Goal: Task Accomplishment & Management: Manage account settings

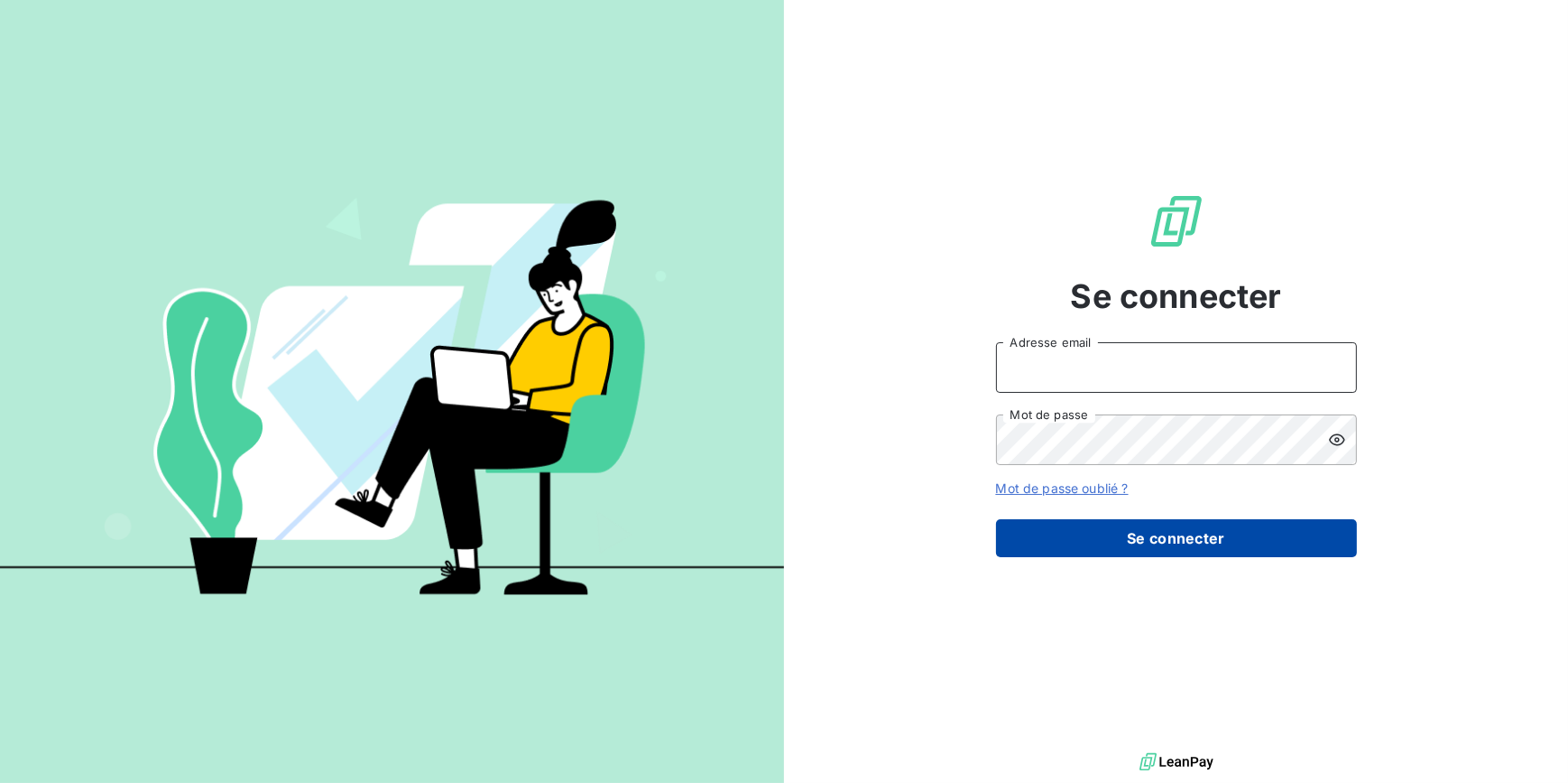
type input "[EMAIL_ADDRESS][DOMAIN_NAME]"
click at [1114, 542] on button "Se connecter" at bounding box center [1177, 538] width 361 height 37
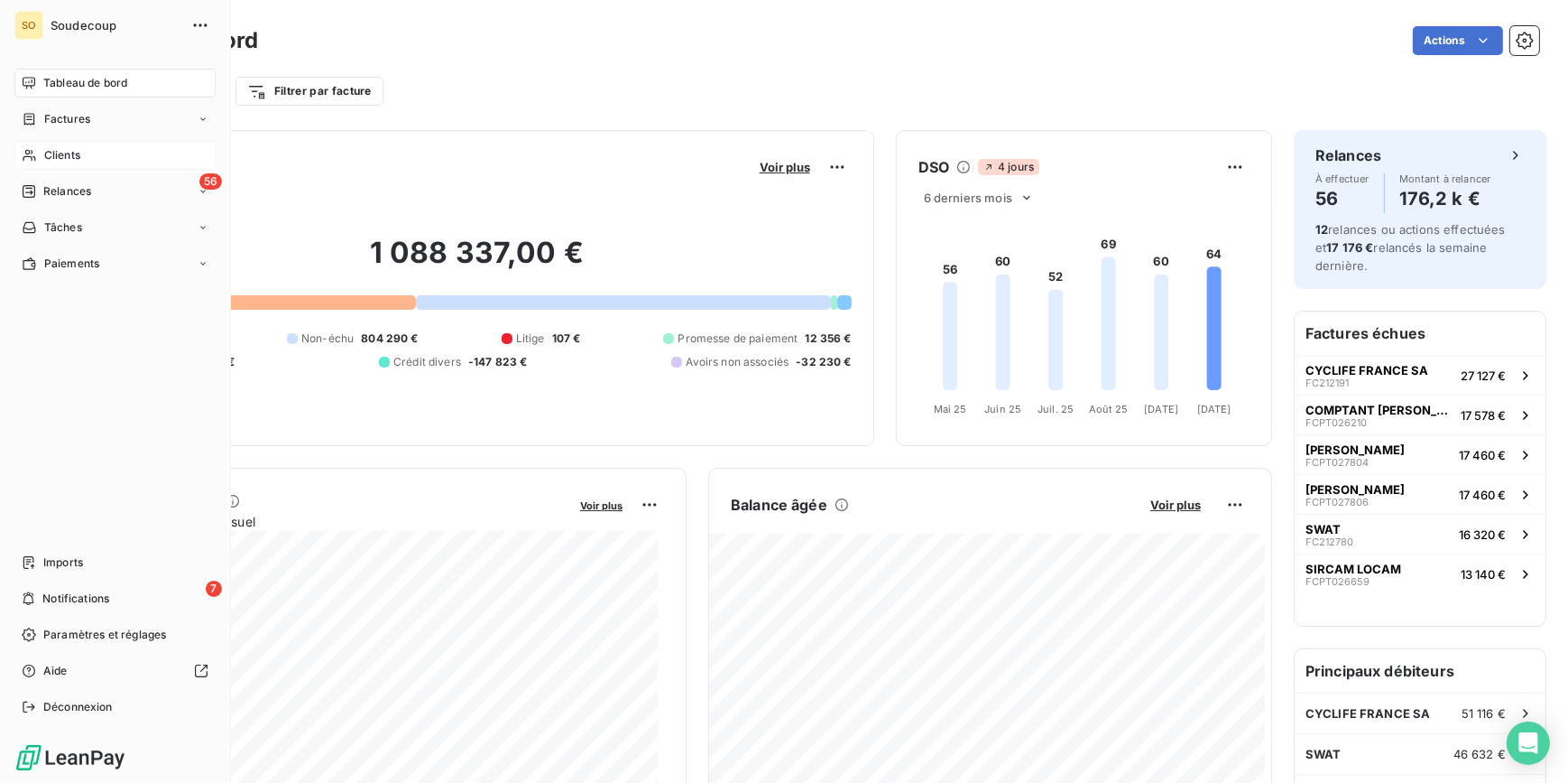
click at [63, 156] on span "Clients" at bounding box center [62, 155] width 37 height 16
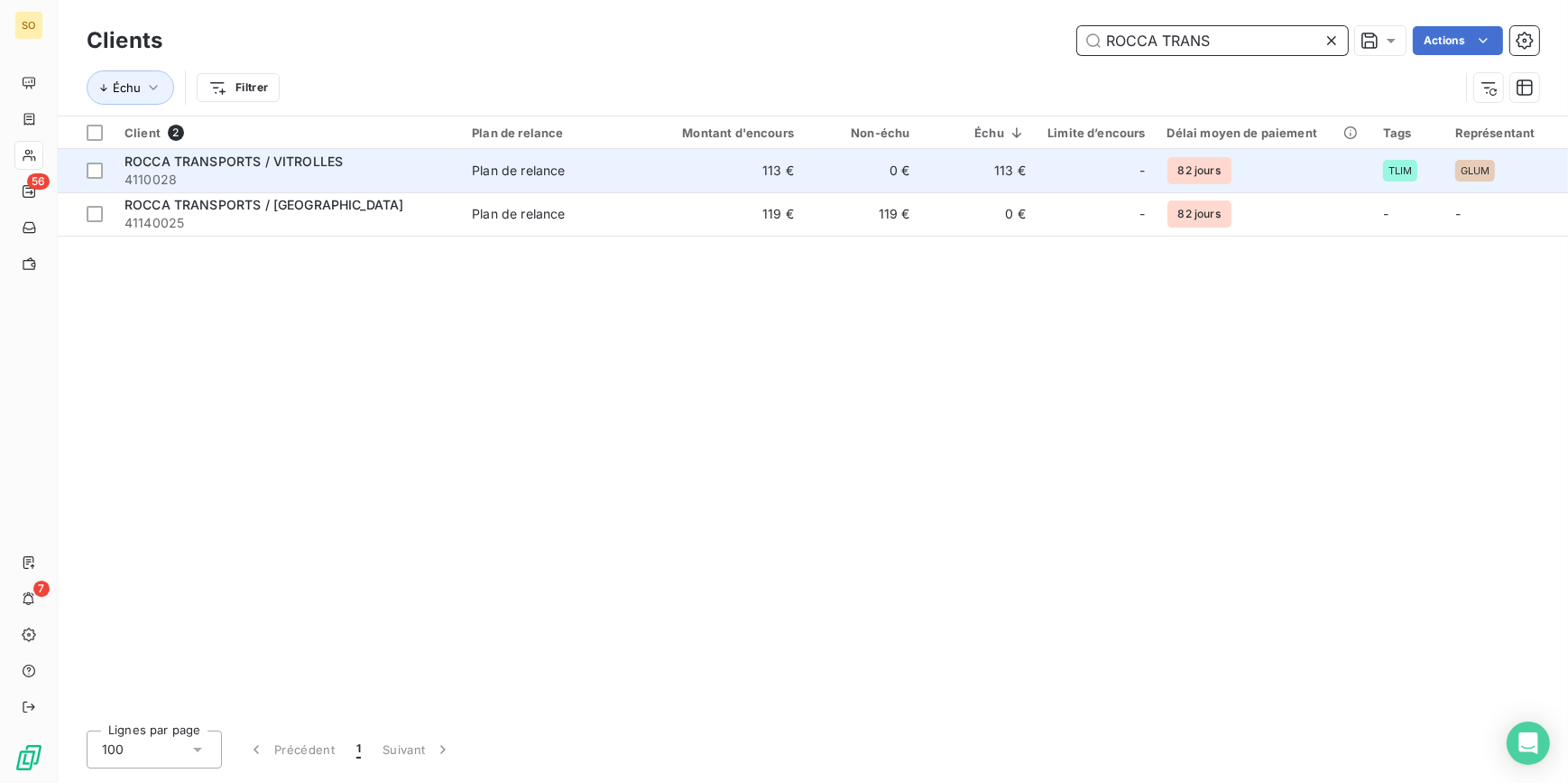
type input "ROCCA TRANS"
click at [764, 183] on td "113 €" at bounding box center [727, 170] width 155 height 43
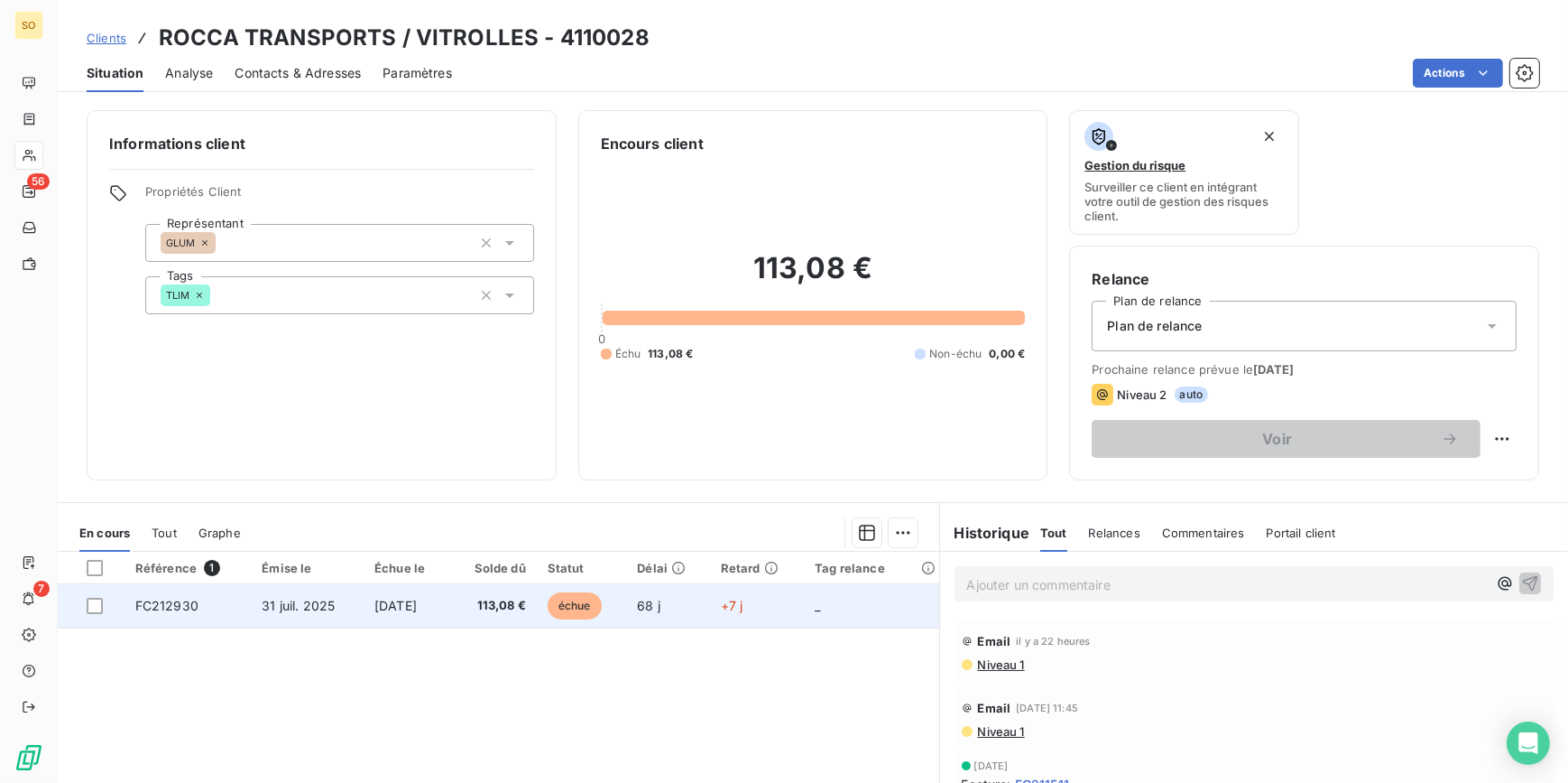
click at [596, 598] on span "échue" at bounding box center [575, 605] width 54 height 27
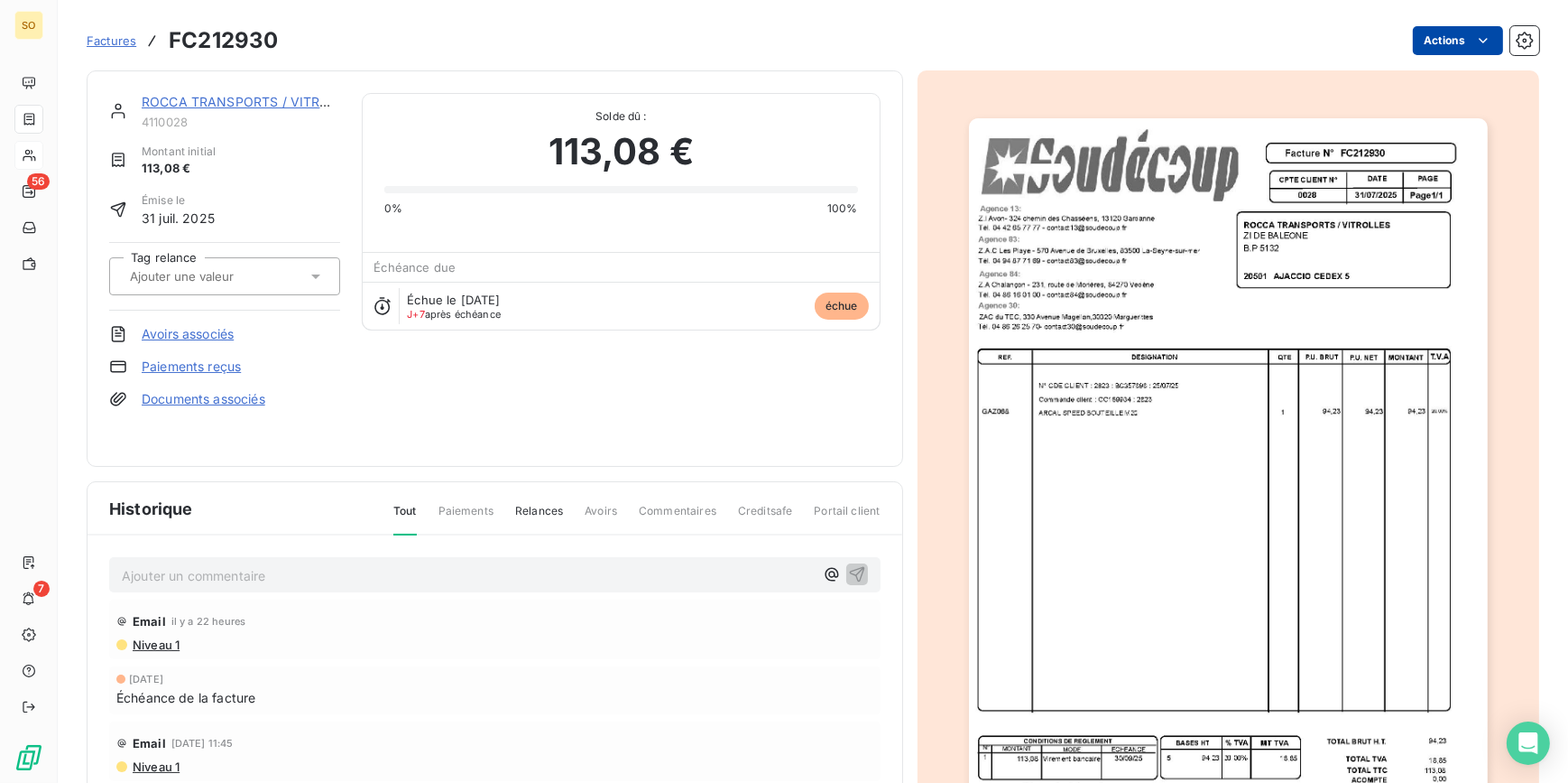
click at [1422, 34] on html "SO 56 7 Factures FC212930 Actions ROCCA TRANSPORTS / VITROLLES 4110028 Montant …" at bounding box center [784, 392] width 1568 height 783
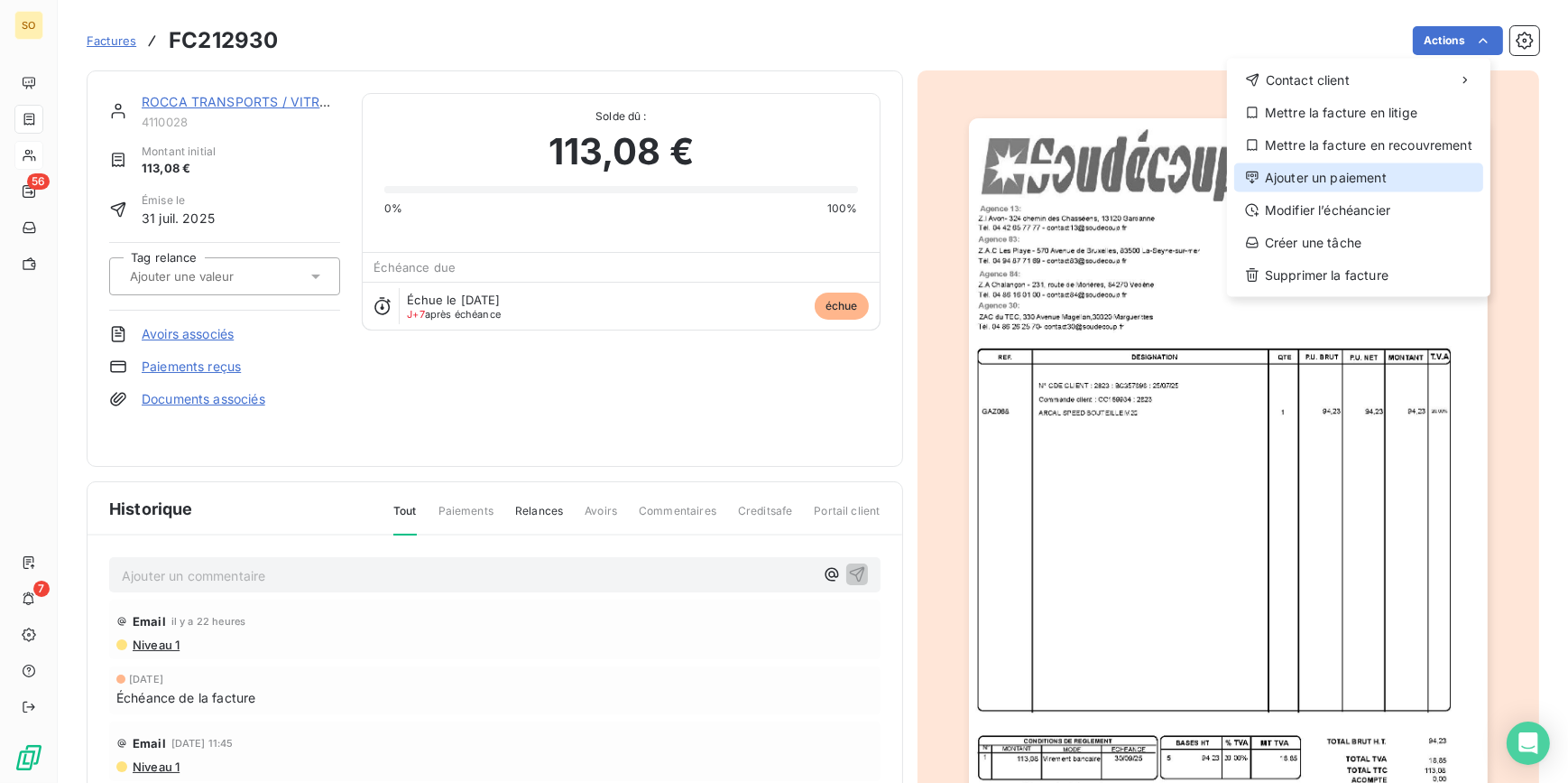
click at [1345, 187] on div "Ajouter un paiement" at bounding box center [1359, 177] width 249 height 29
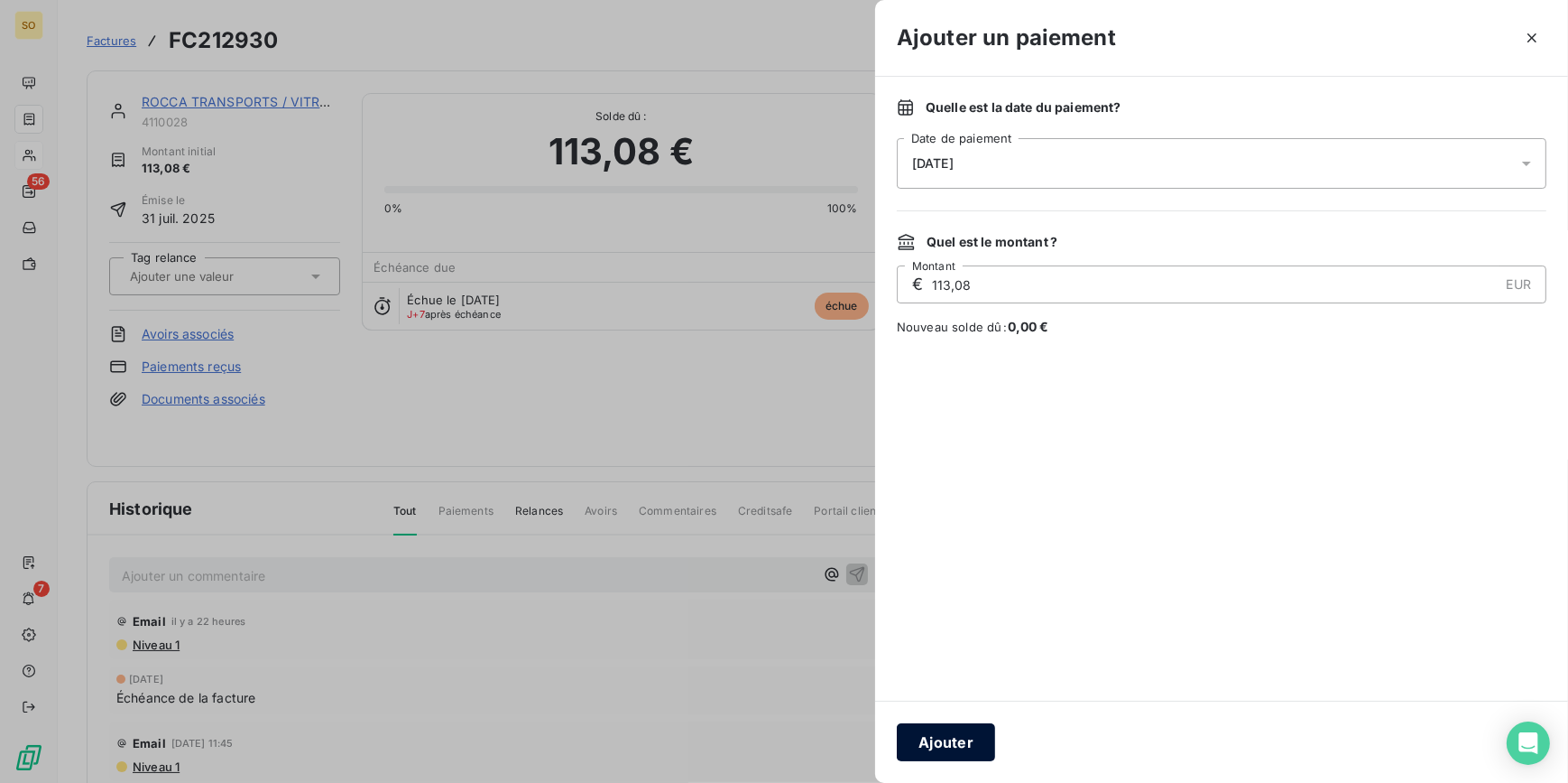
click at [992, 748] on button "Ajouter" at bounding box center [945, 742] width 98 height 37
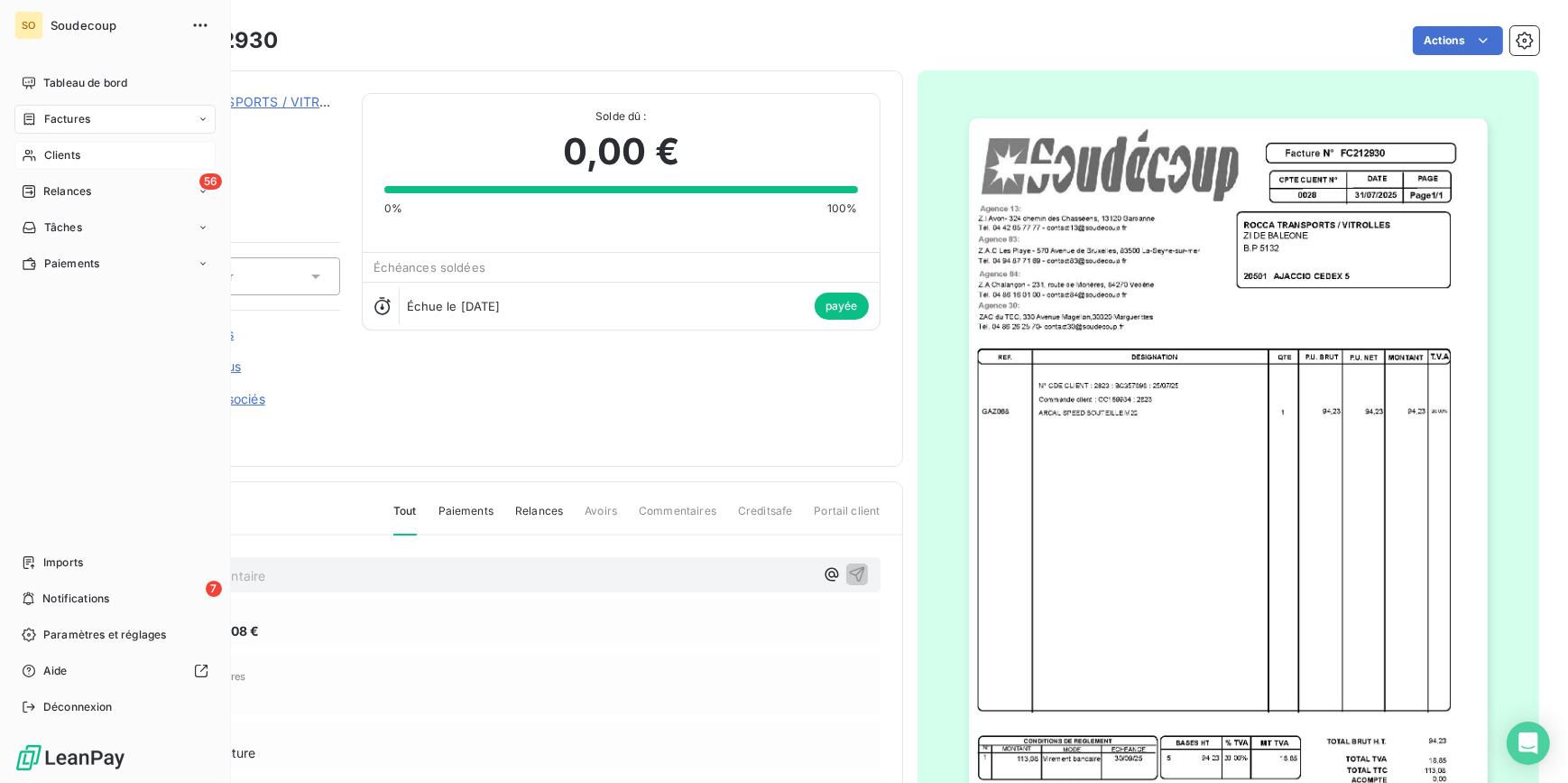
click at [72, 114] on span "Factures" at bounding box center [66, 119] width 46 height 16
click at [63, 113] on span "Factures" at bounding box center [66, 119] width 46 height 16
click at [63, 114] on span "Factures" at bounding box center [66, 119] width 46 height 16
click at [79, 117] on span "Factures" at bounding box center [66, 119] width 46 height 16
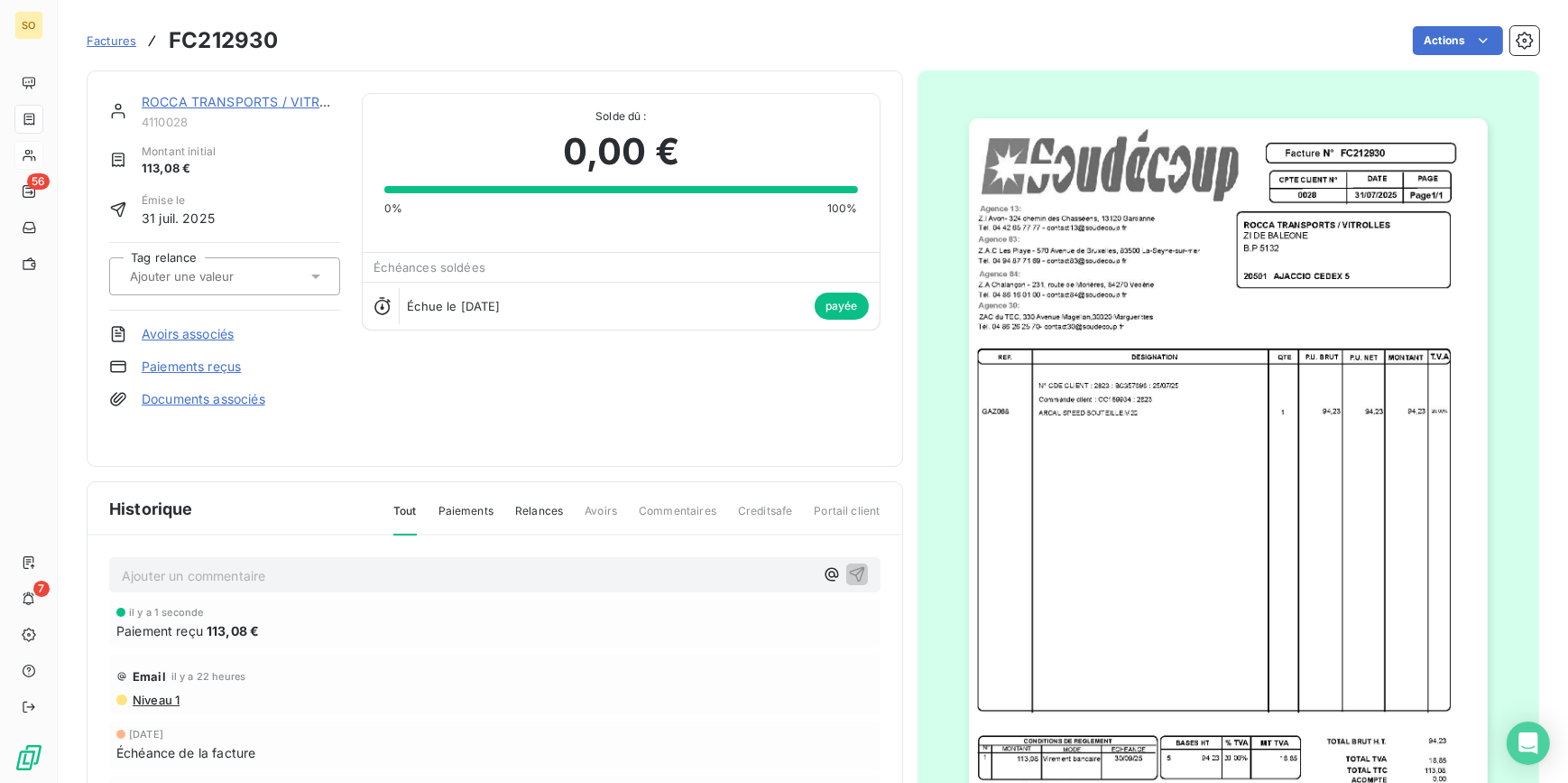
click at [115, 39] on span "Factures" at bounding box center [111, 40] width 50 height 14
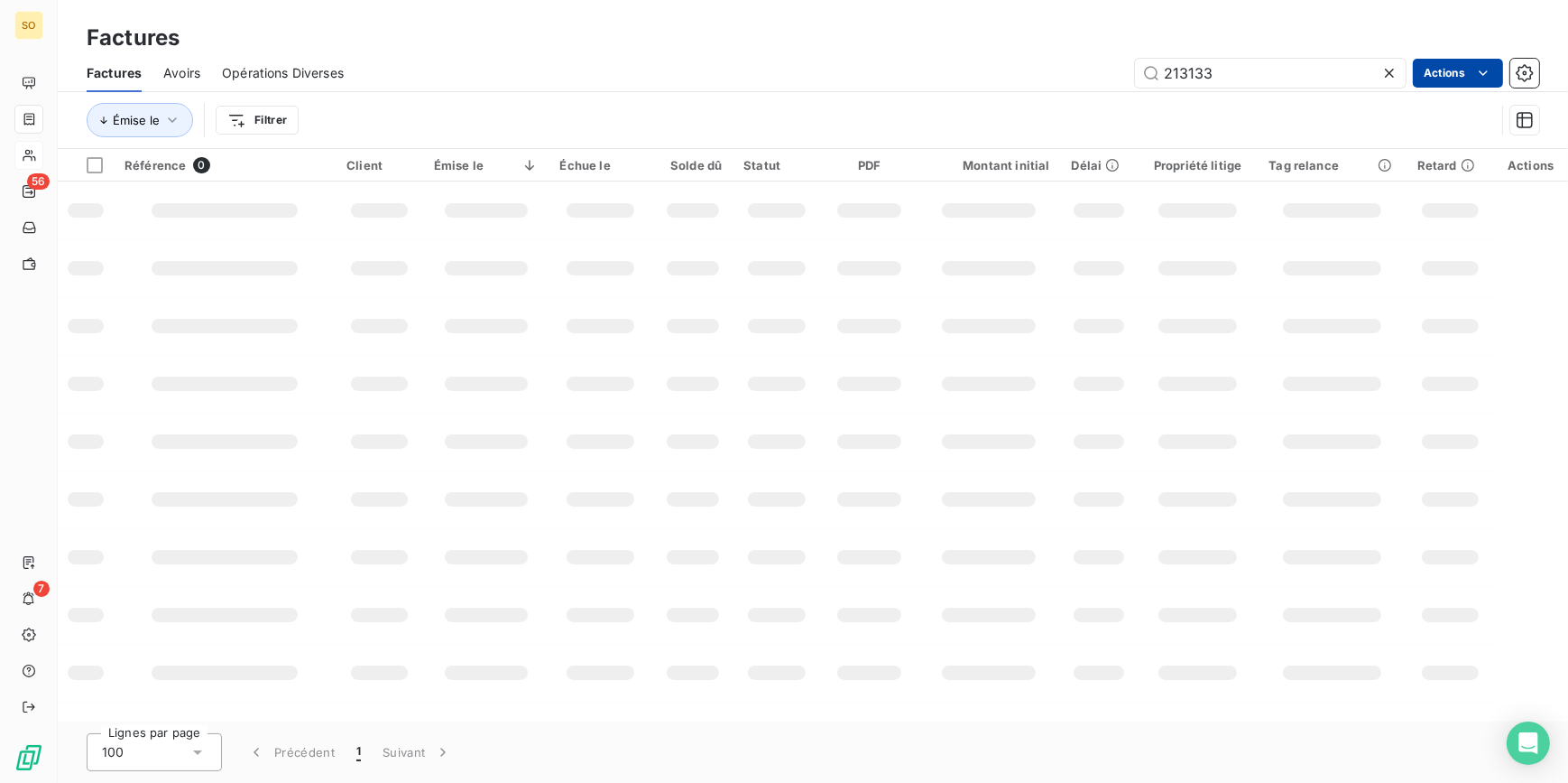
drag, startPoint x: 1189, startPoint y: 72, endPoint x: 1416, endPoint y: 72, distance: 227.0
click at [1416, 72] on div "213133 Actions" at bounding box center [952, 73] width 1174 height 29
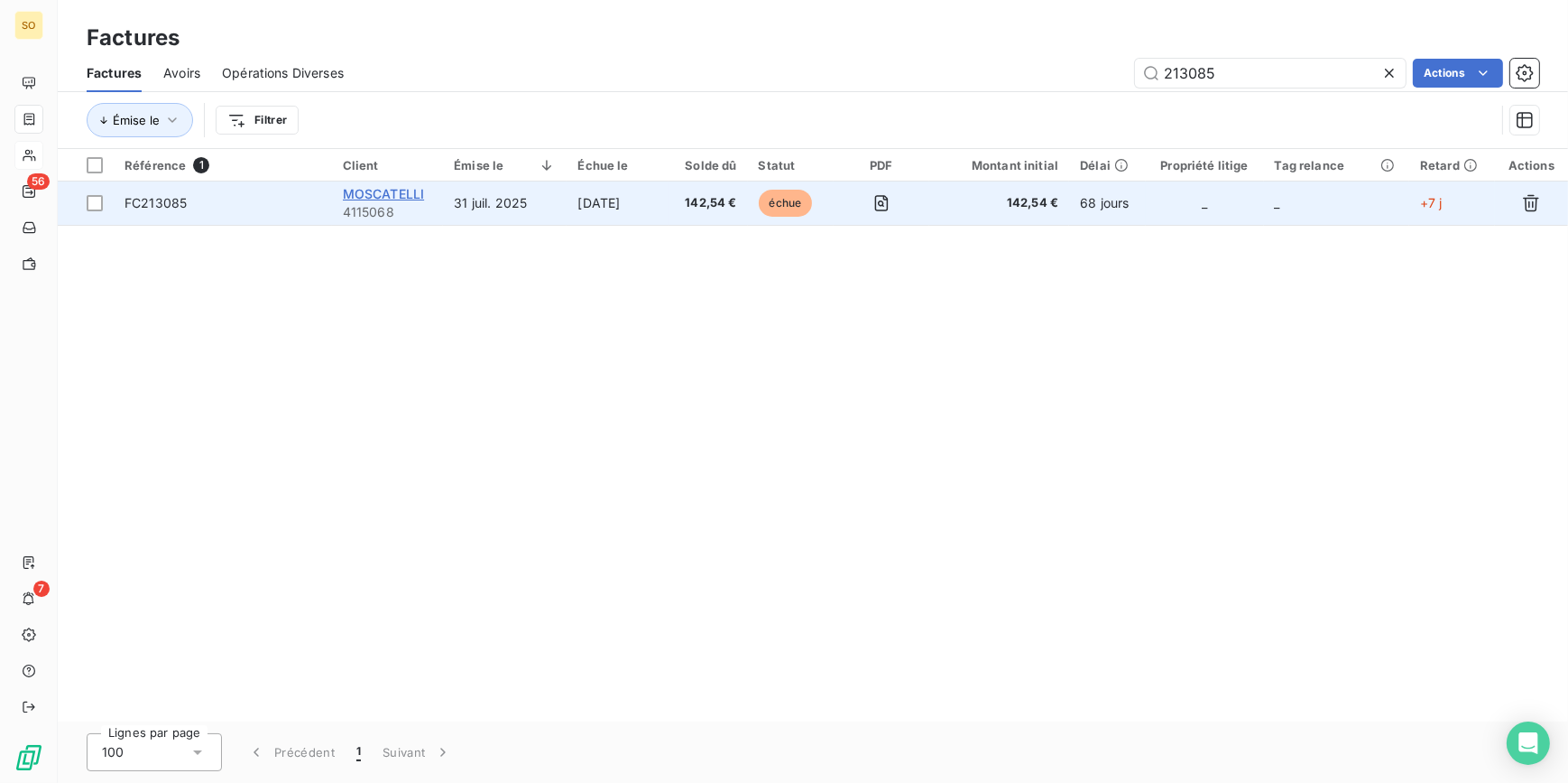
type input "213085"
click at [396, 188] on span "MOSCATELLI" at bounding box center [384, 194] width 82 height 15
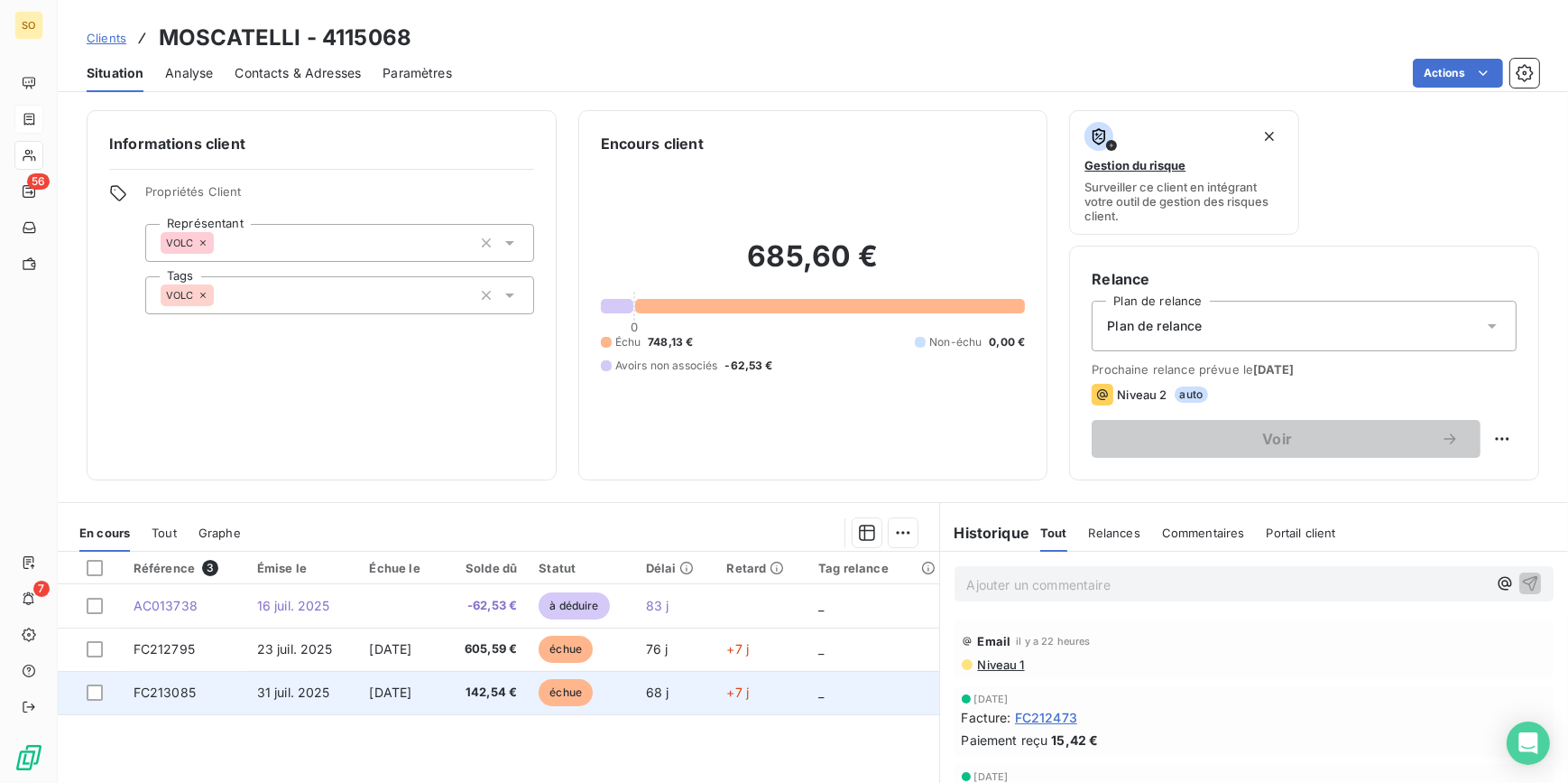
click at [593, 693] on span "échue" at bounding box center [565, 692] width 54 height 27
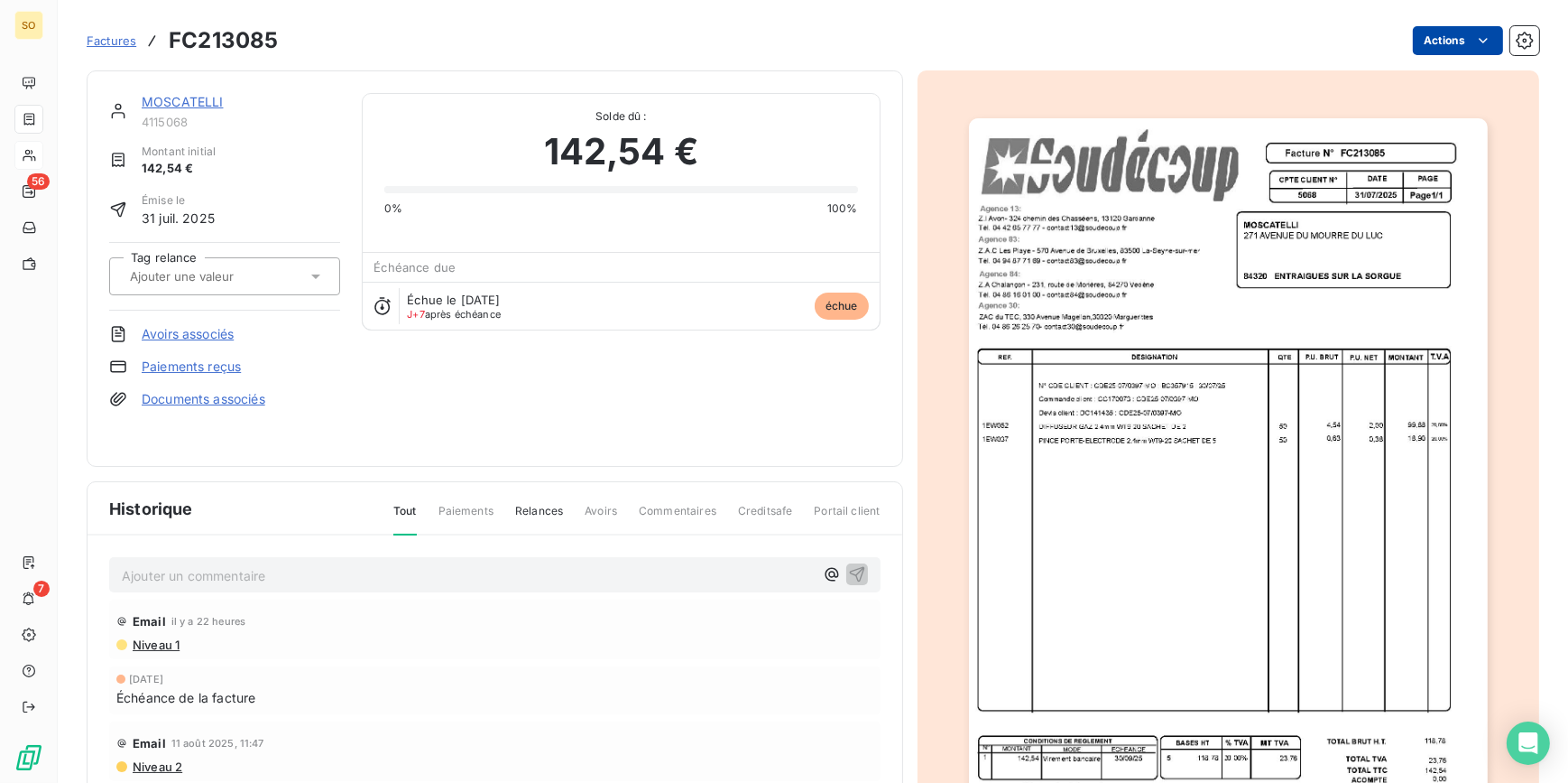
click at [1425, 54] on html "SO 56 7 Factures FC213085 Actions MOSCATELLI 4115068 Montant initial 142,54 € É…" at bounding box center [784, 392] width 1568 height 783
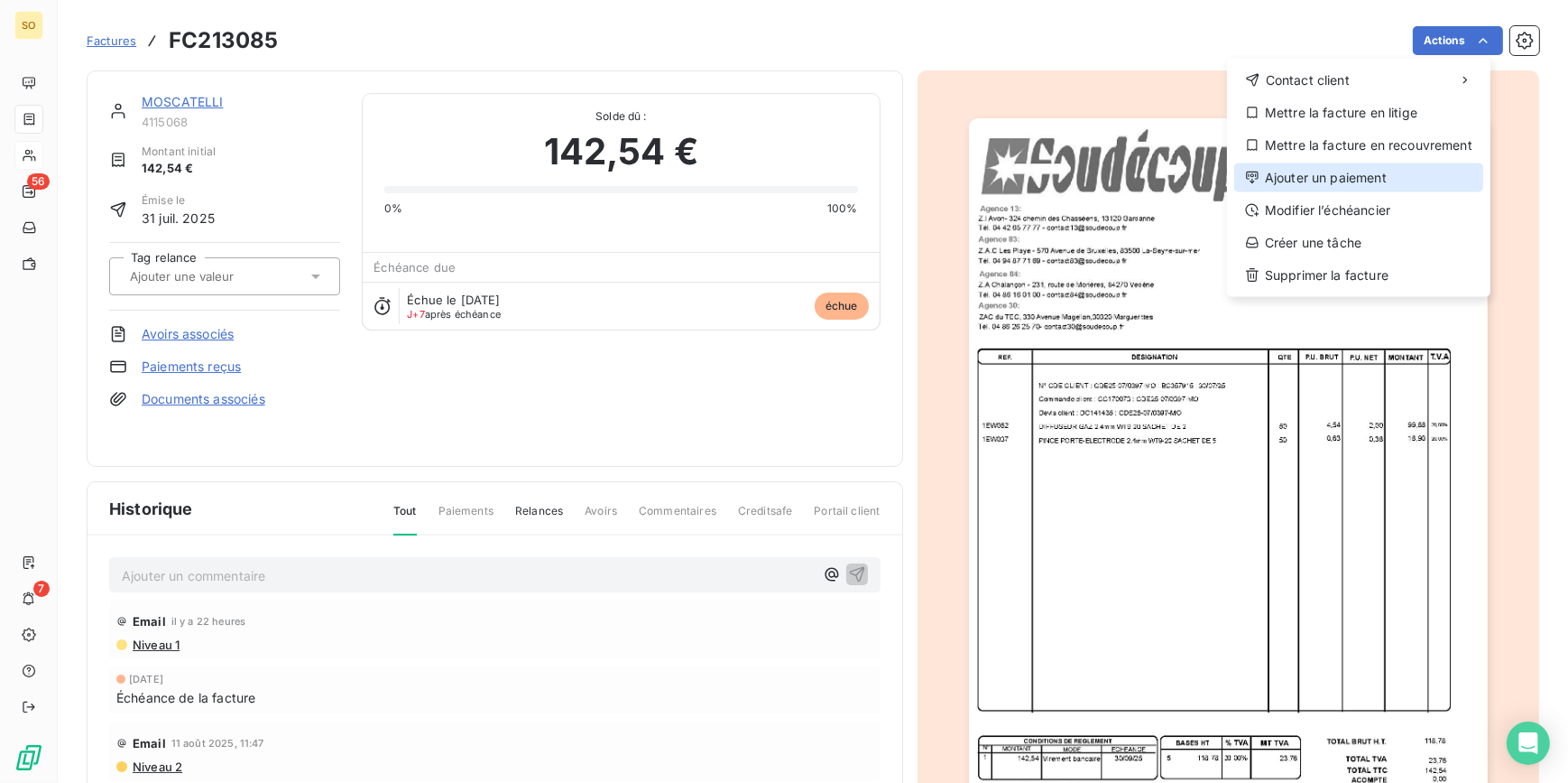
click at [1335, 171] on div "Ajouter un paiement" at bounding box center [1359, 177] width 249 height 29
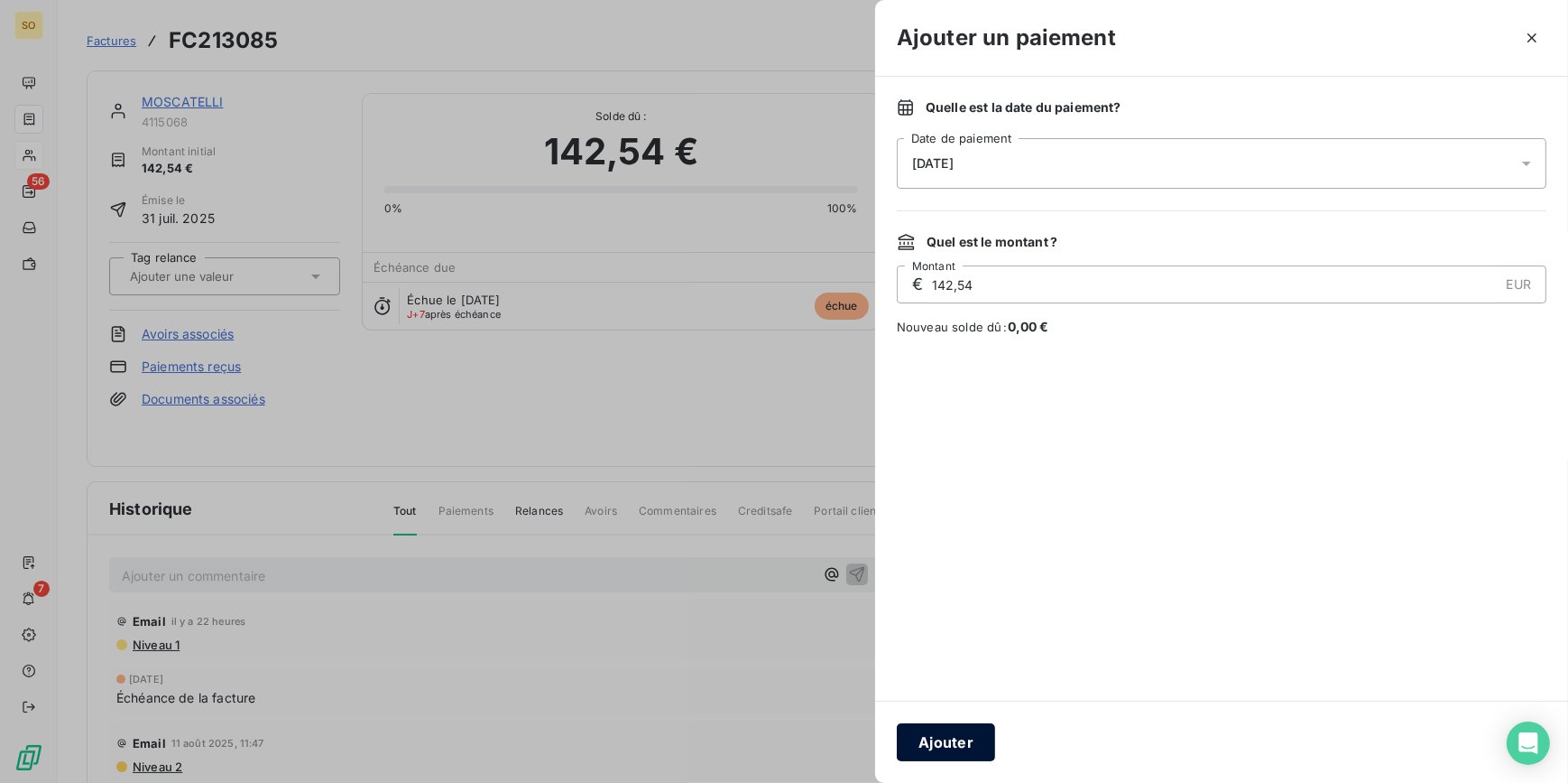
click at [965, 750] on button "Ajouter" at bounding box center [945, 742] width 98 height 37
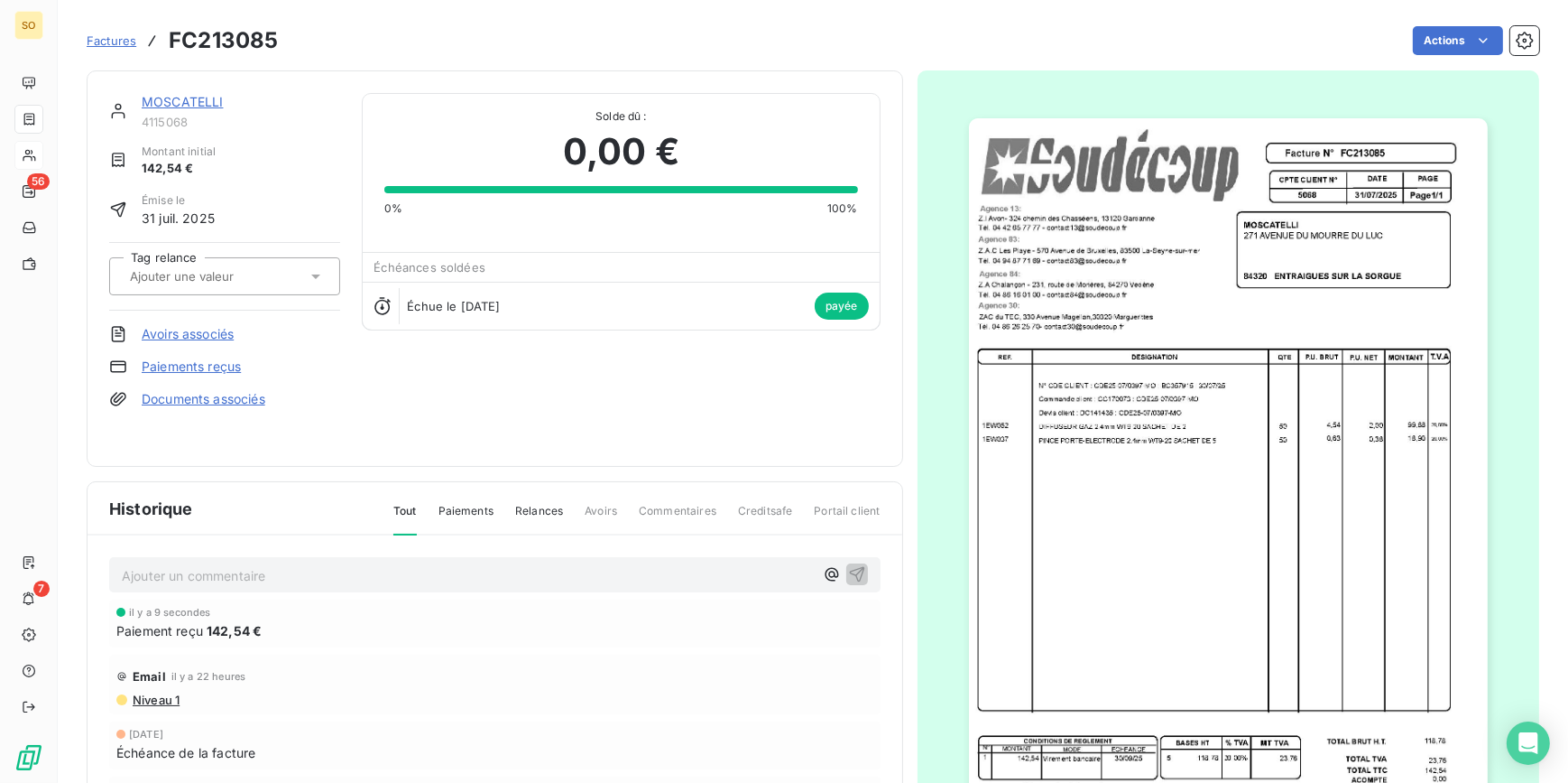
click at [162, 100] on link "MOSCATELLI" at bounding box center [183, 101] width 82 height 15
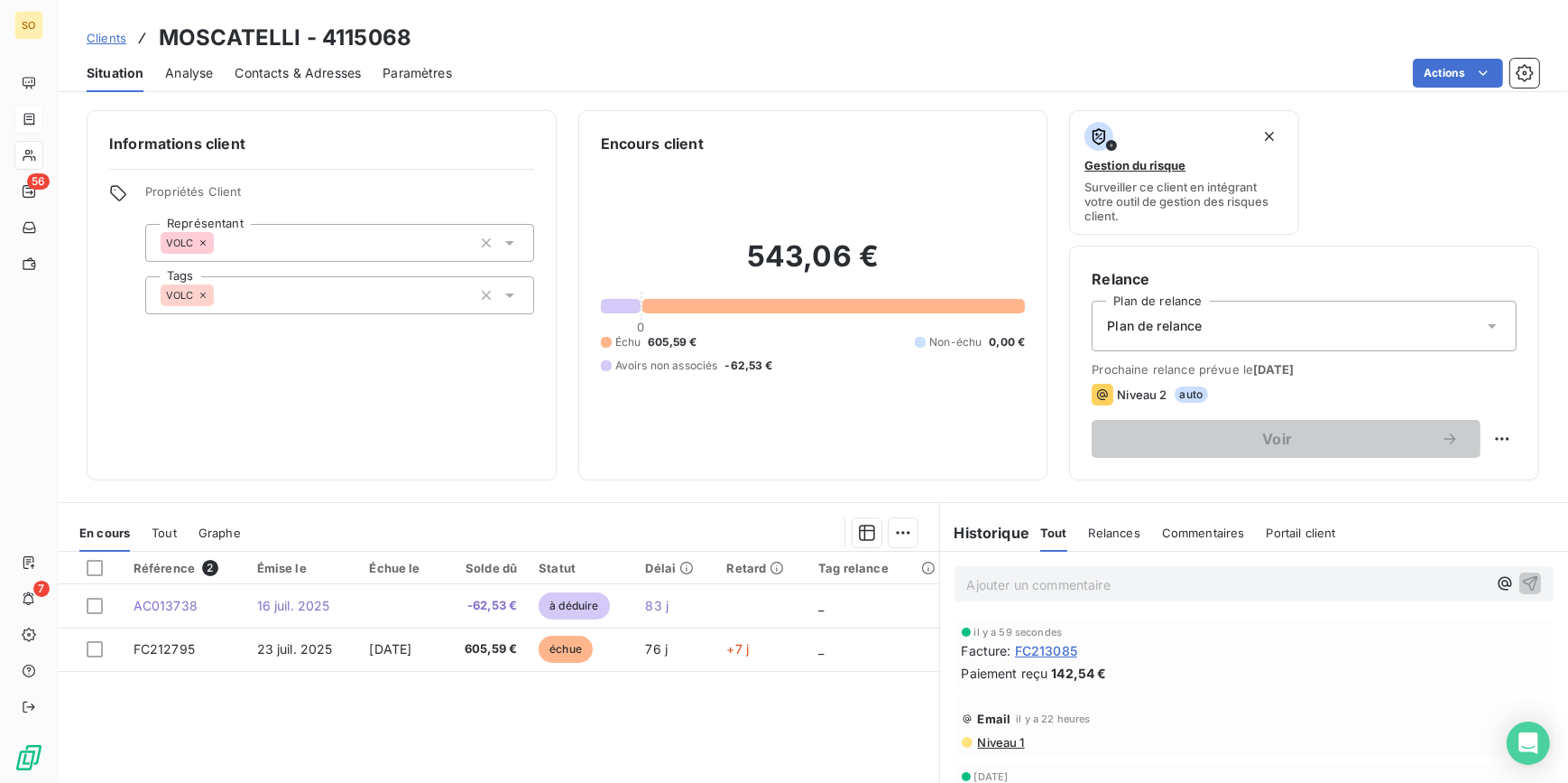
click at [101, 32] on span "Clients" at bounding box center [107, 37] width 39 height 14
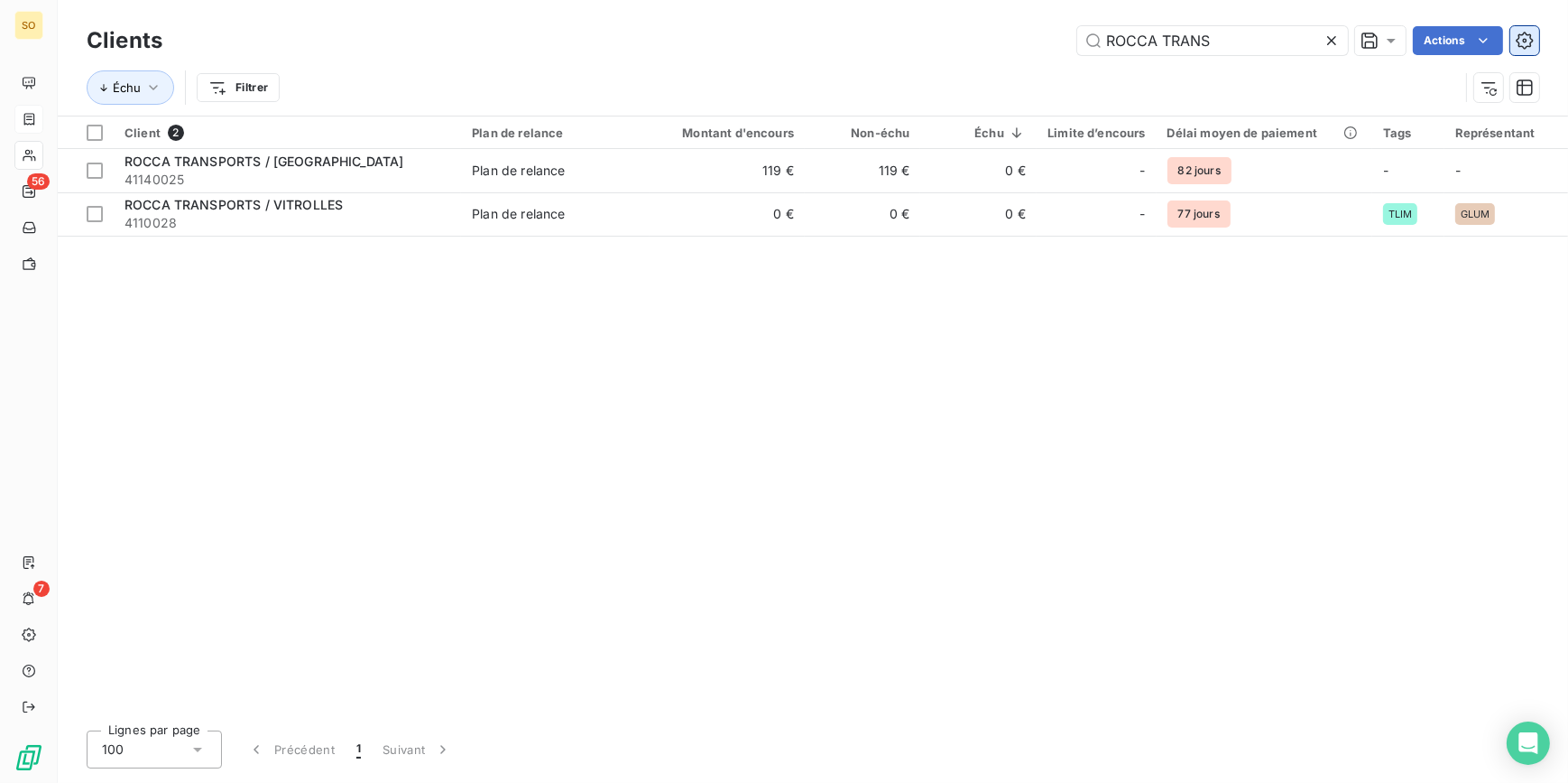
drag, startPoint x: 1086, startPoint y: 43, endPoint x: 1533, endPoint y: 46, distance: 447.0
click at [1467, 45] on div "ROCCA TRANS Actions" at bounding box center [862, 40] width 1356 height 29
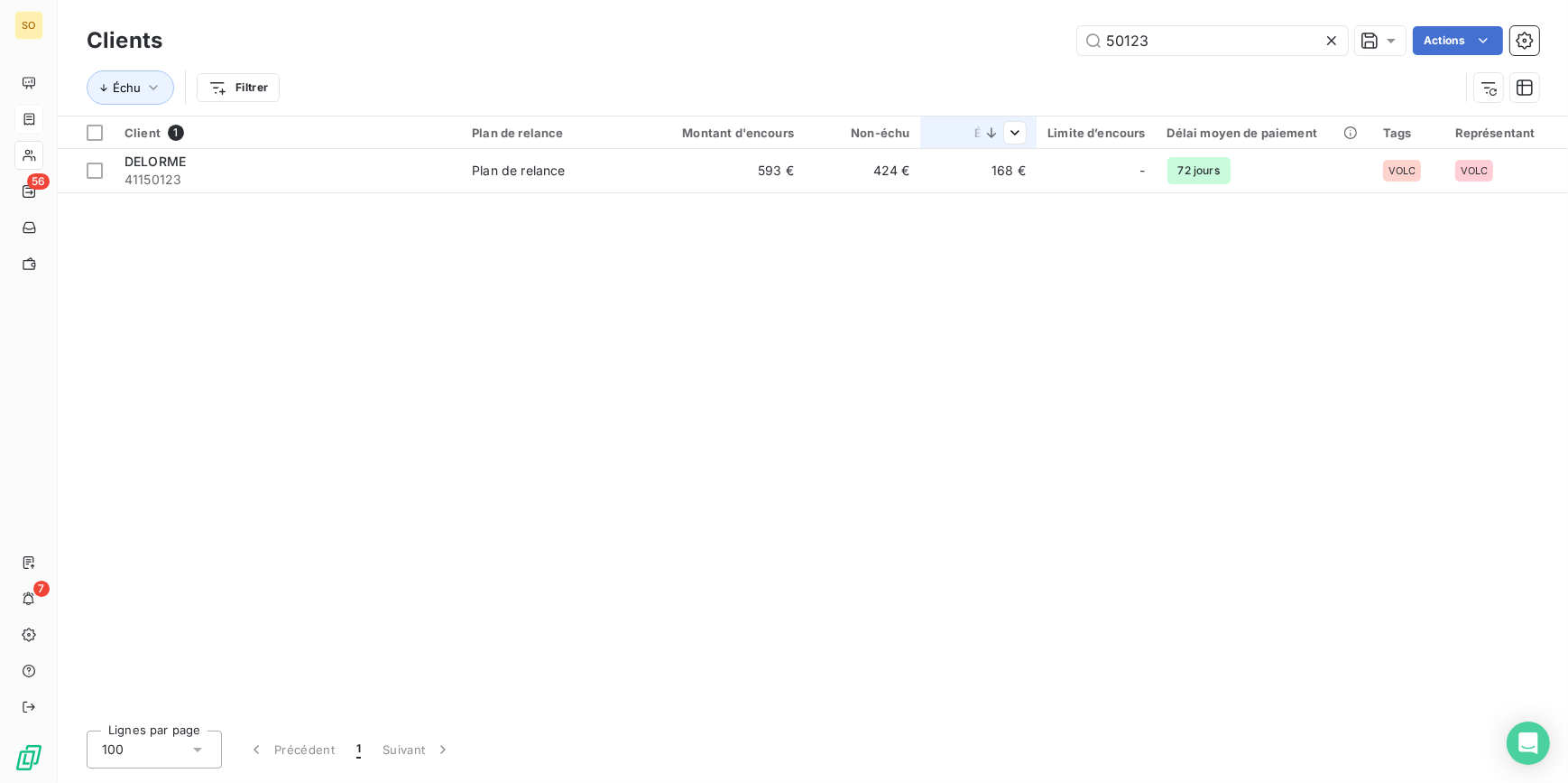
type input "50123"
click at [930, 137] on th "Échu" at bounding box center [977, 132] width 115 height 33
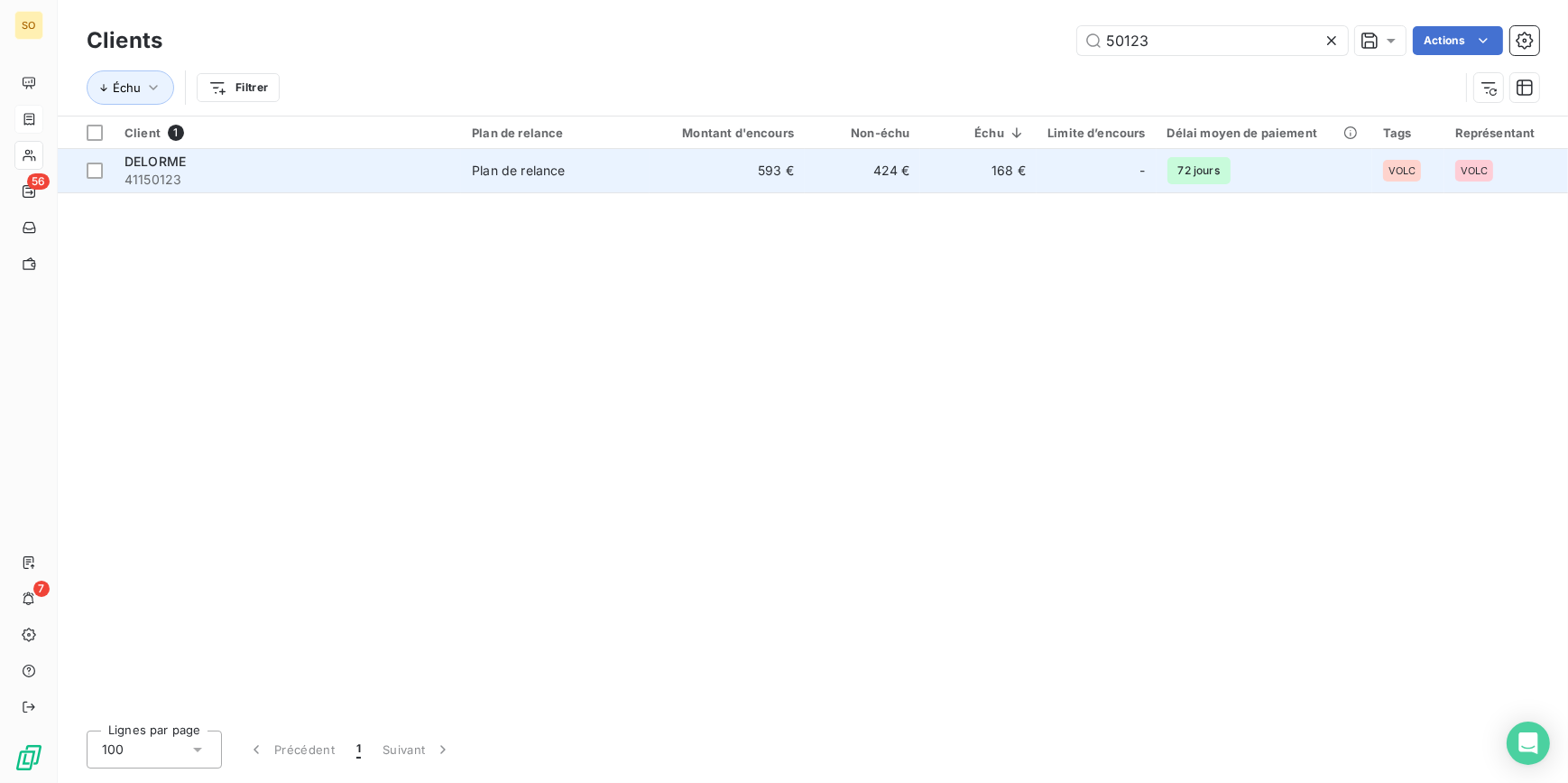
click at [910, 170] on td "424 €" at bounding box center [862, 170] width 115 height 43
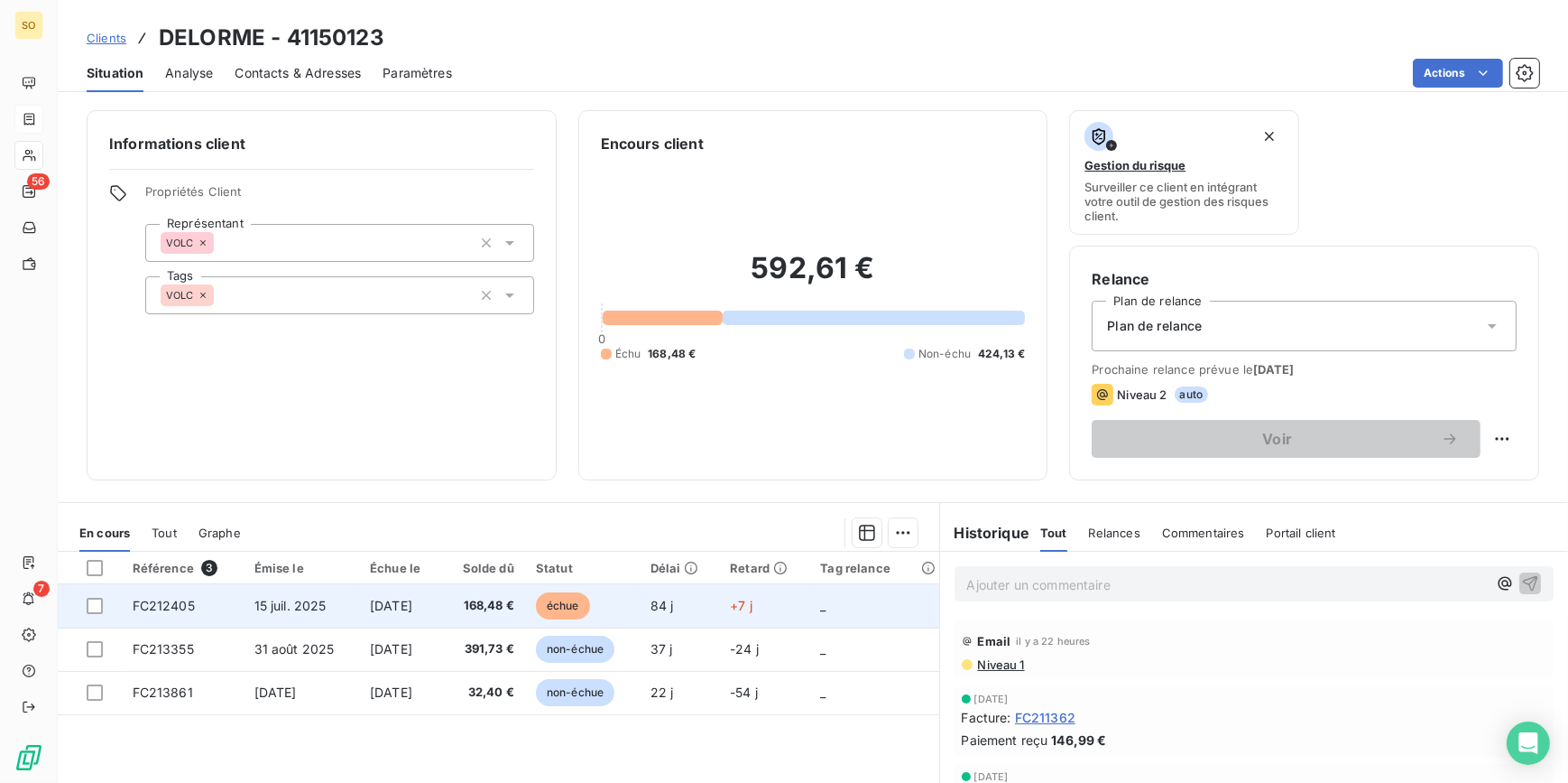
click at [571, 605] on span "échue" at bounding box center [564, 605] width 54 height 27
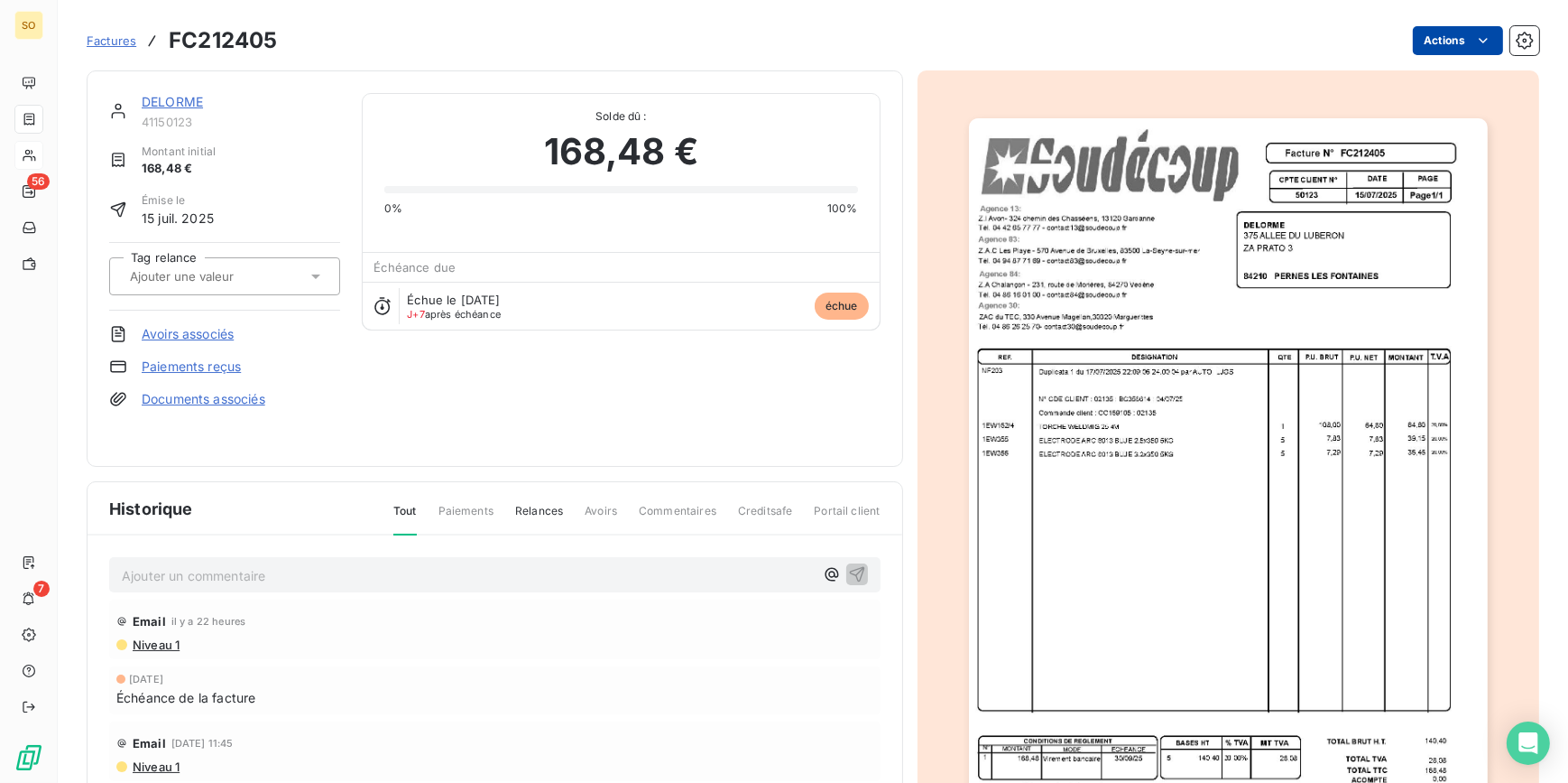
click at [1414, 39] on html "SO 56 7 Factures FC212405 Actions DELORME 41150123 Montant initial 168,48 € Émi…" at bounding box center [784, 392] width 1568 height 783
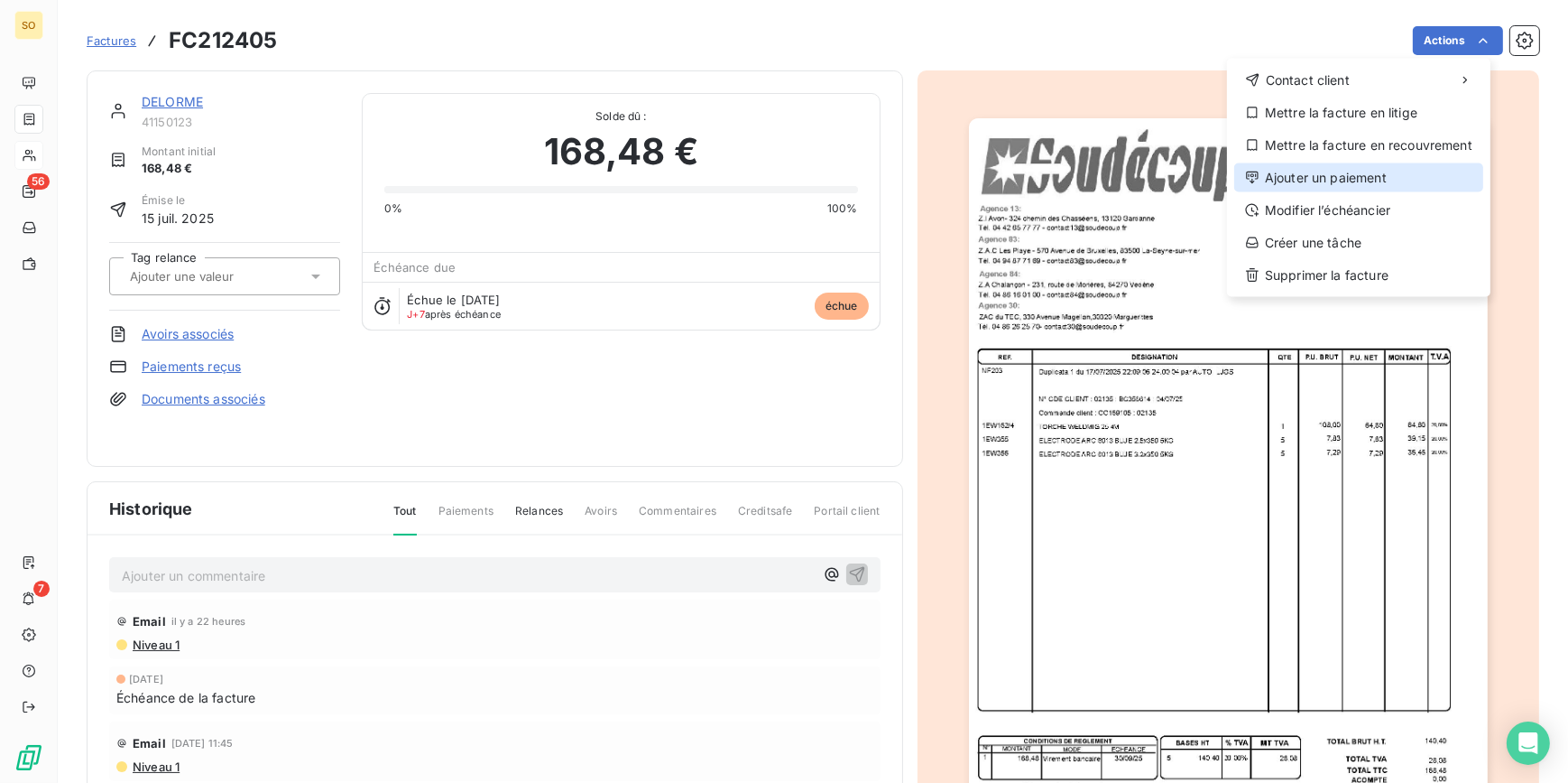
click at [1285, 177] on div "Ajouter un paiement" at bounding box center [1359, 177] width 249 height 29
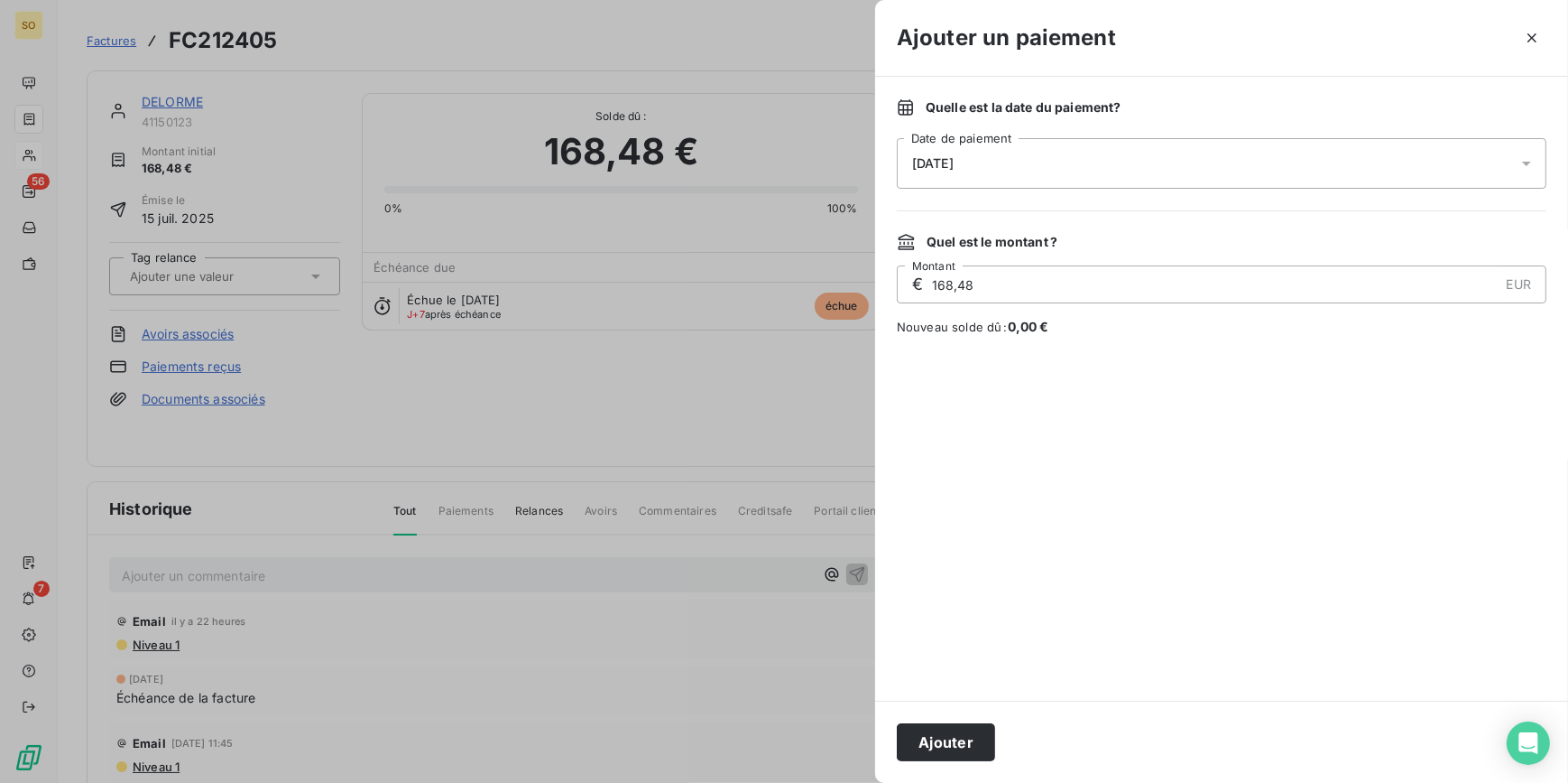
click at [936, 715] on div "Ajouter" at bounding box center [1222, 742] width 693 height 82
click at [937, 722] on div "Ajouter" at bounding box center [1222, 742] width 693 height 82
click at [937, 724] on button "Ajouter" at bounding box center [945, 742] width 98 height 37
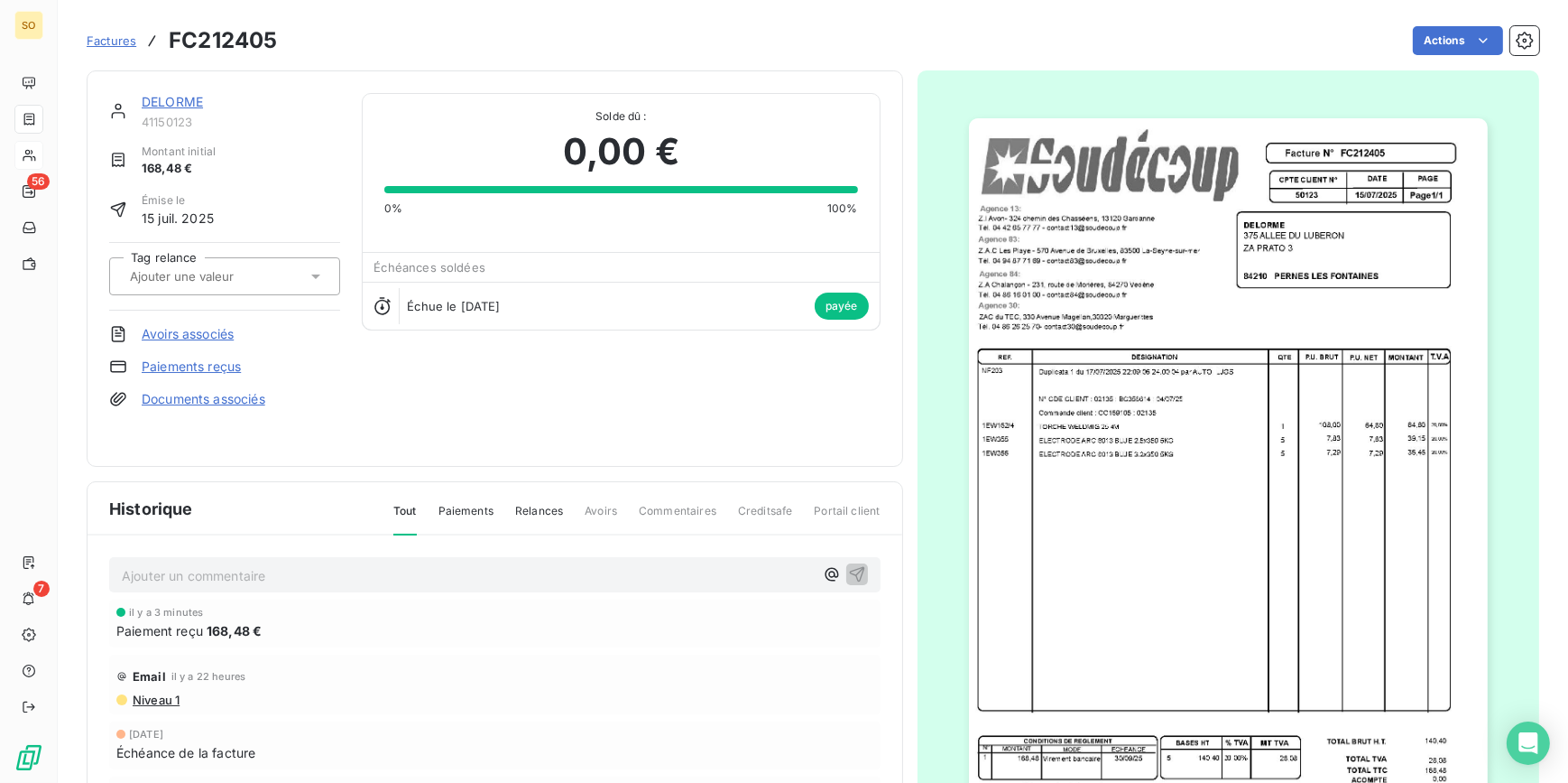
drag, startPoint x: 144, startPoint y: 84, endPoint x: 149, endPoint y: 98, distance: 14.9
click at [146, 95] on div "DELORME 41150123 Montant initial 168,48 € Émise le [DATE] Tag relance Avoirs as…" at bounding box center [495, 268] width 816 height 396
click at [149, 98] on link "DELORME" at bounding box center [172, 101] width 62 height 15
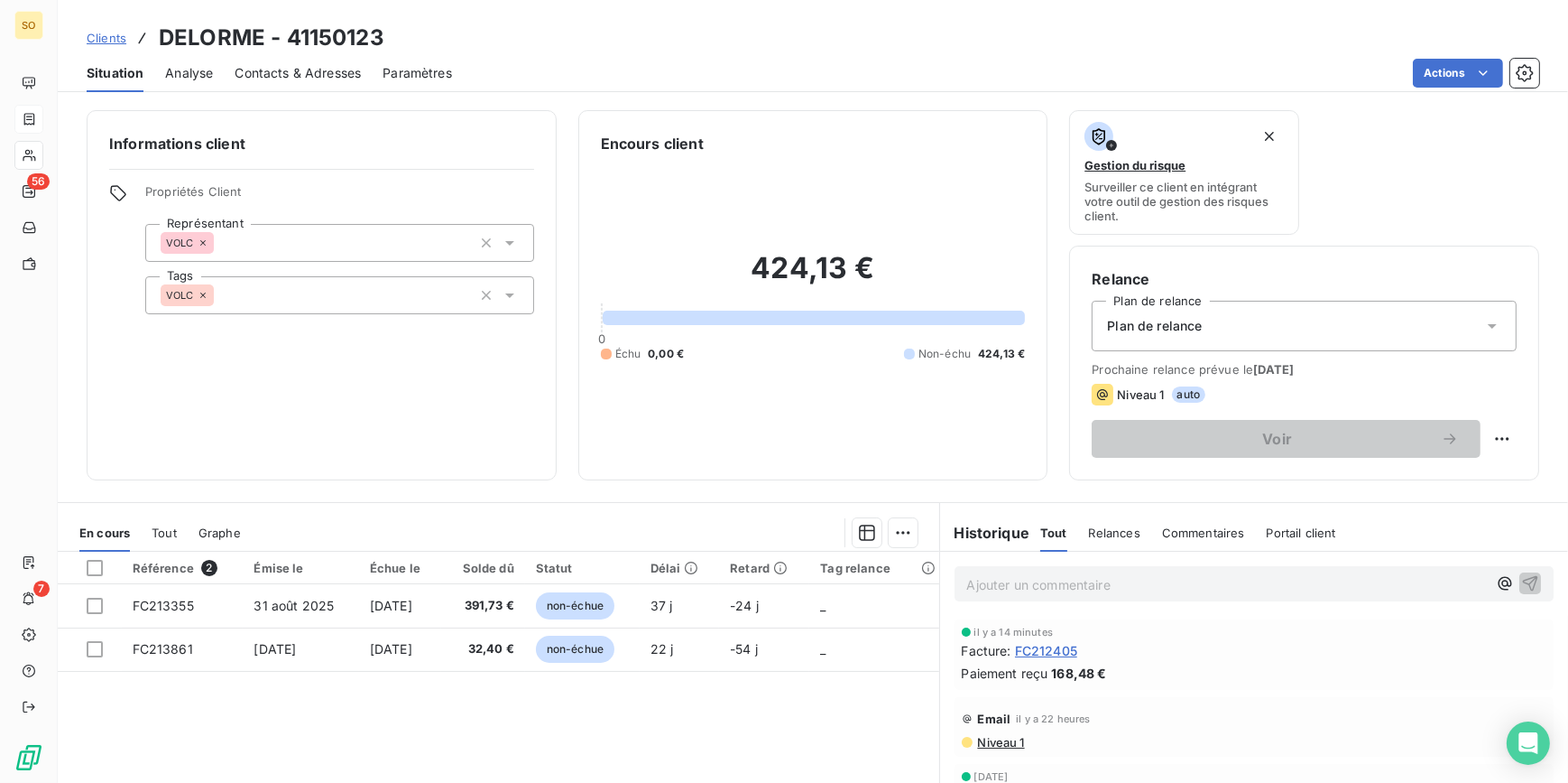
click at [116, 31] on span "Clients" at bounding box center [107, 37] width 39 height 14
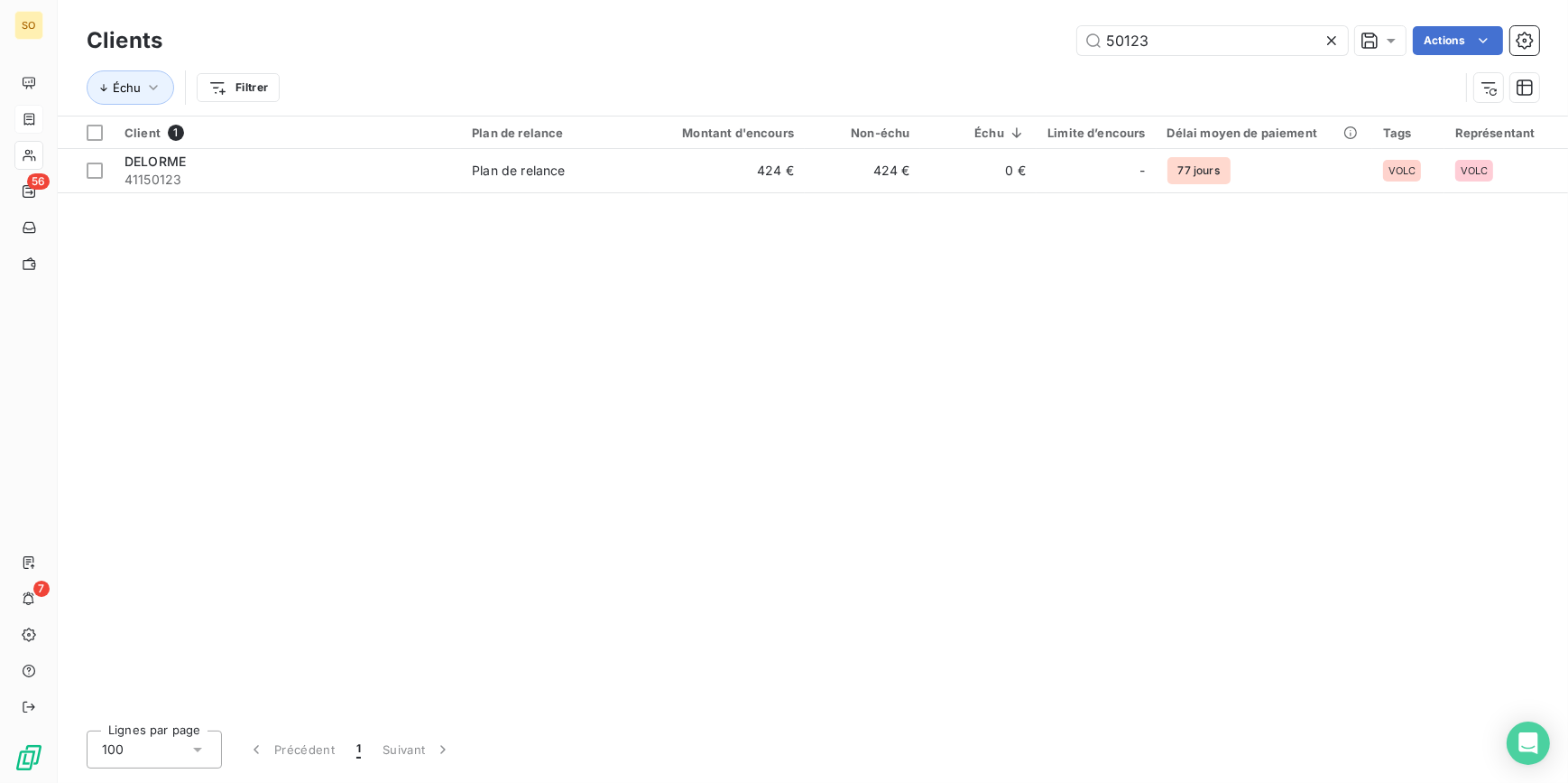
drag, startPoint x: 1100, startPoint y: 45, endPoint x: 1563, endPoint y: 12, distance: 464.2
click at [1407, 34] on div "50123 Actions" at bounding box center [862, 40] width 1356 height 29
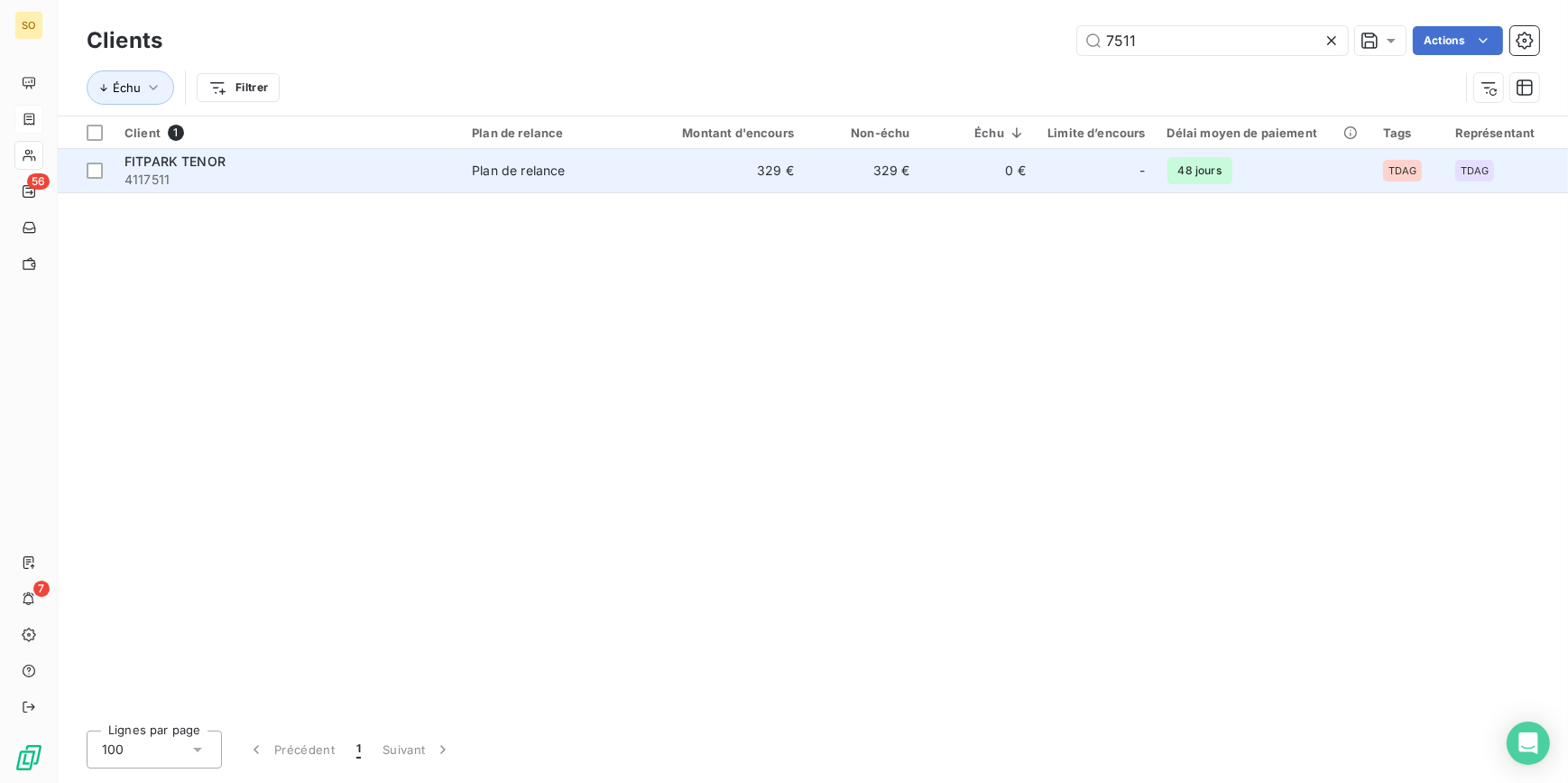
type input "7511"
click at [868, 168] on td "329 €" at bounding box center [862, 170] width 115 height 43
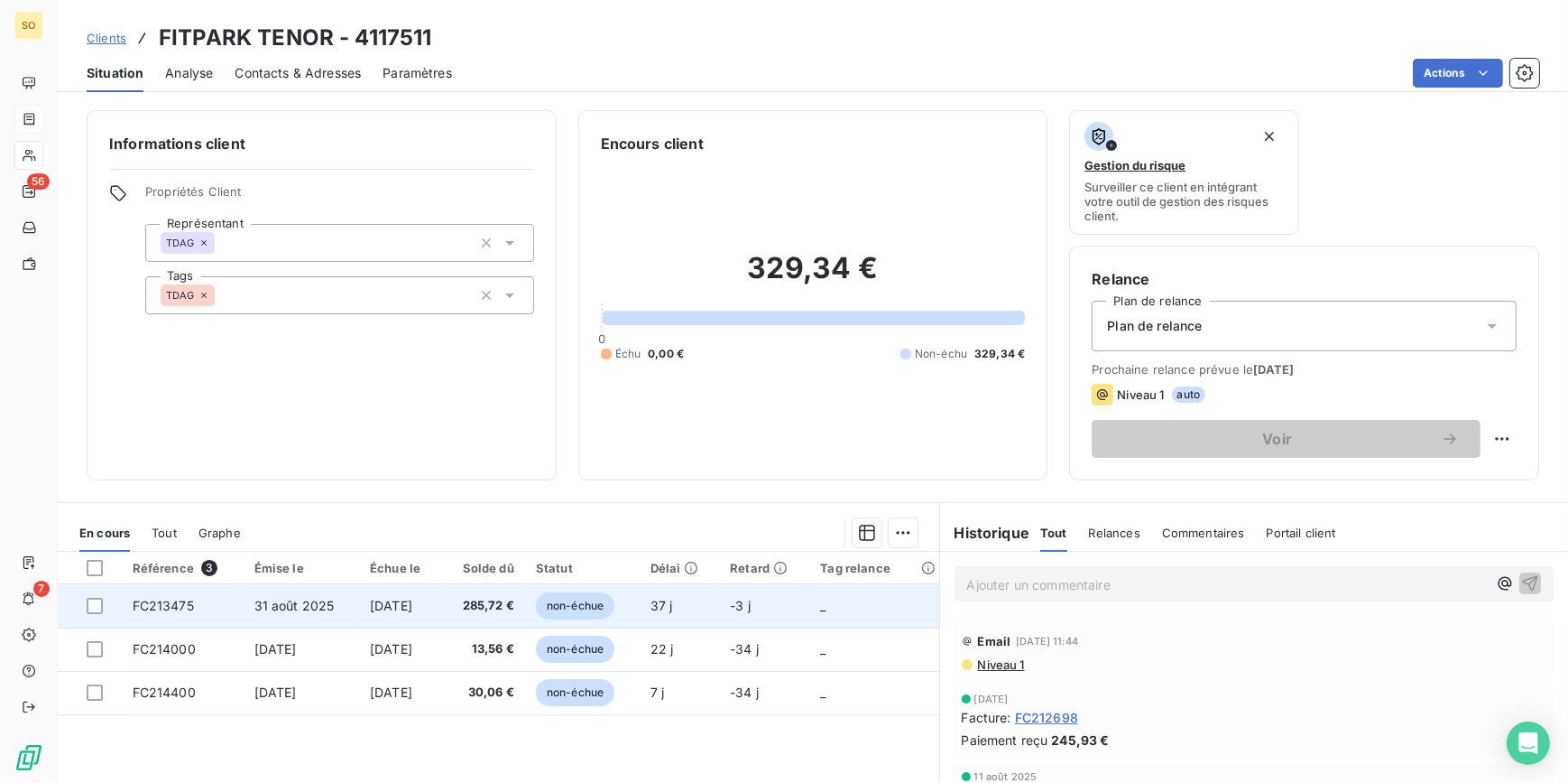
click at [570, 608] on span "non-échue" at bounding box center [576, 605] width 79 height 27
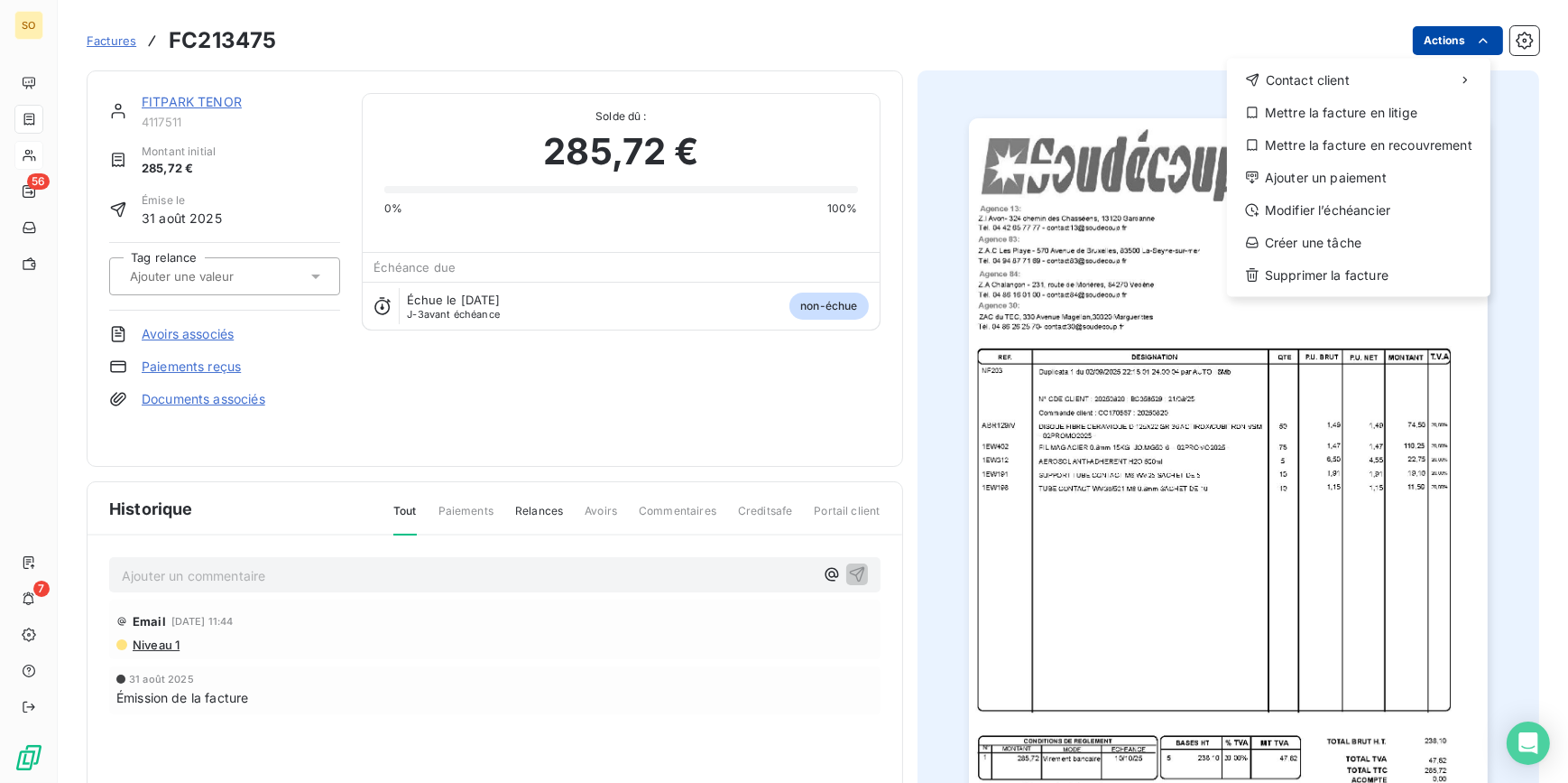
click at [1437, 44] on html "SO 56 7 Factures FC213475 Actions Contact client Mettre la facture en litige Me…" at bounding box center [784, 392] width 1568 height 783
click at [1315, 174] on div "Ajouter un paiement" at bounding box center [1359, 177] width 249 height 29
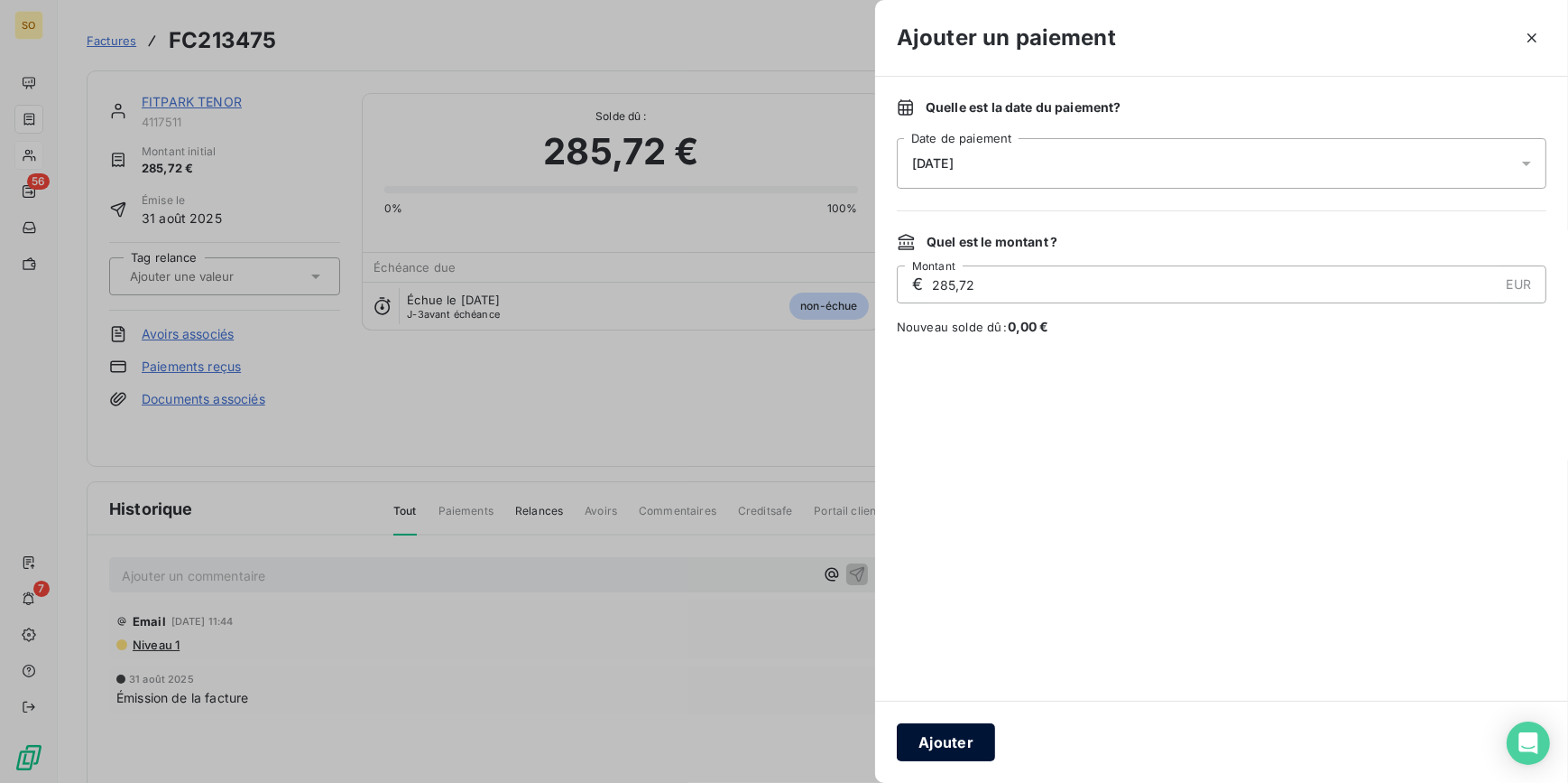
click at [956, 731] on button "Ajouter" at bounding box center [945, 742] width 98 height 37
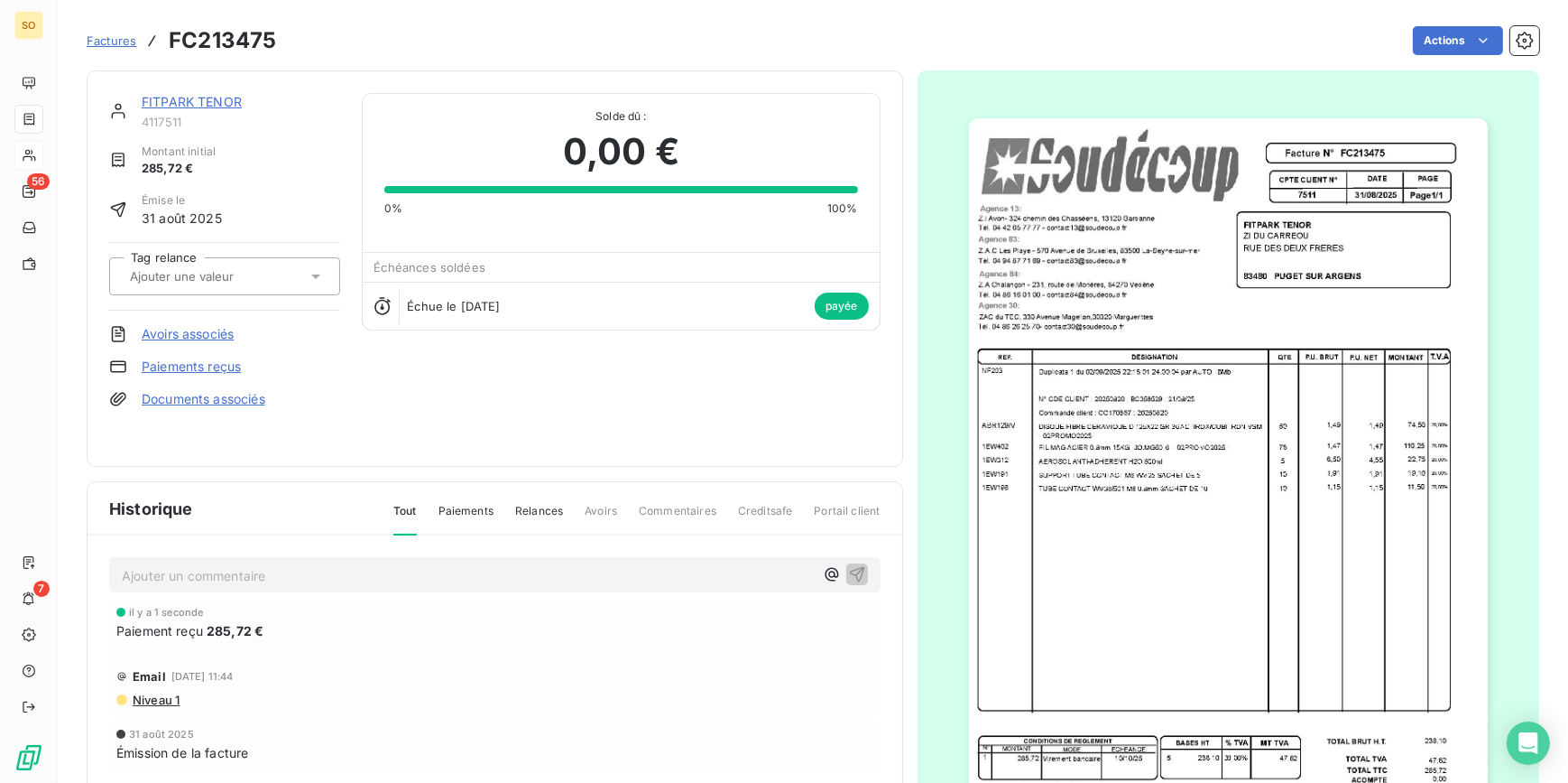
click at [207, 100] on link "FITPARK TENOR" at bounding box center [191, 101] width 100 height 15
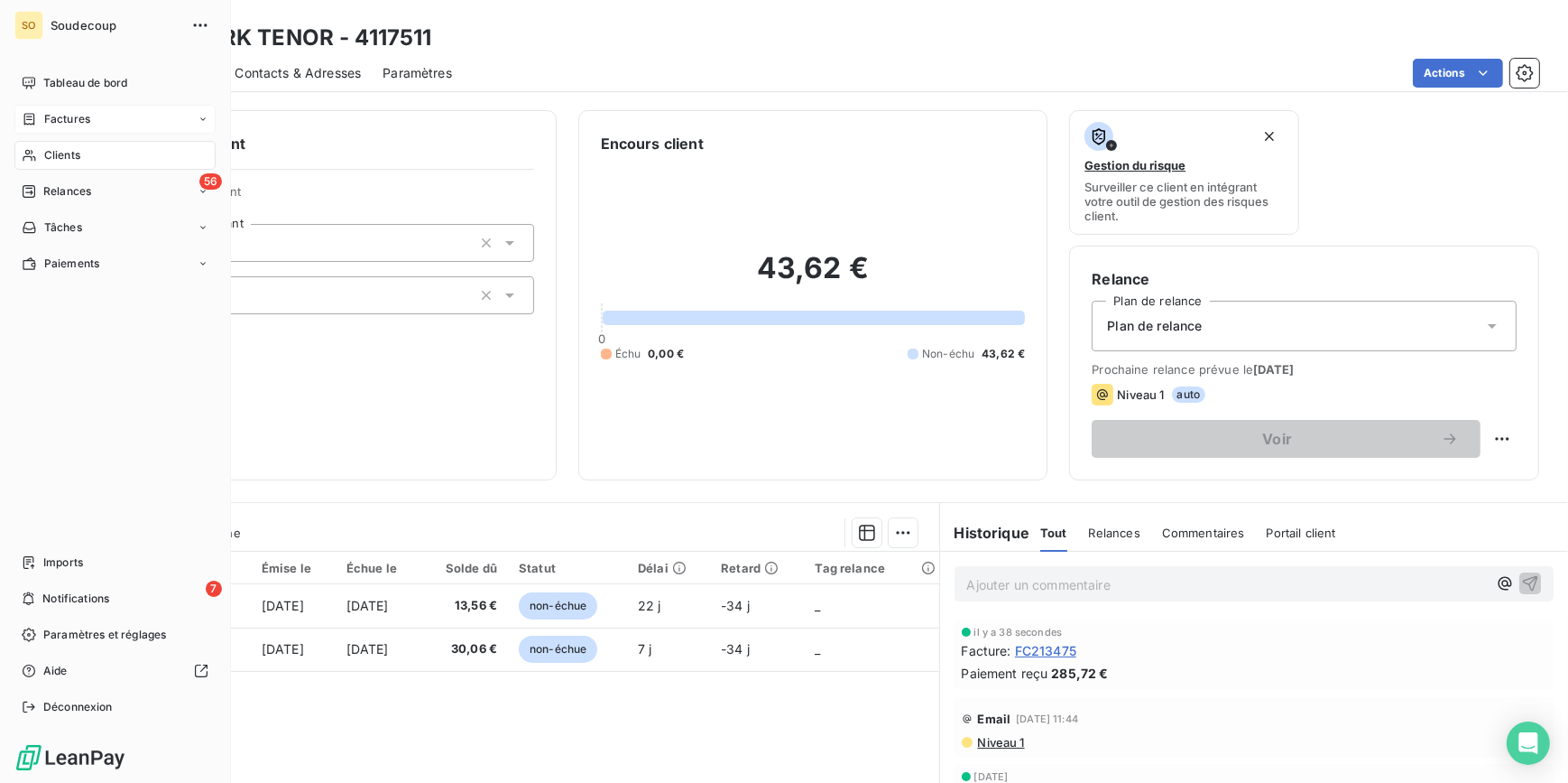
click at [49, 114] on span "Factures" at bounding box center [66, 119] width 46 height 16
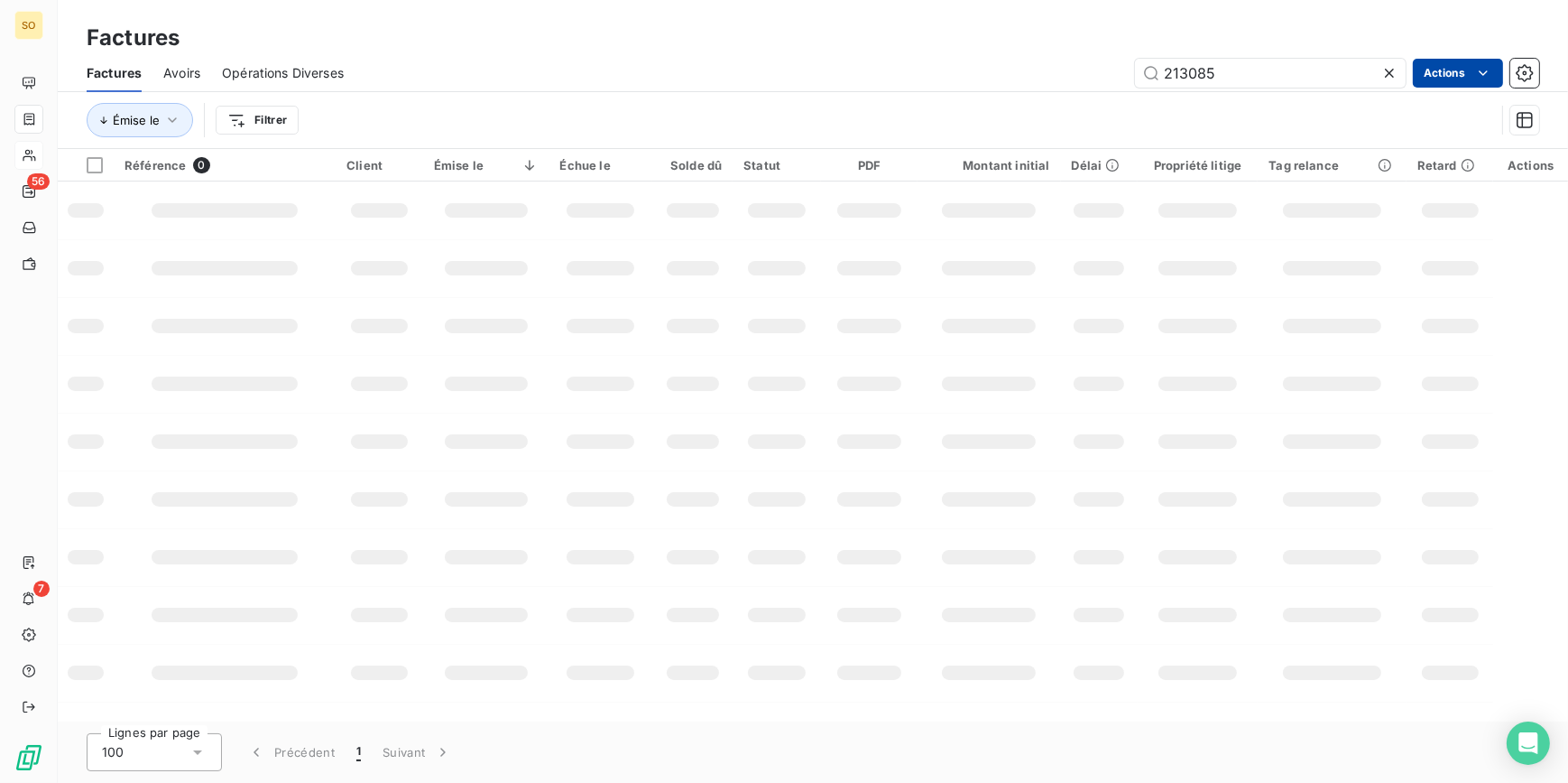
drag, startPoint x: 1173, startPoint y: 73, endPoint x: 1446, endPoint y: 67, distance: 273.1
click at [1417, 67] on div "213085 Actions" at bounding box center [952, 73] width 1174 height 29
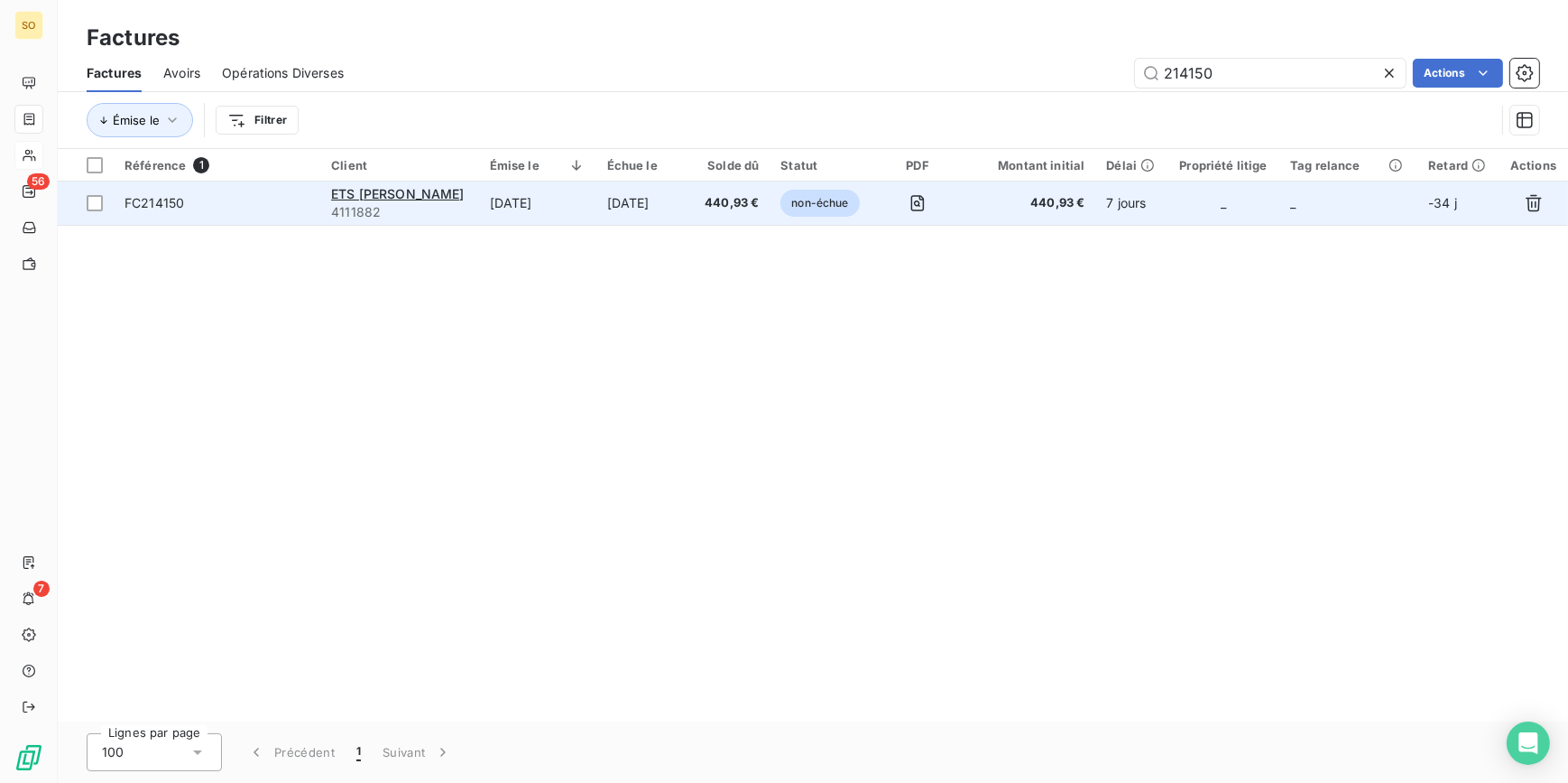
type input "214150"
click at [809, 213] on span "non-échue" at bounding box center [820, 202] width 79 height 27
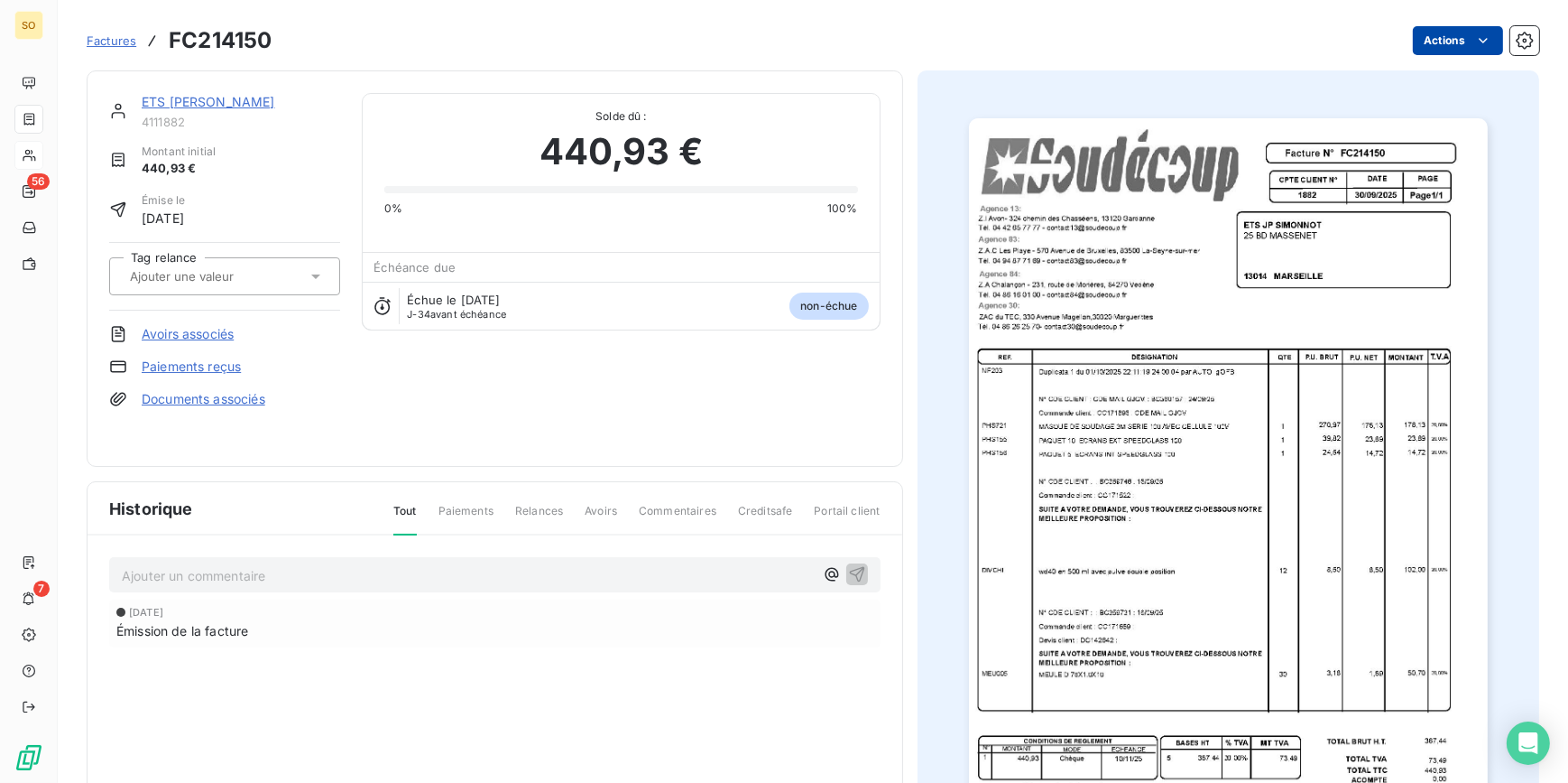
click at [1421, 45] on html "SO 56 7 Factures FC214150 Actions ETS JP SIMONNOT 4111882 Montant initial 440,9…" at bounding box center [784, 392] width 1568 height 783
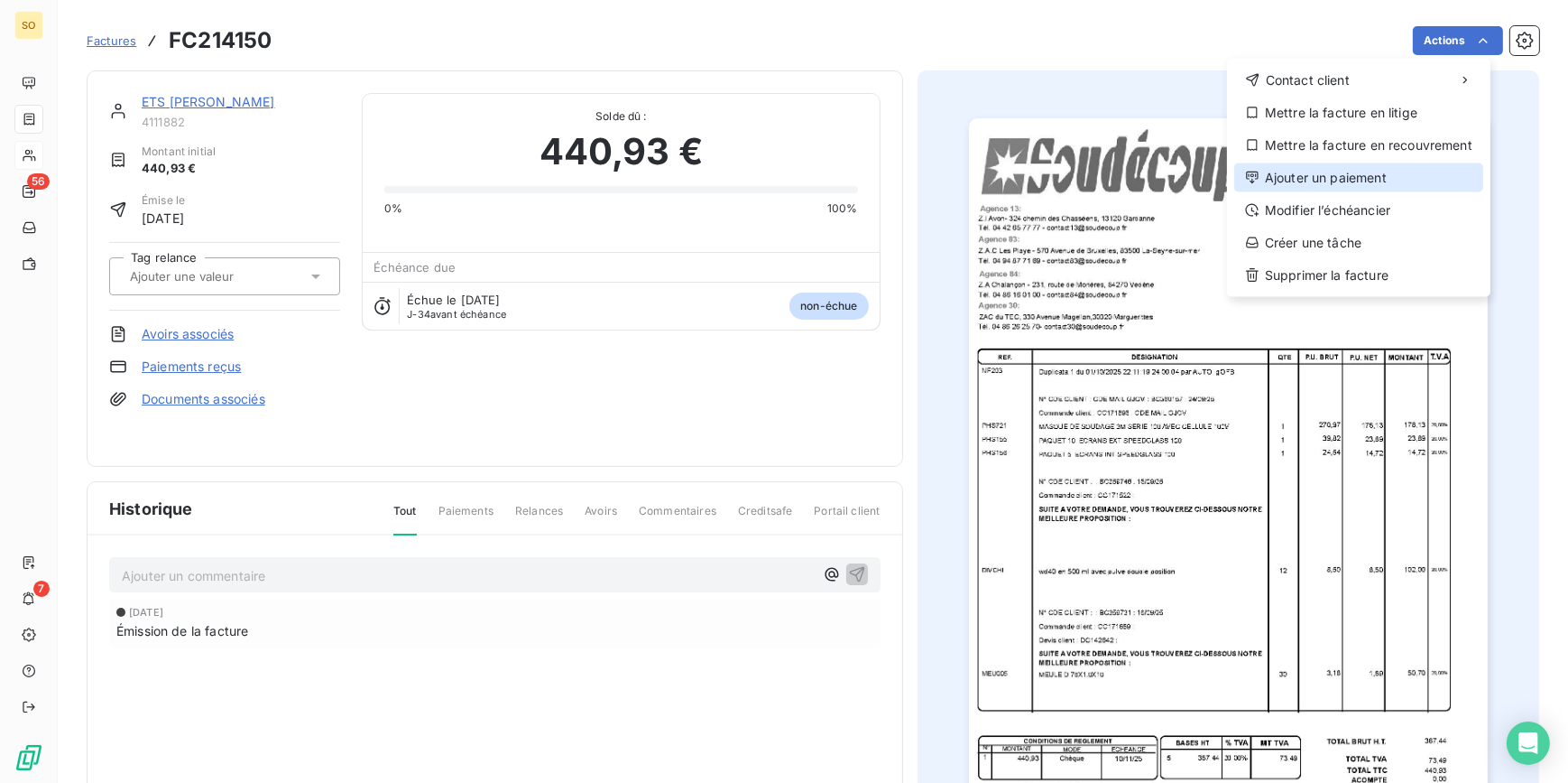
click at [1270, 172] on div "Ajouter un paiement" at bounding box center [1359, 177] width 249 height 29
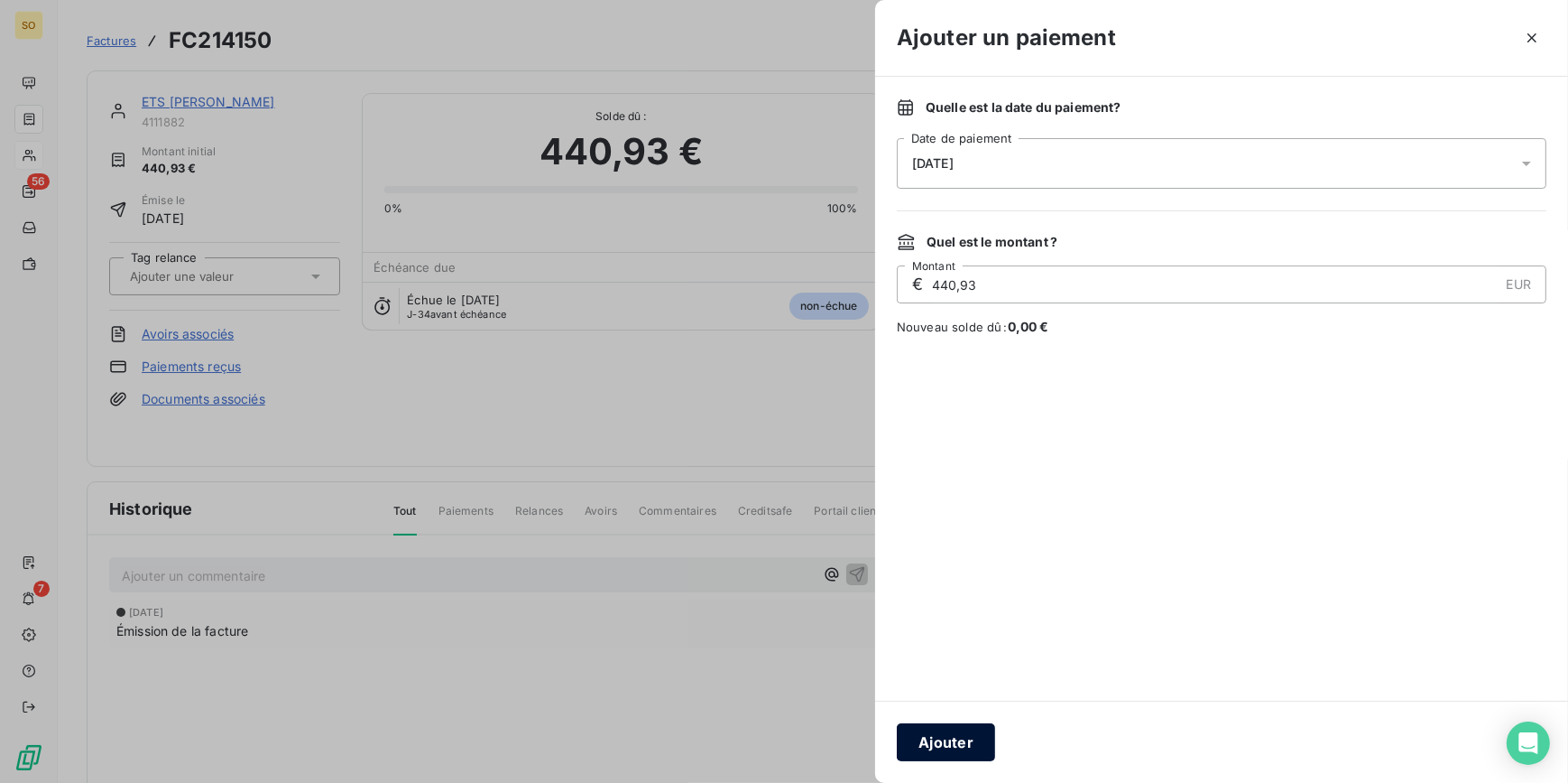
click at [936, 754] on button "Ajouter" at bounding box center [945, 742] width 98 height 37
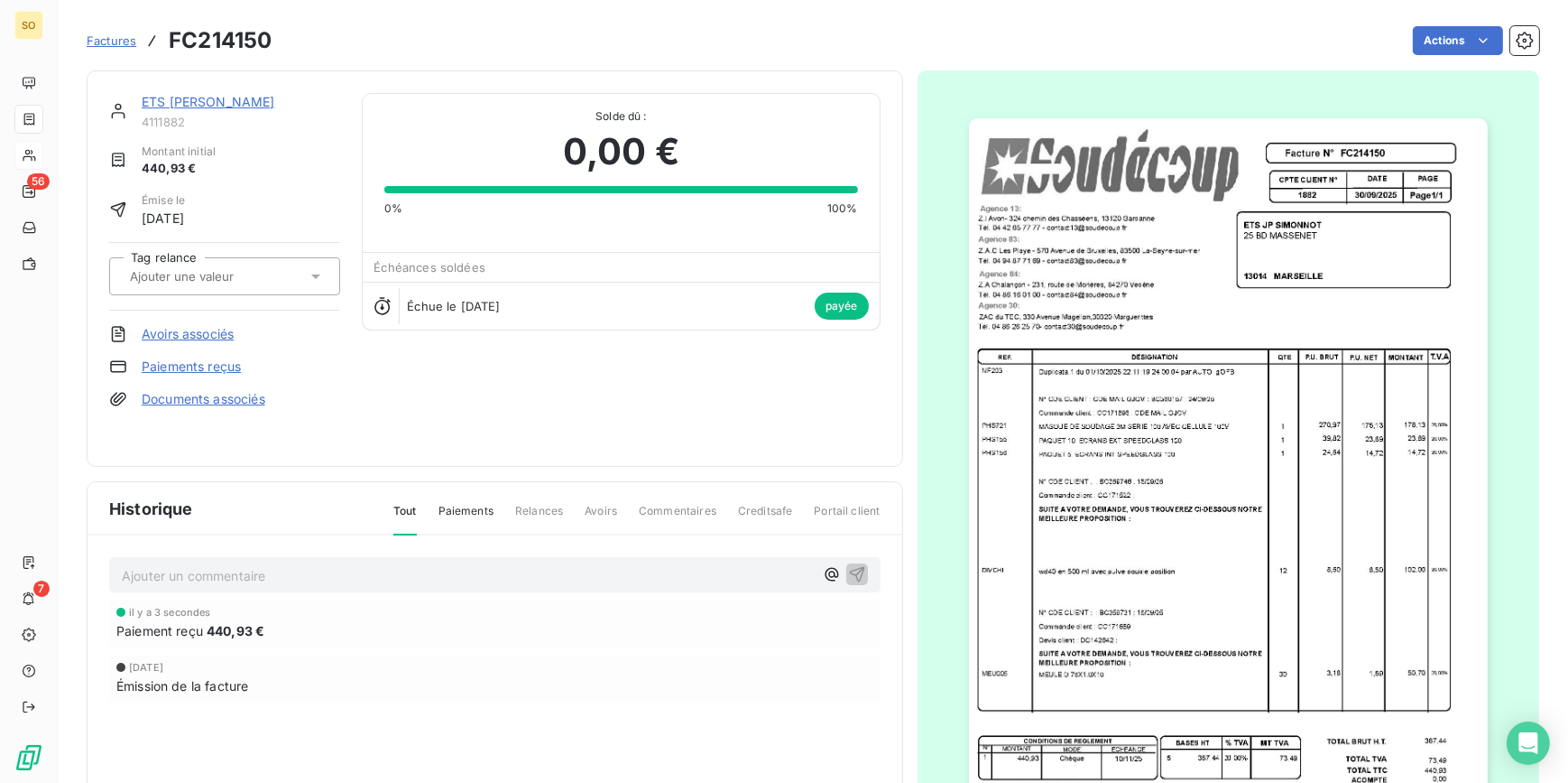
click at [167, 98] on link "ETS [PERSON_NAME]" at bounding box center [208, 101] width 134 height 15
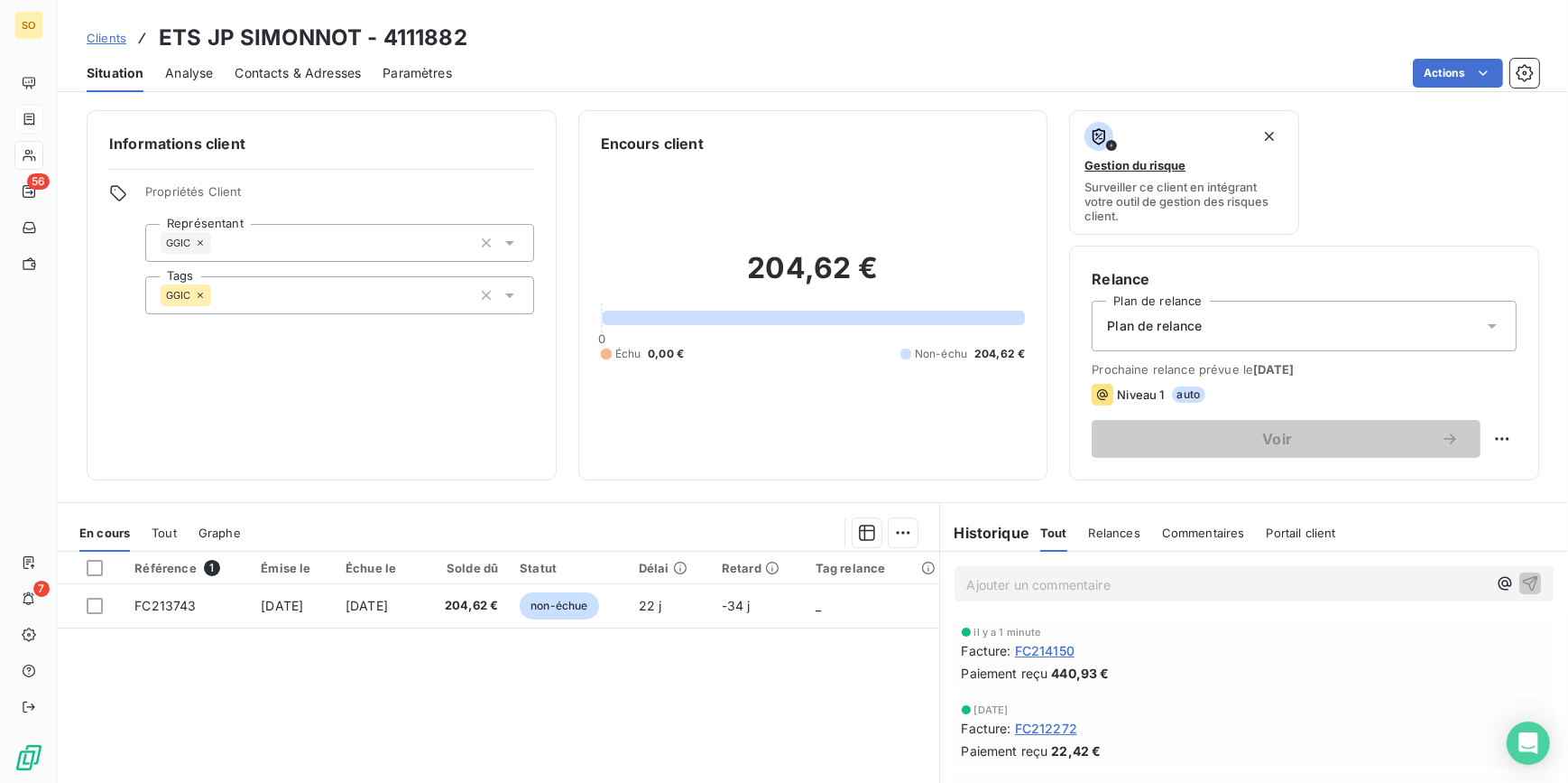
click at [119, 35] on span "Clients" at bounding box center [107, 37] width 39 height 14
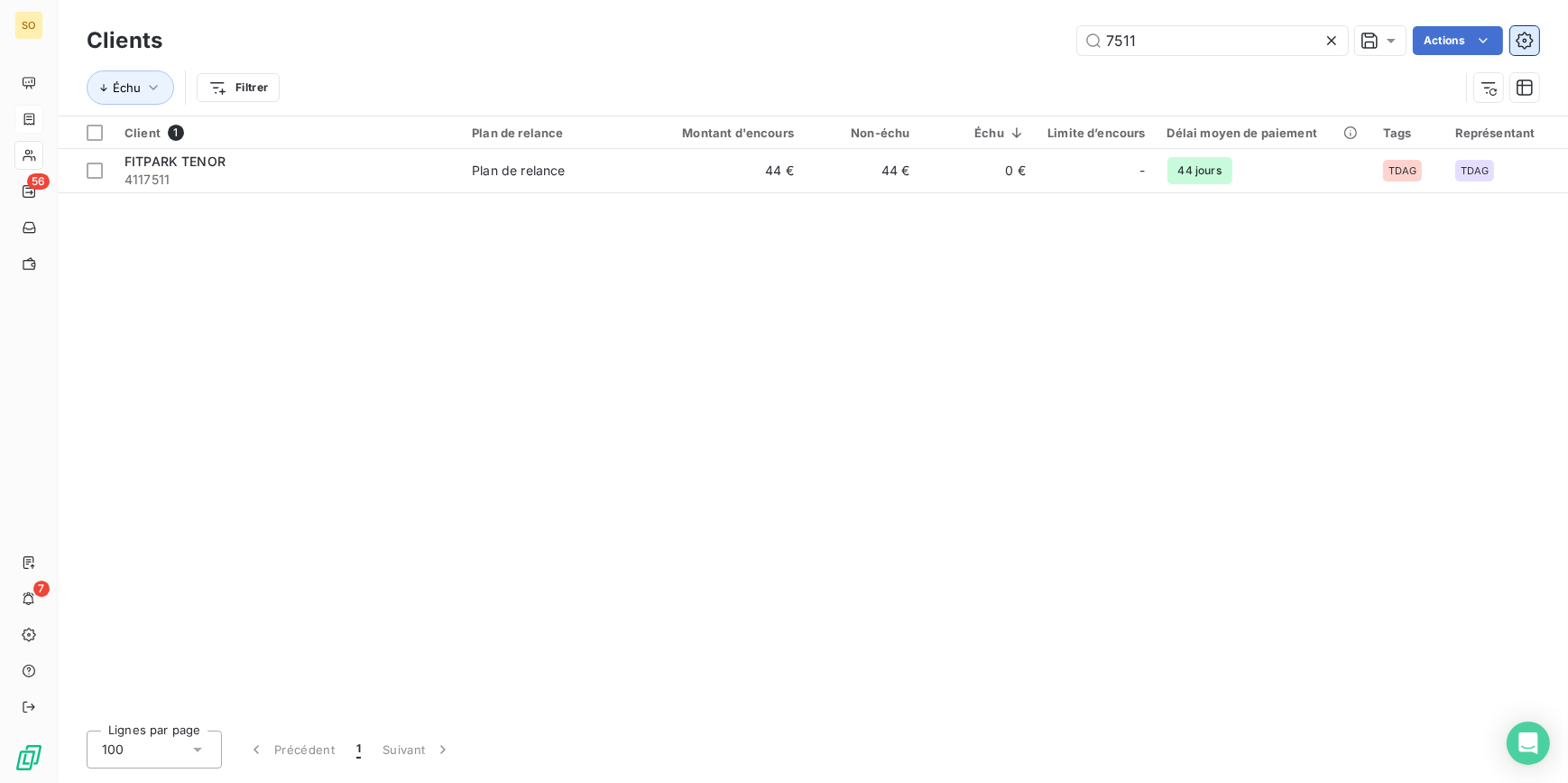
drag, startPoint x: 1087, startPoint y: 45, endPoint x: 1533, endPoint y: 43, distance: 446.0
click at [1271, 45] on input "7511" at bounding box center [1212, 40] width 271 height 29
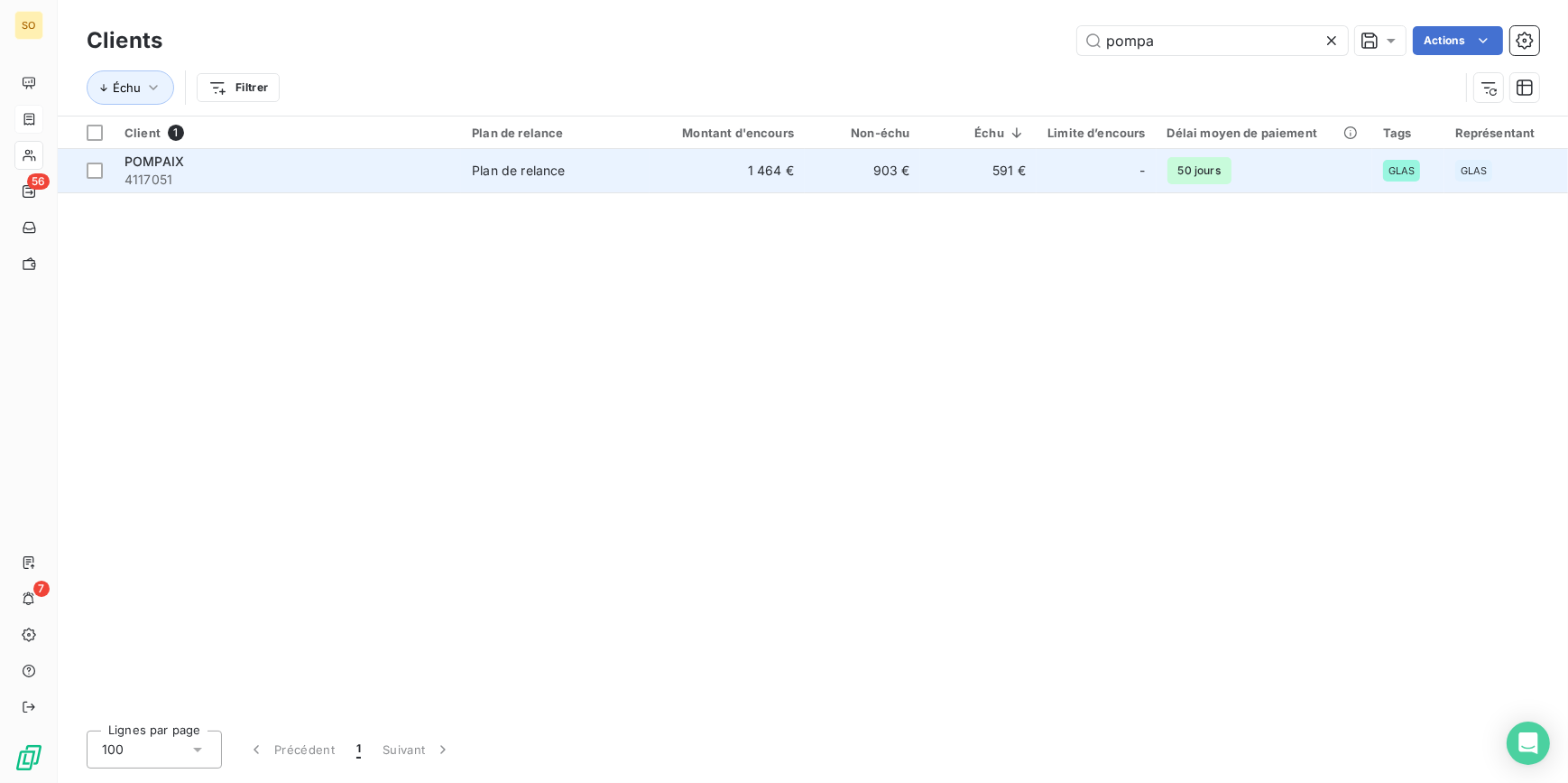
type input "pompa"
click at [962, 165] on td "591 €" at bounding box center [977, 170] width 115 height 43
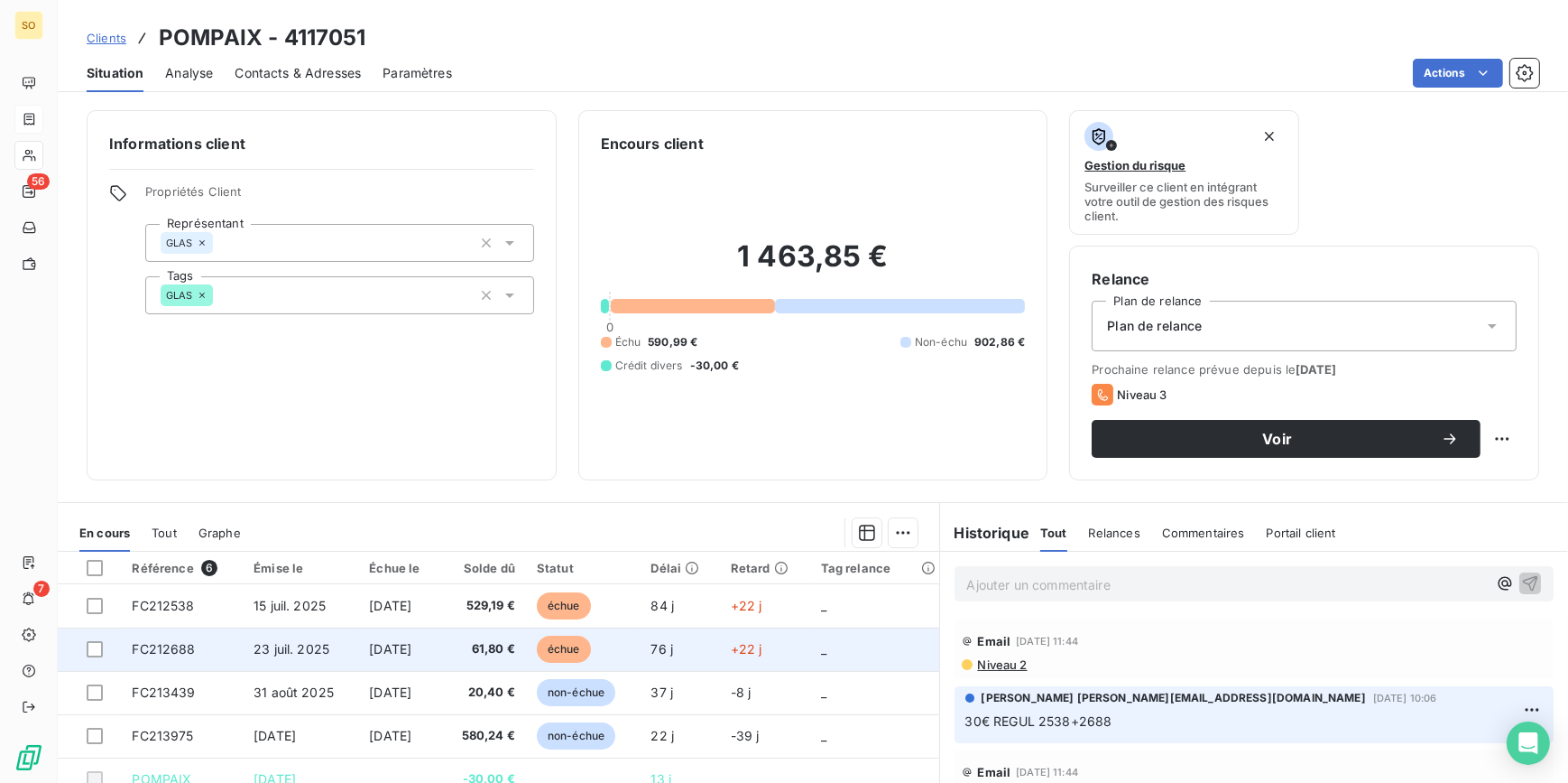
click at [578, 646] on span "échue" at bounding box center [564, 649] width 54 height 27
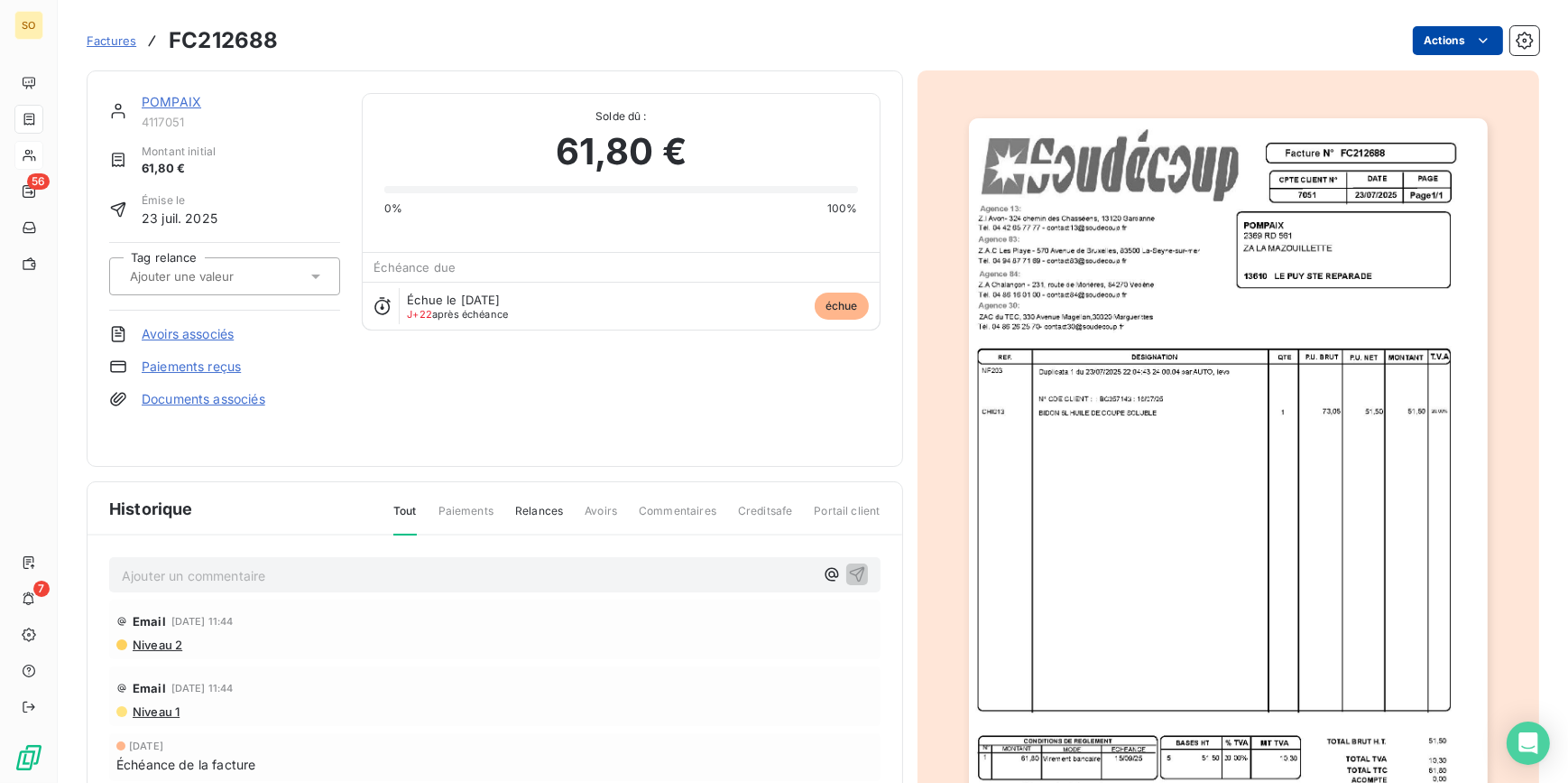
click at [1442, 35] on html "SO 56 7 Factures FC212688 Actions POMPAIX 4117051 Montant initial 61,80 € Émise…" at bounding box center [784, 392] width 1568 height 783
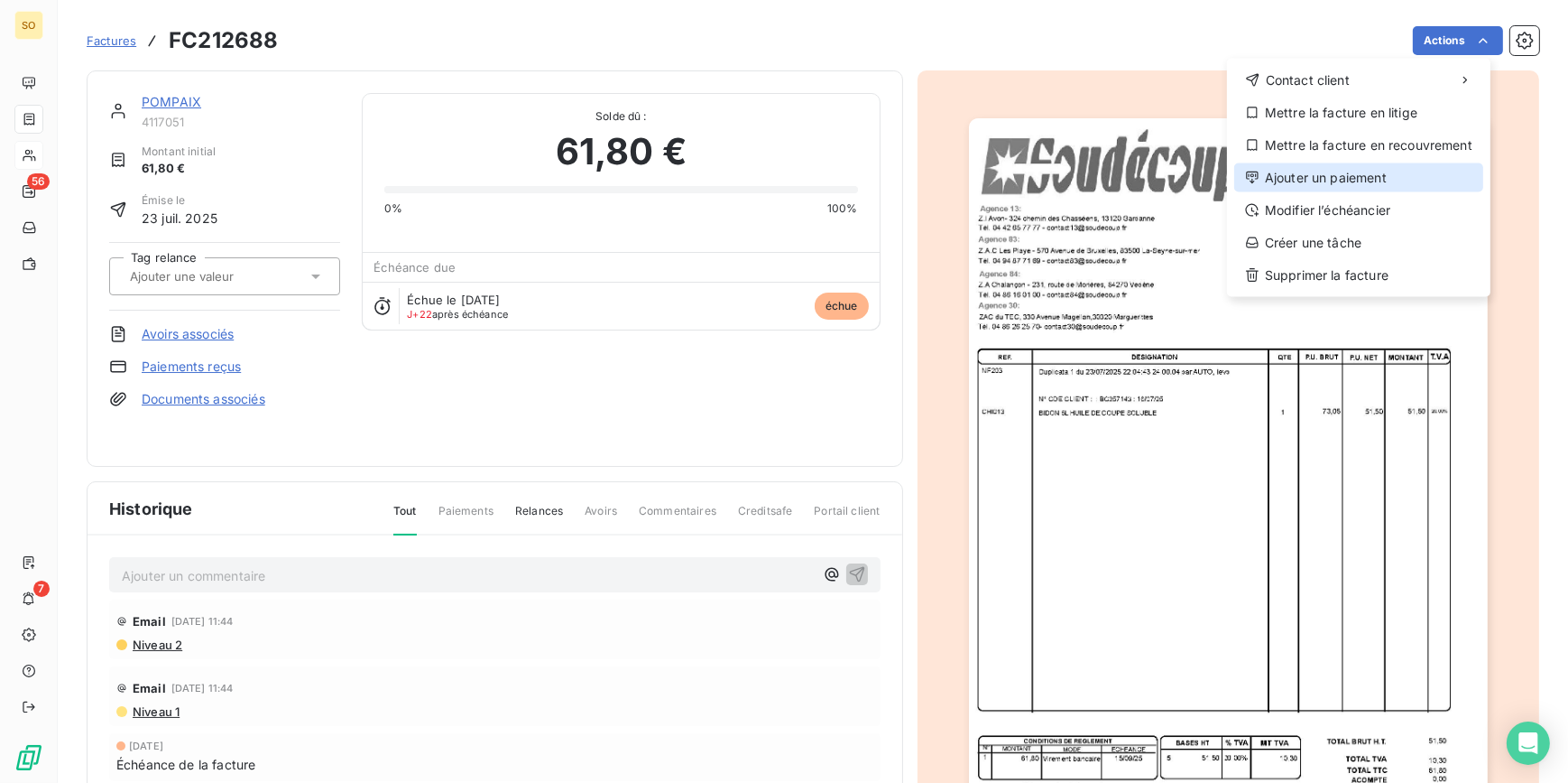
click at [1295, 182] on div "Ajouter un paiement" at bounding box center [1359, 177] width 249 height 29
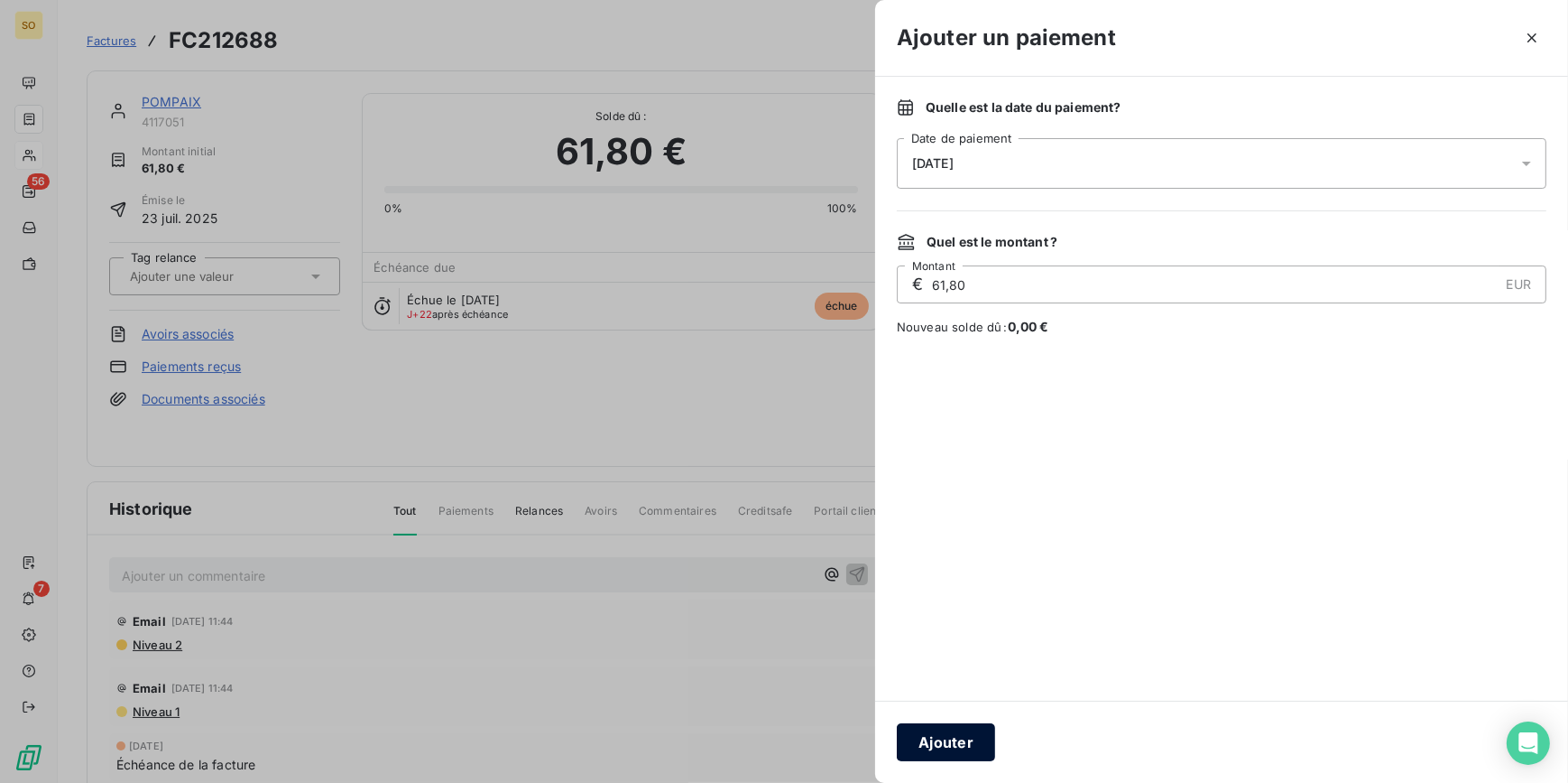
click at [968, 743] on button "Ajouter" at bounding box center [945, 742] width 98 height 37
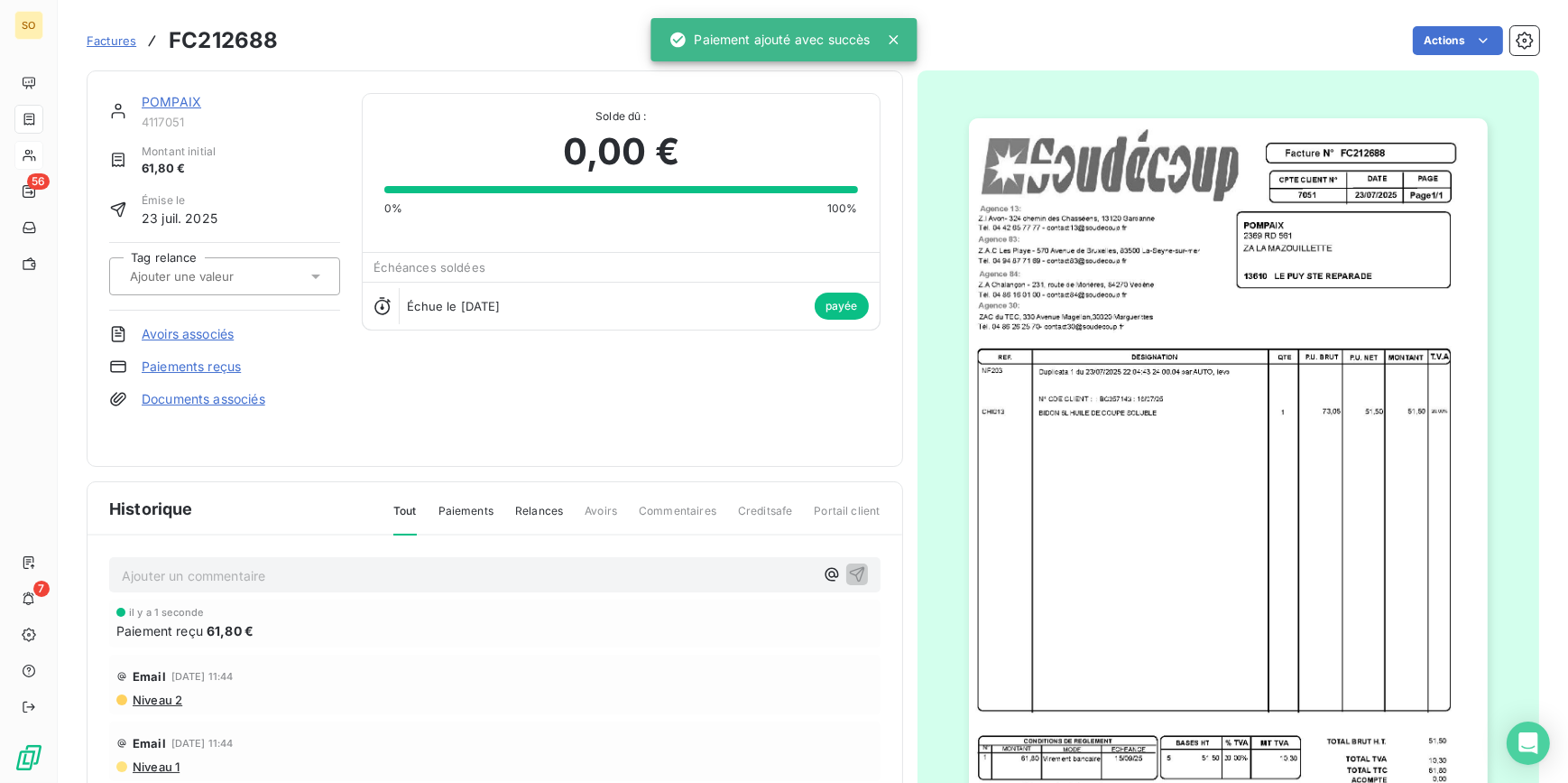
click at [158, 98] on link "POMPAIX" at bounding box center [171, 101] width 60 height 15
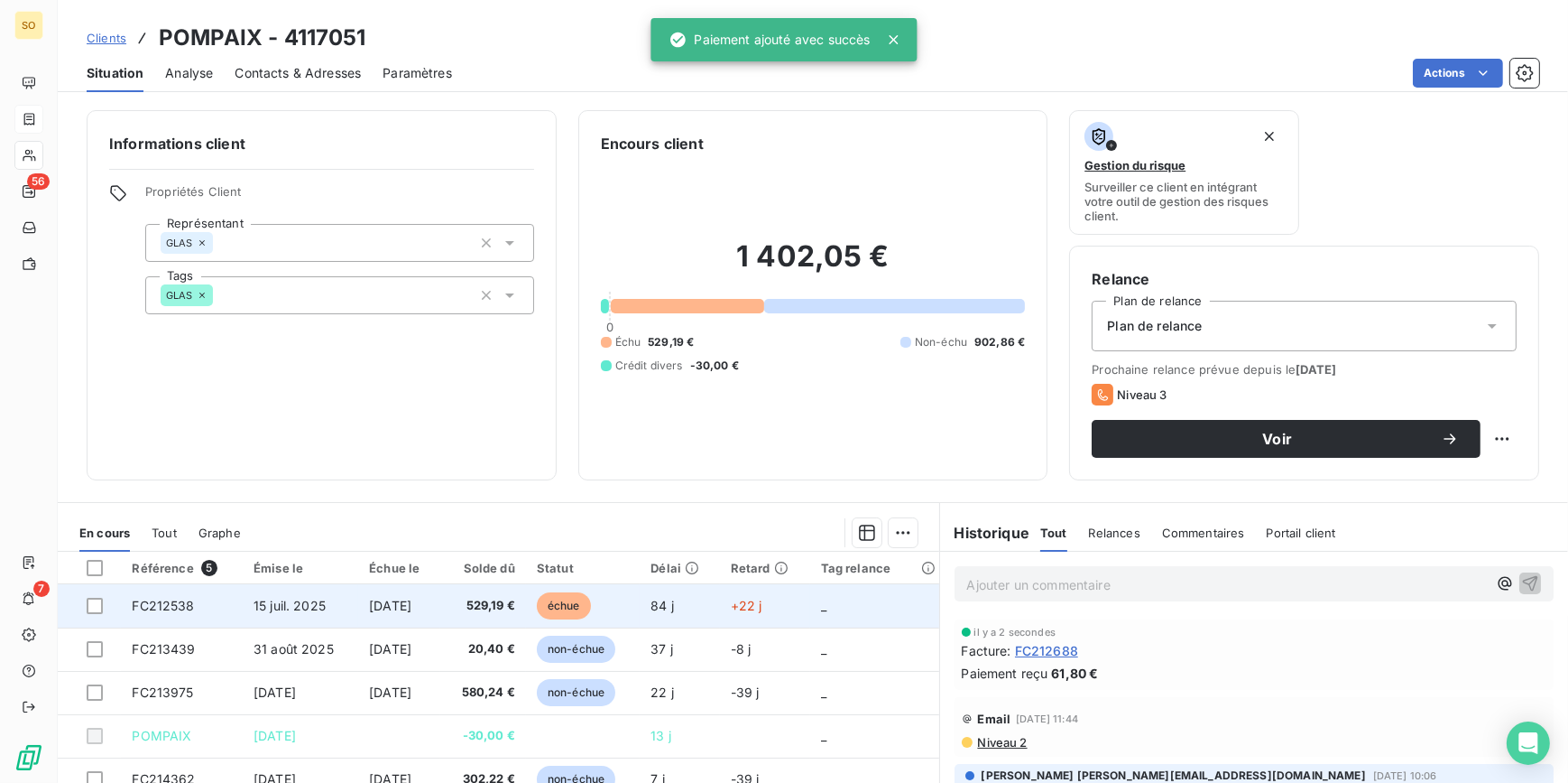
click at [585, 602] on span "échue" at bounding box center [564, 605] width 54 height 27
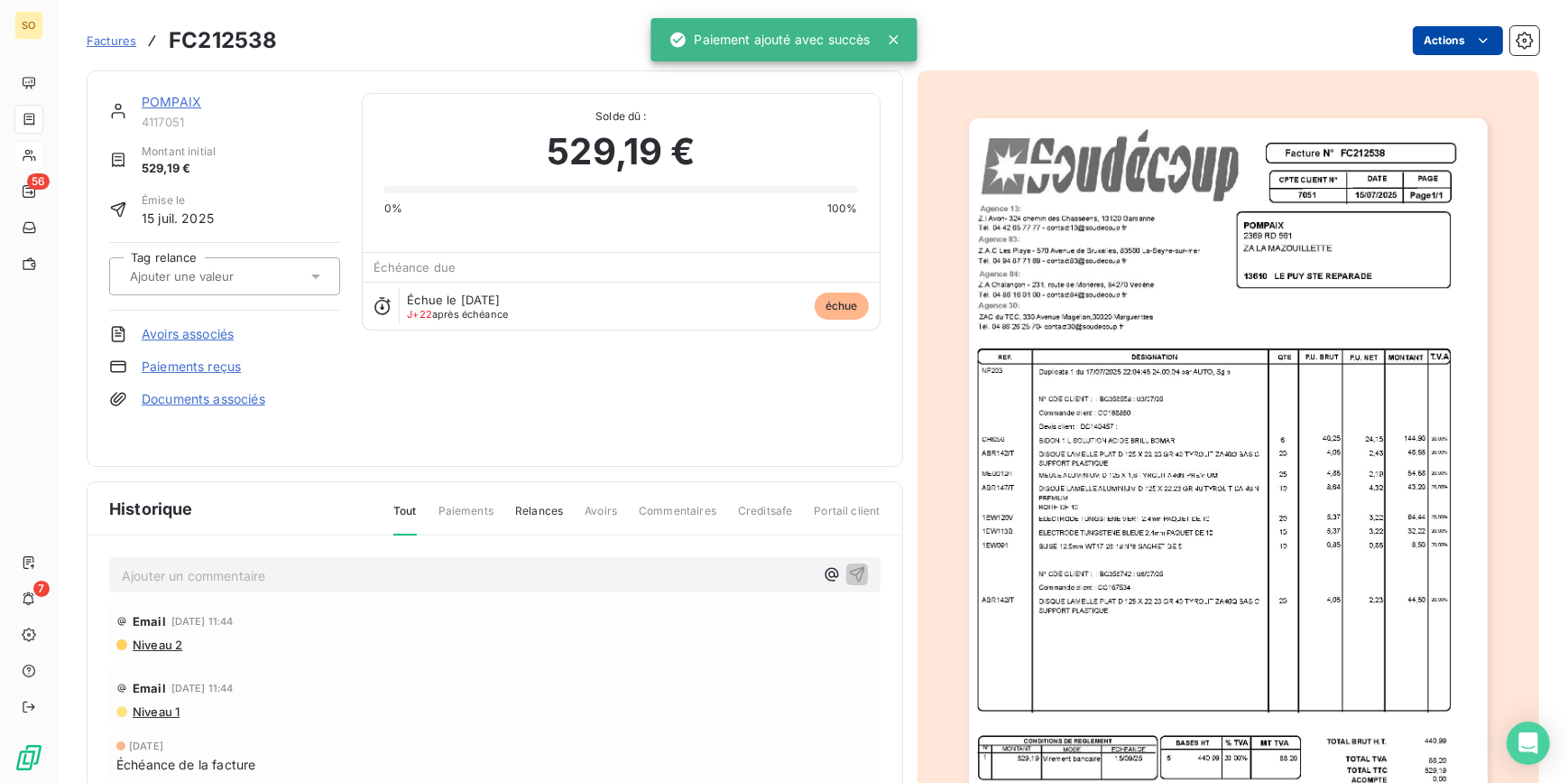
click at [1437, 39] on html "SO 56 7 Factures FC212538 Actions POMPAIX 4117051 Montant initial 529,19 € Émis…" at bounding box center [784, 392] width 1568 height 783
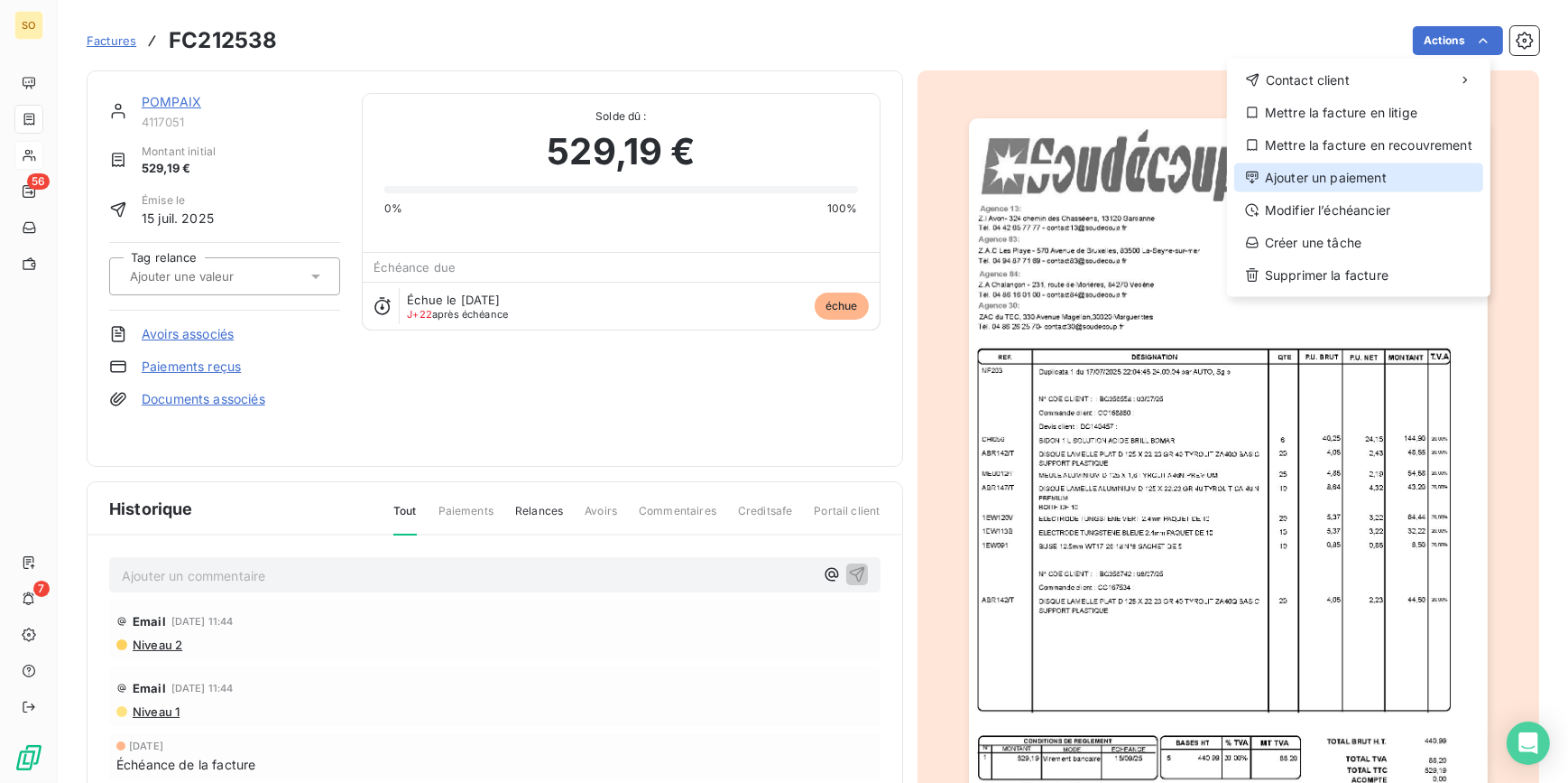
click at [1324, 175] on div "Ajouter un paiement" at bounding box center [1359, 177] width 249 height 29
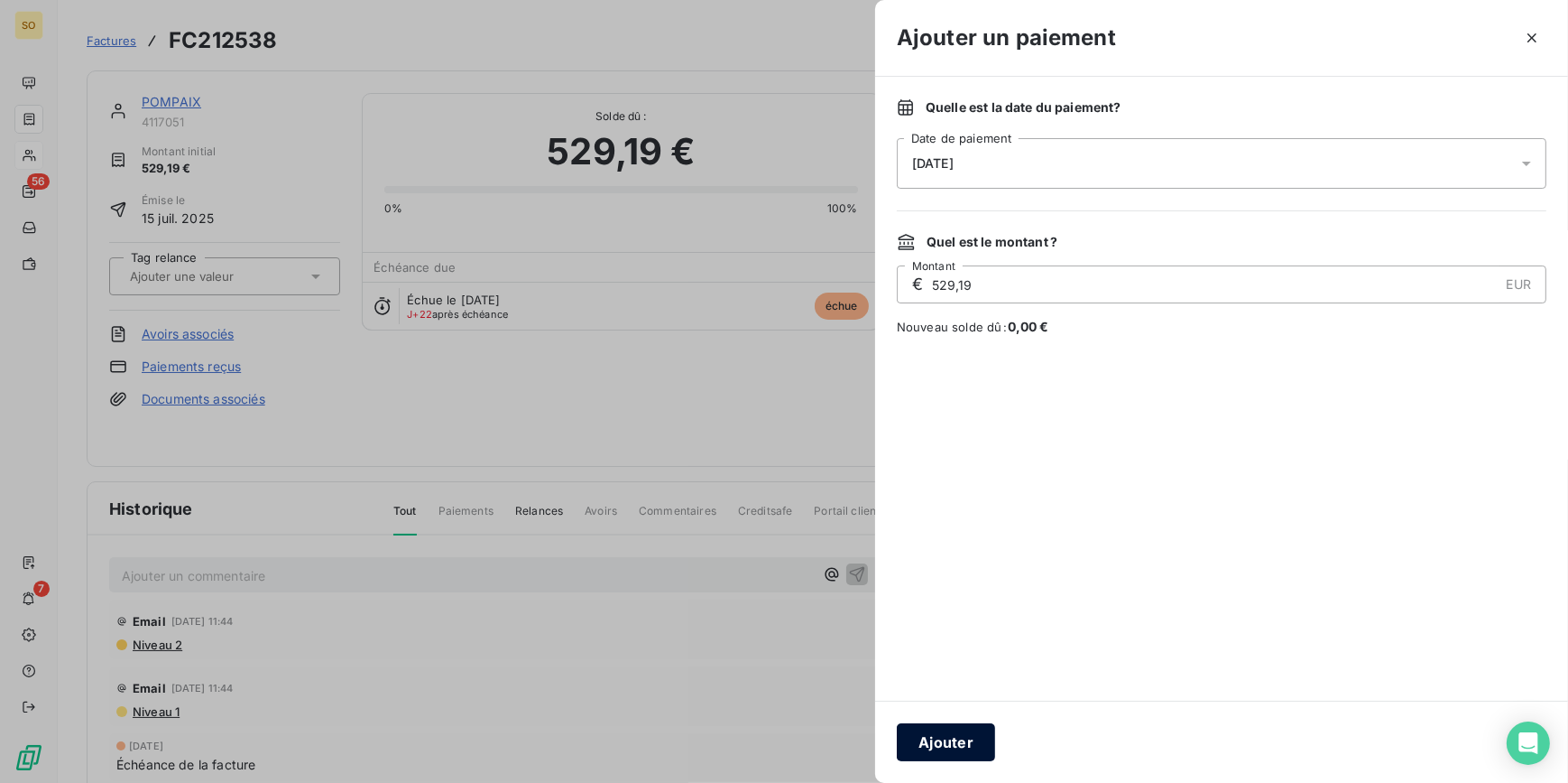
click at [938, 749] on button "Ajouter" at bounding box center [945, 742] width 98 height 37
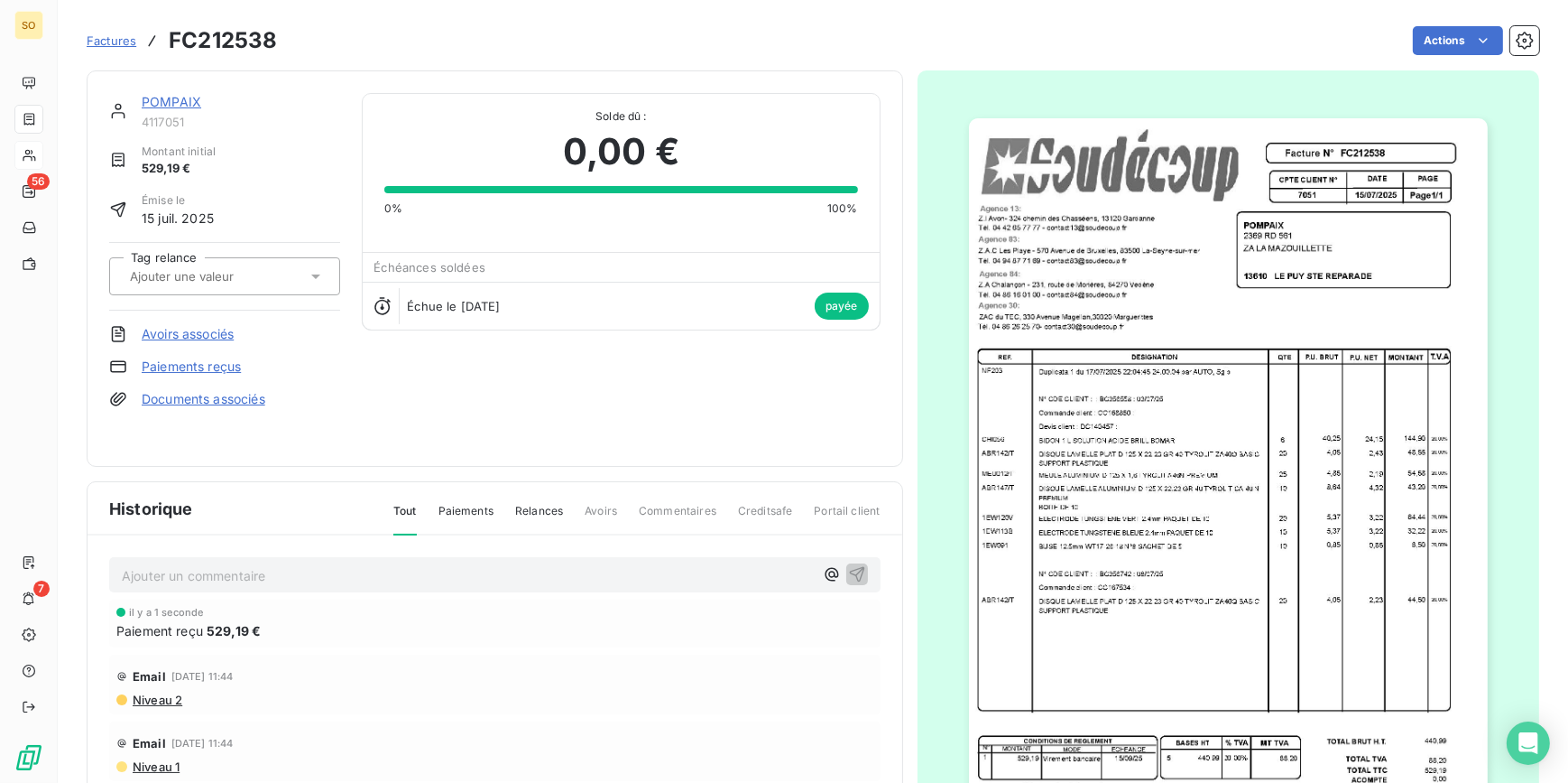
click at [108, 37] on span "Factures" at bounding box center [111, 40] width 50 height 14
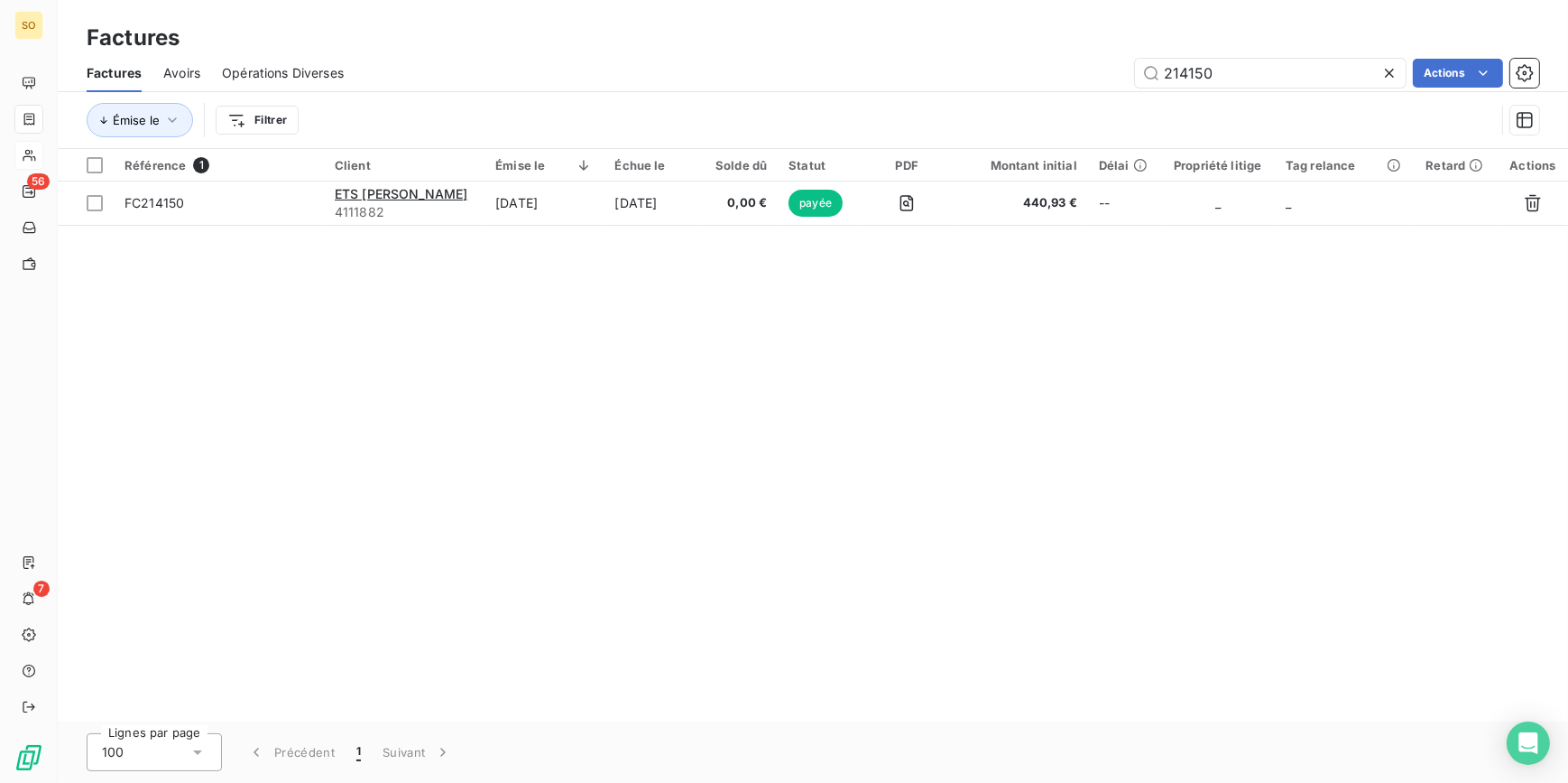
drag, startPoint x: 1177, startPoint y: 67, endPoint x: 1567, endPoint y: 64, distance: 390.0
click at [1409, 65] on div "214150 Actions" at bounding box center [952, 73] width 1174 height 29
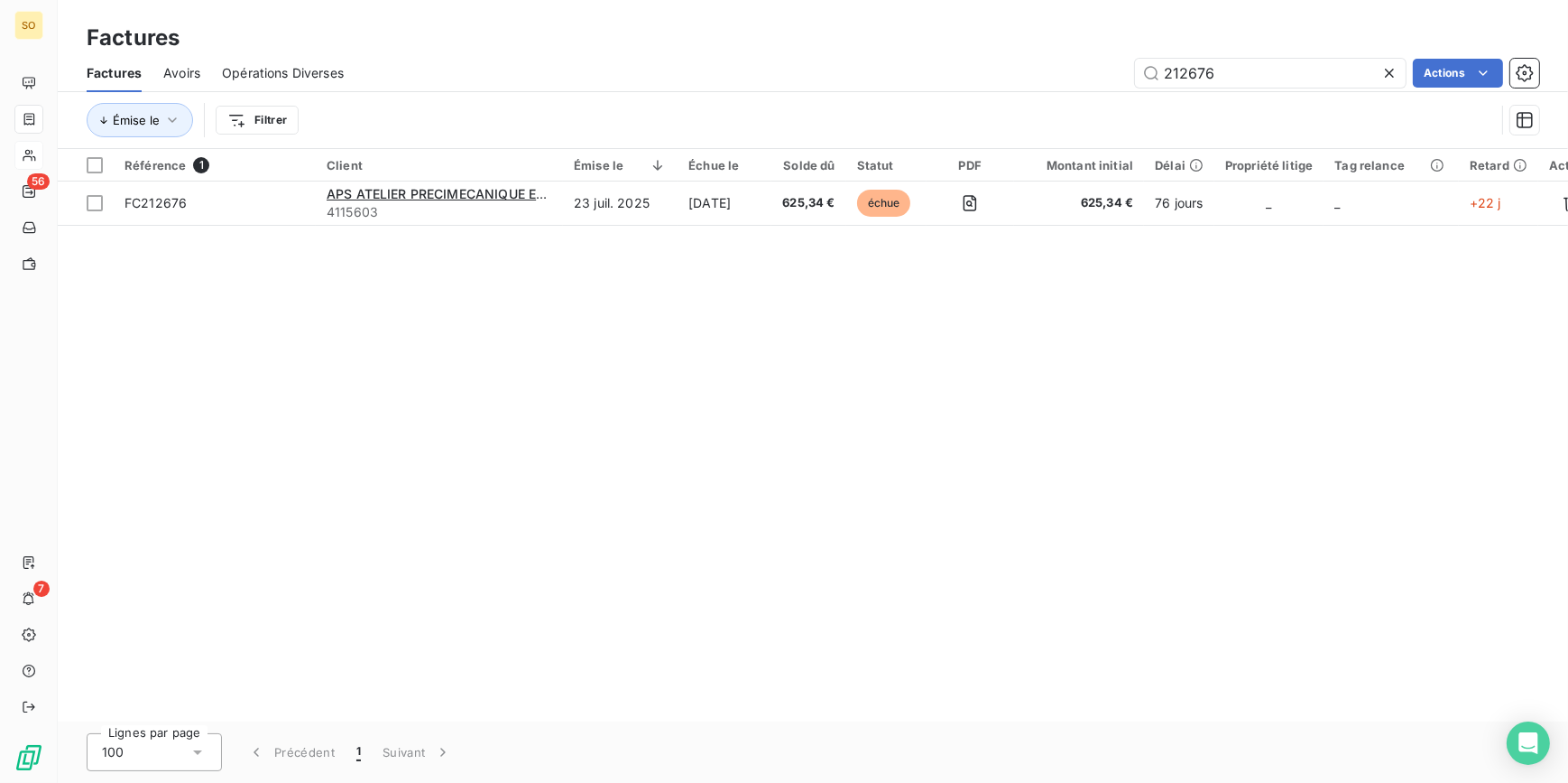
type input "212676"
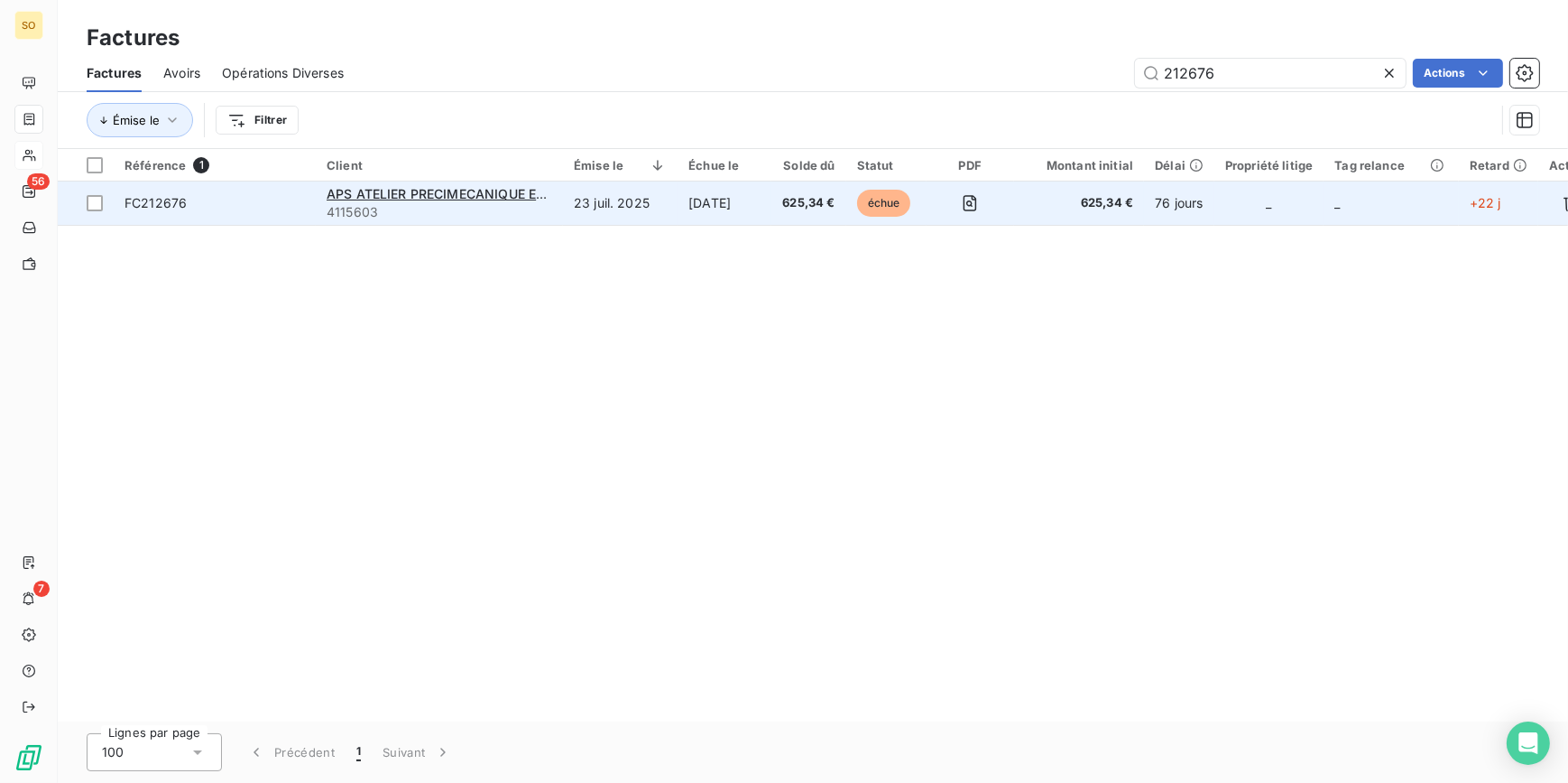
click at [887, 204] on span "échue" at bounding box center [885, 202] width 54 height 27
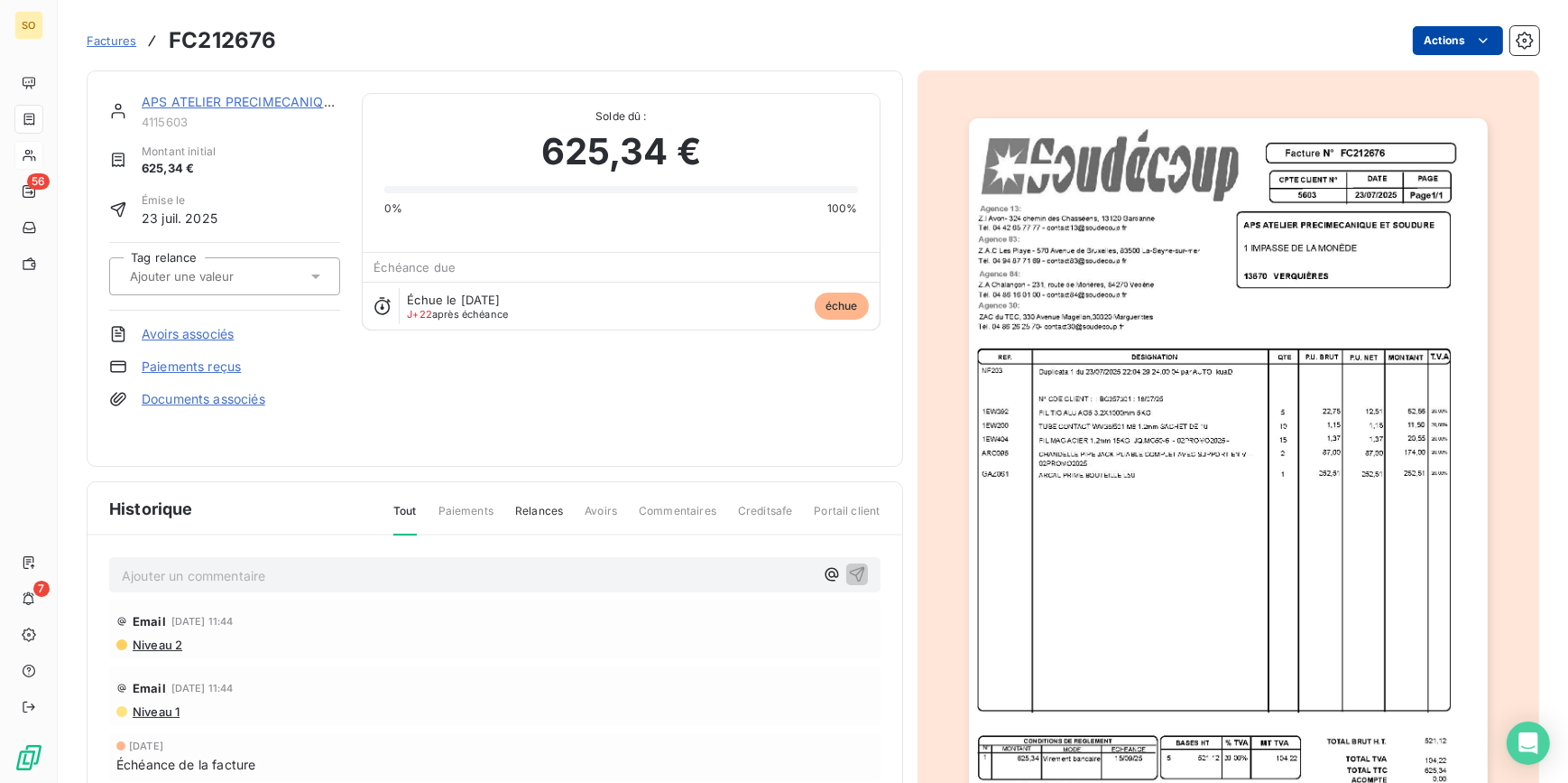
click at [1424, 45] on html "SO 56 7 Factures FC212676 Actions APS ATELIER PRECIMECANIQUE ET SOUDURE 4115603…" at bounding box center [784, 392] width 1568 height 783
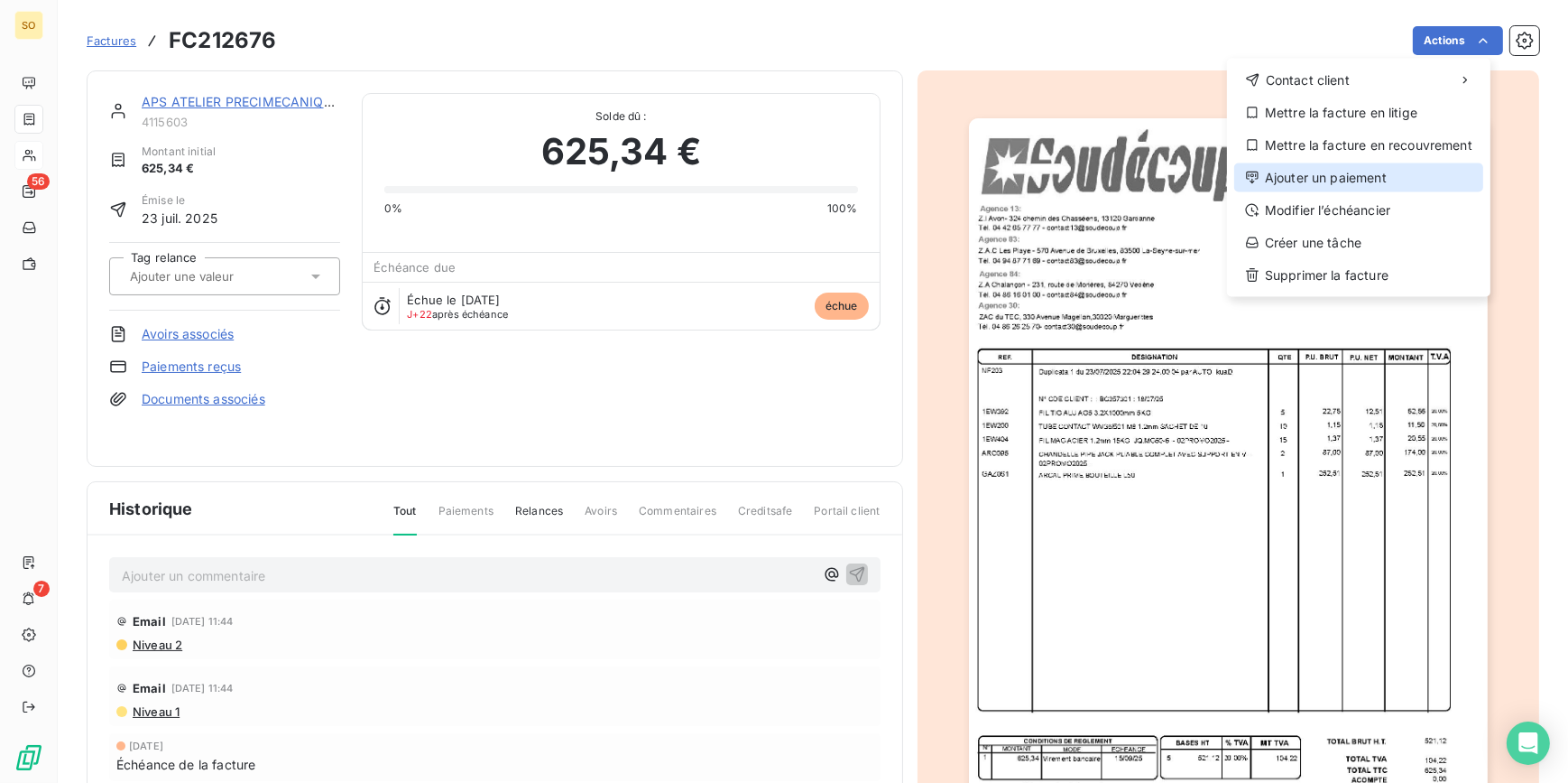
click at [1299, 176] on div "Ajouter un paiement" at bounding box center [1359, 177] width 249 height 29
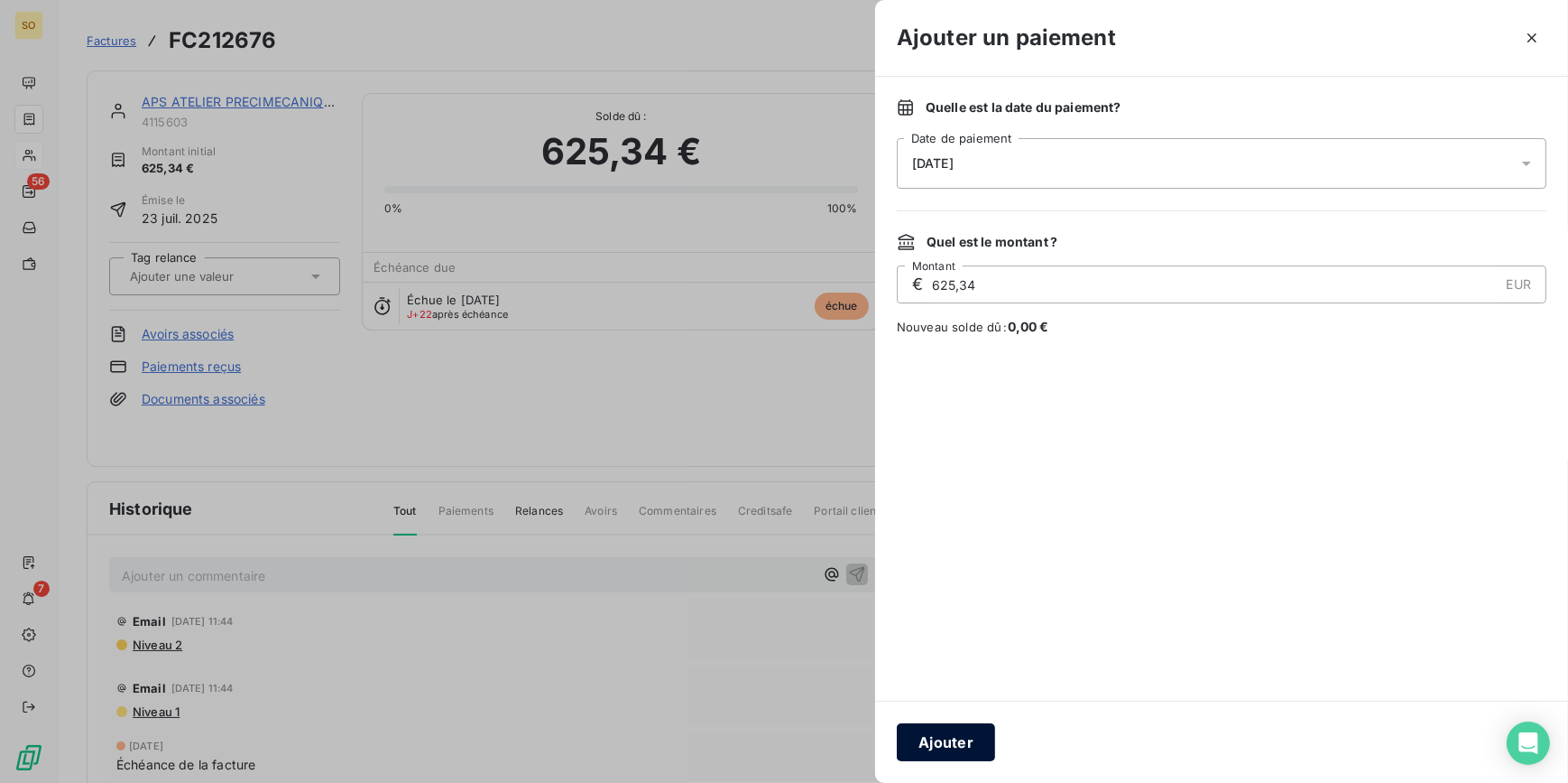
click at [931, 746] on button "Ajouter" at bounding box center [945, 742] width 98 height 37
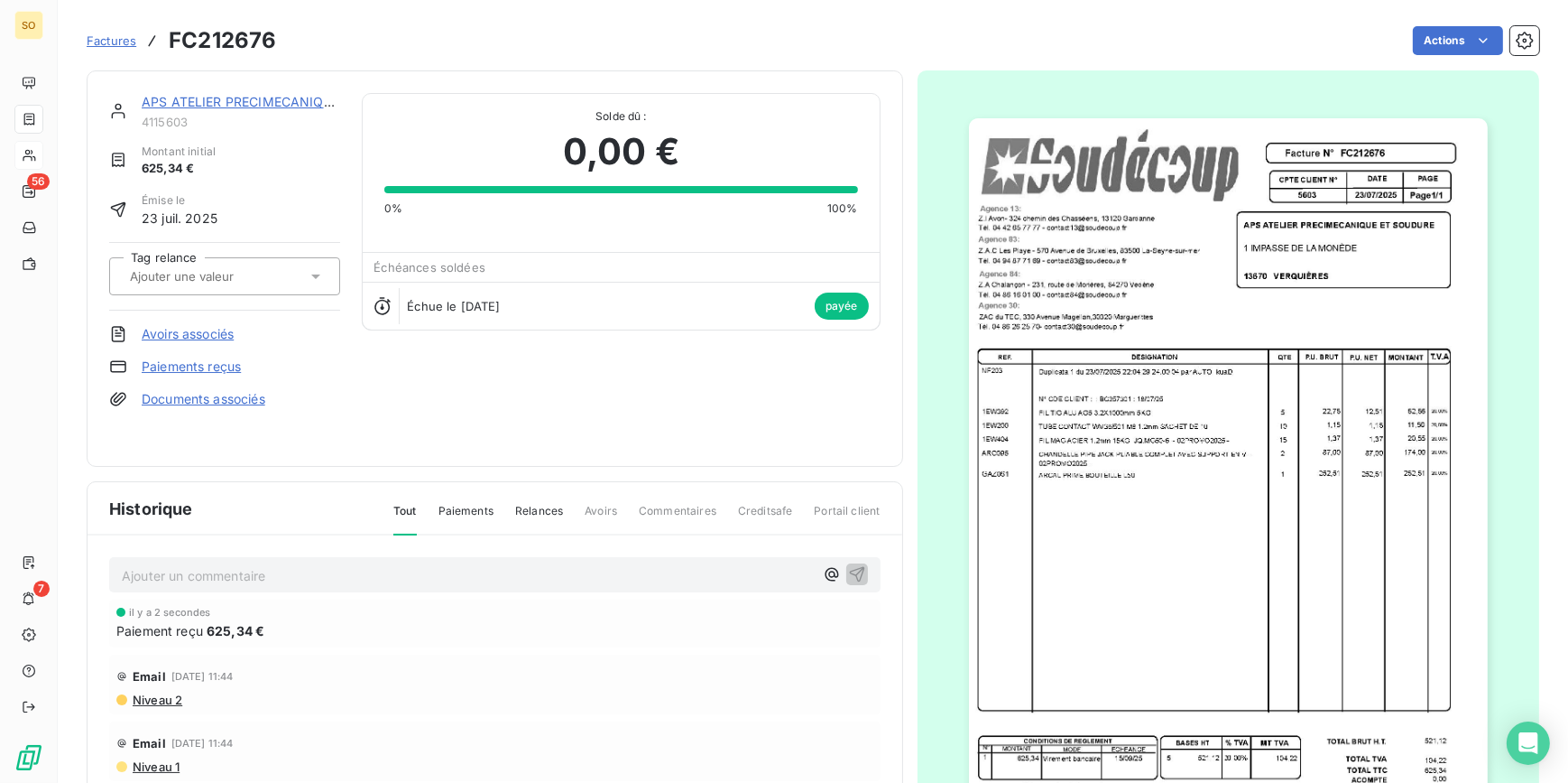
click at [221, 97] on link "APS ATELIER PRECIMECANIQUE ET SOUDURE" at bounding box center [283, 101] width 284 height 15
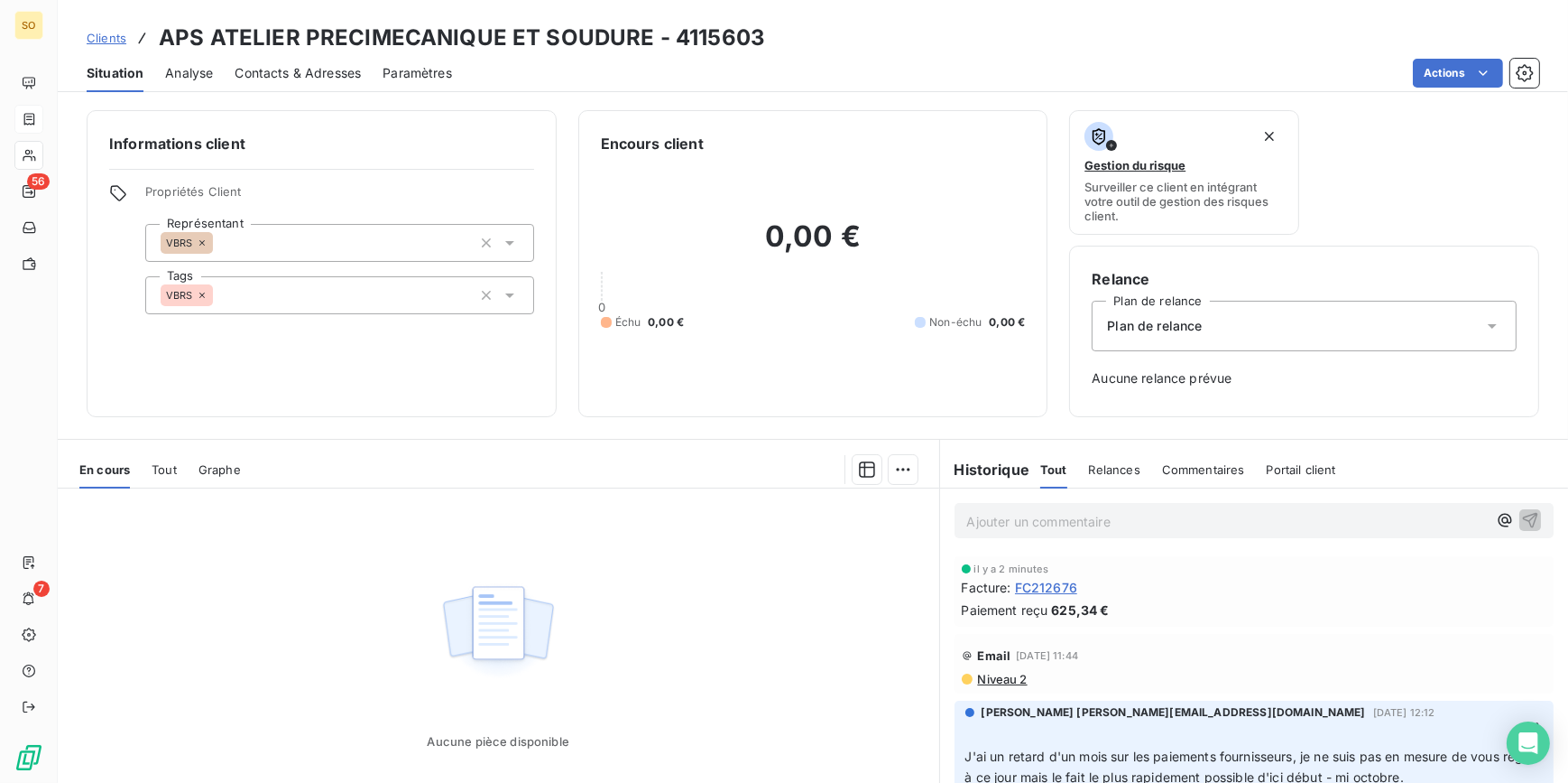
click at [103, 27] on div "Clients APS ATELIER PRECIMECANIQUE ET SOUDURE - 4115603" at bounding box center [426, 37] width 679 height 33
click at [109, 45] on link "Clients" at bounding box center [107, 37] width 39 height 18
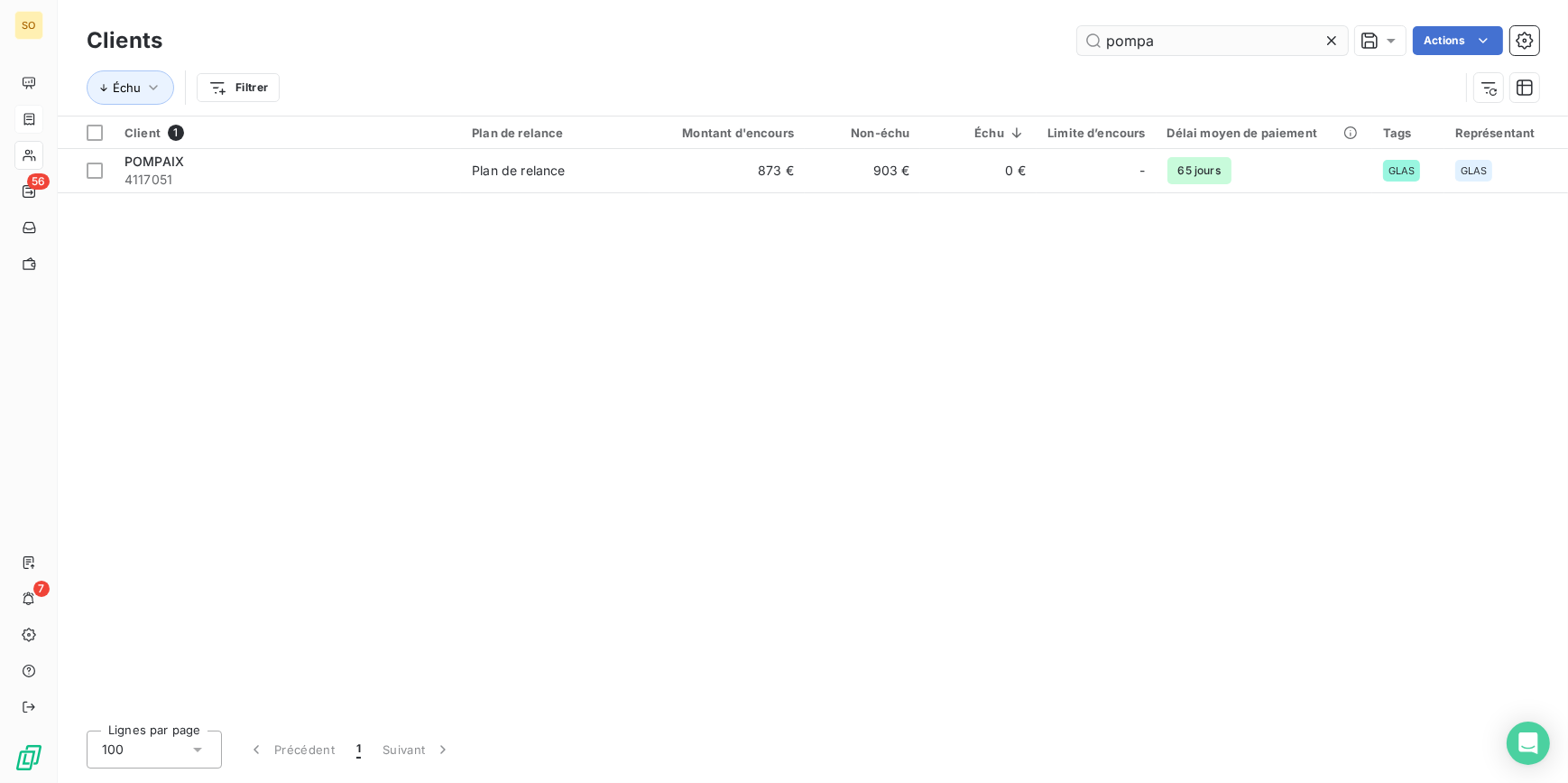
click at [1111, 32] on input "pompa" at bounding box center [1212, 40] width 271 height 29
drag, startPoint x: 1107, startPoint y: 35, endPoint x: 1460, endPoint y: 45, distance: 353.1
click at [1460, 45] on div "pompa Actions" at bounding box center [862, 40] width 1356 height 29
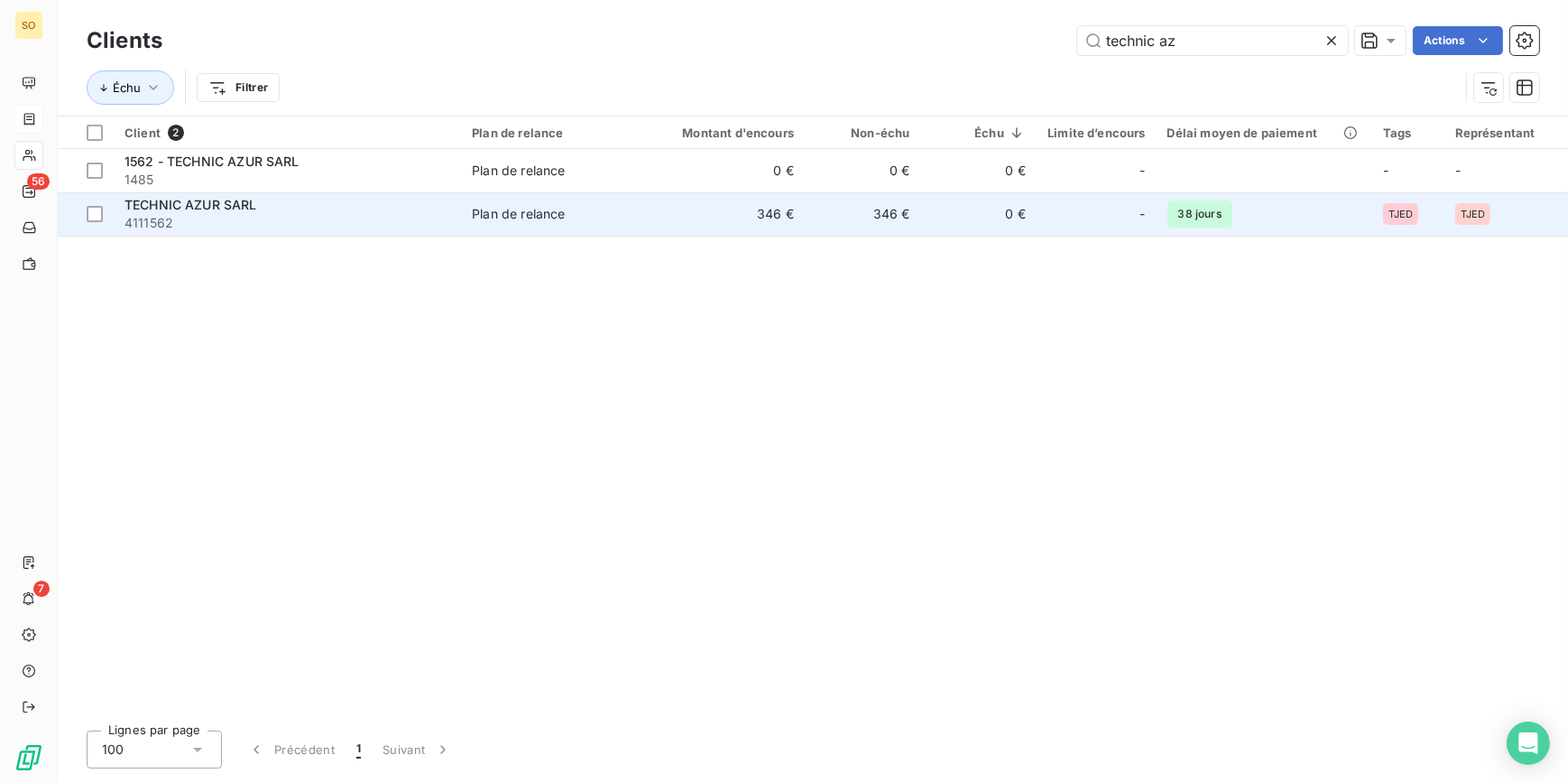
type input "technic az"
click at [751, 204] on td "346 €" at bounding box center [727, 214] width 155 height 43
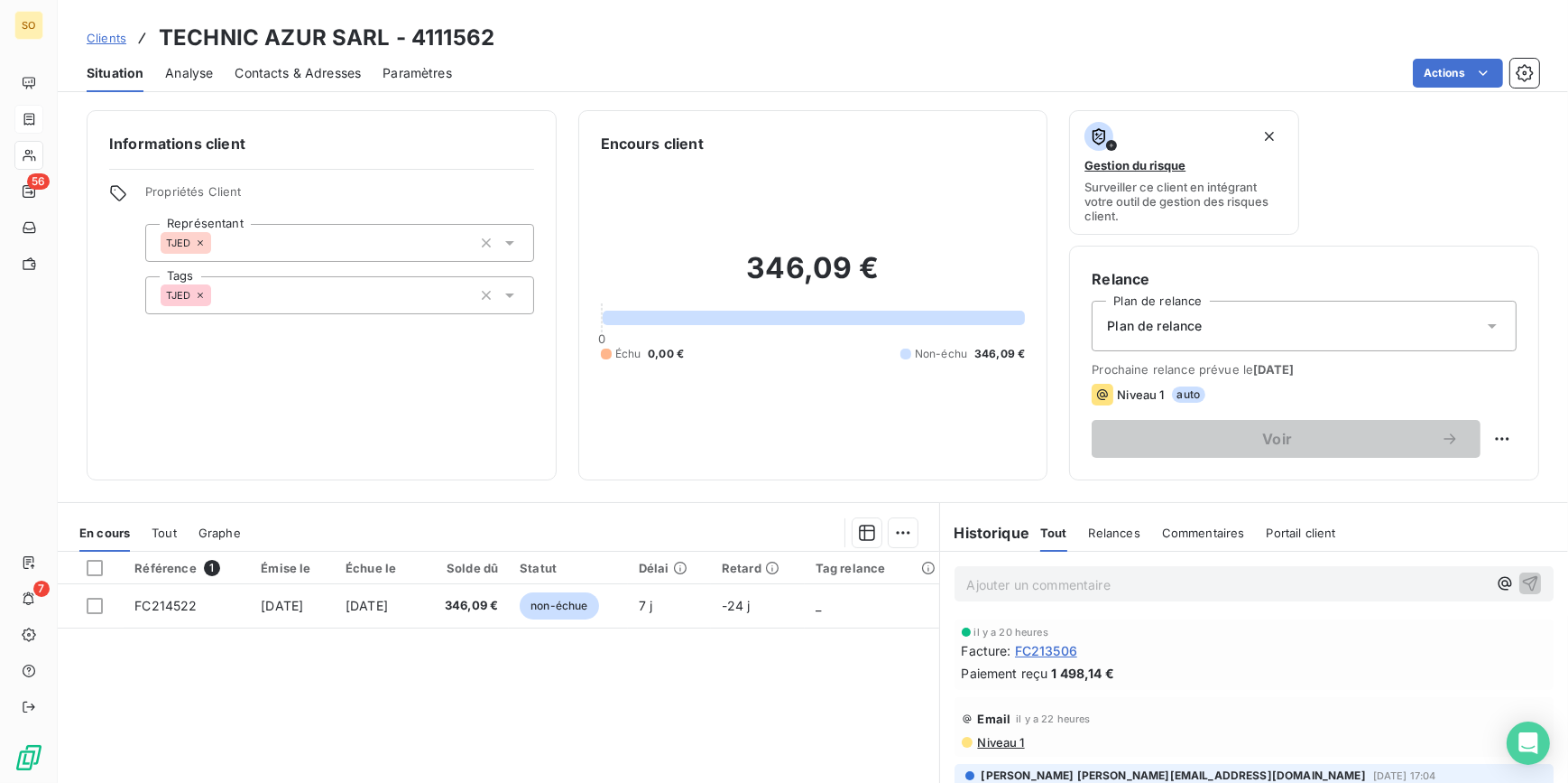
click at [113, 38] on span "Clients" at bounding box center [107, 37] width 39 height 14
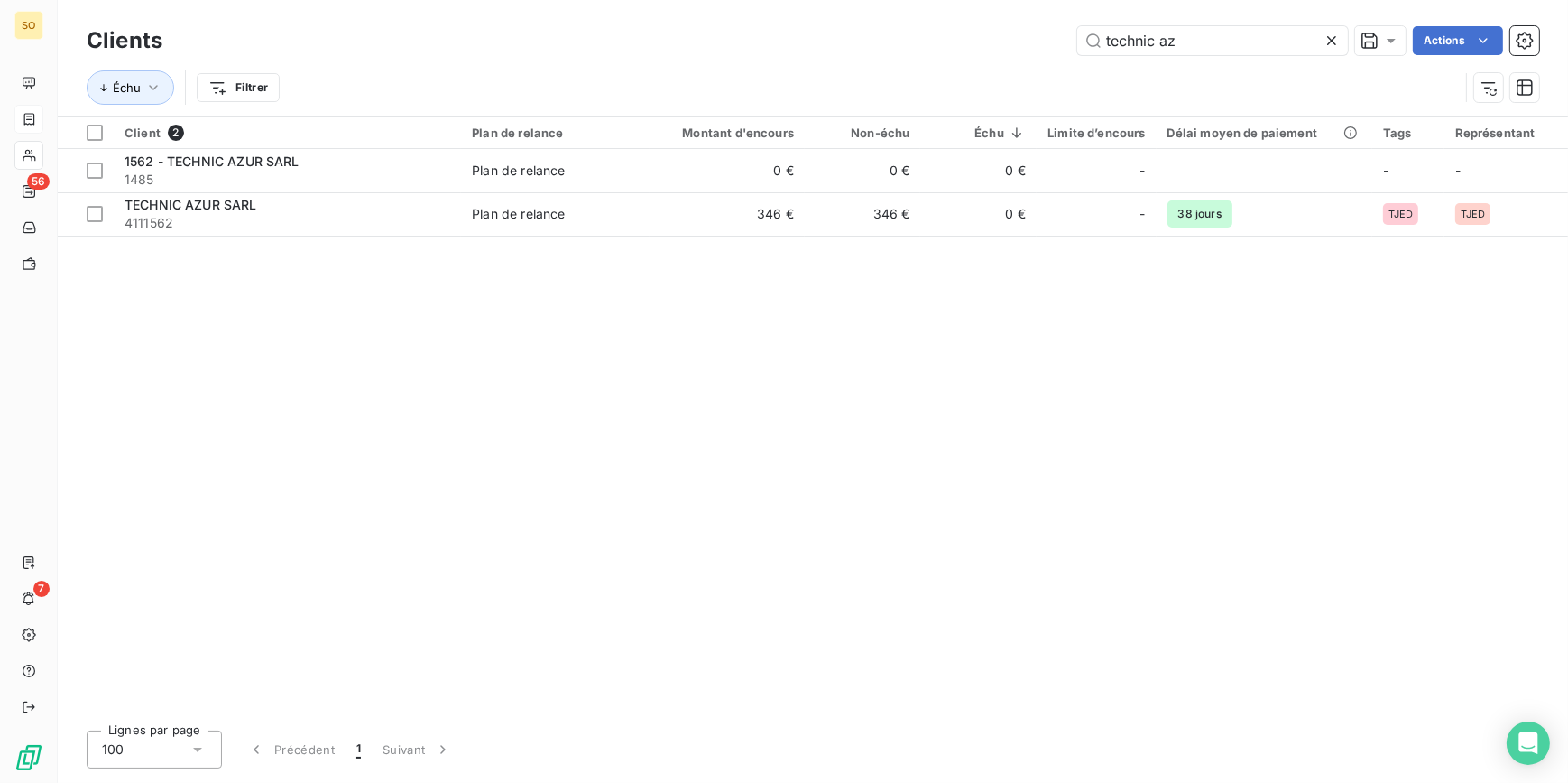
drag, startPoint x: 1092, startPoint y: 40, endPoint x: 1560, endPoint y: 23, distance: 468.3
click at [1560, 23] on div "Clients technic az Actions Échu Filtrer" at bounding box center [813, 57] width 1510 height 115
click at [1331, 37] on icon at bounding box center [1331, 40] width 18 height 18
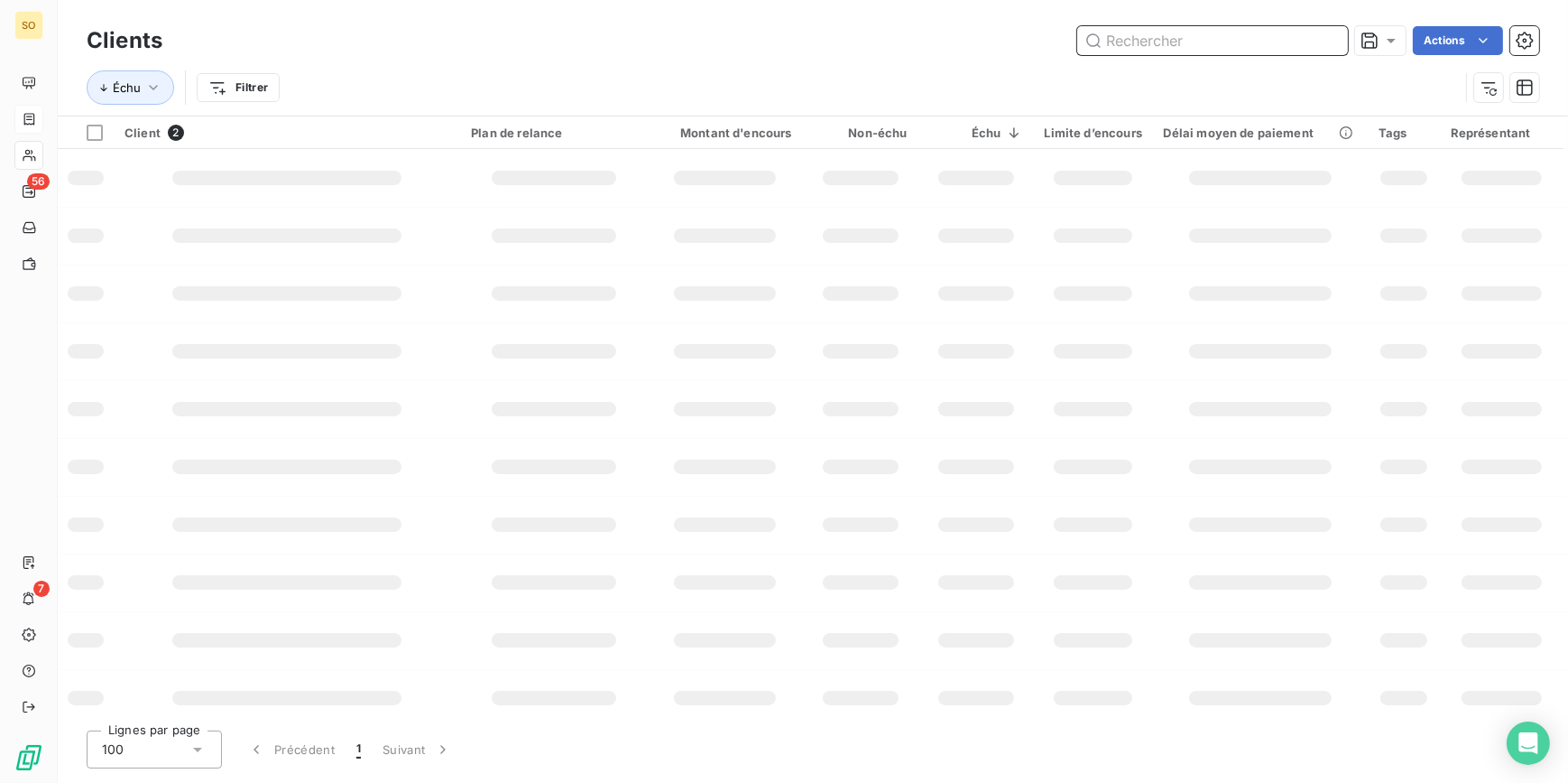
click at [1180, 45] on input "text" at bounding box center [1212, 40] width 271 height 29
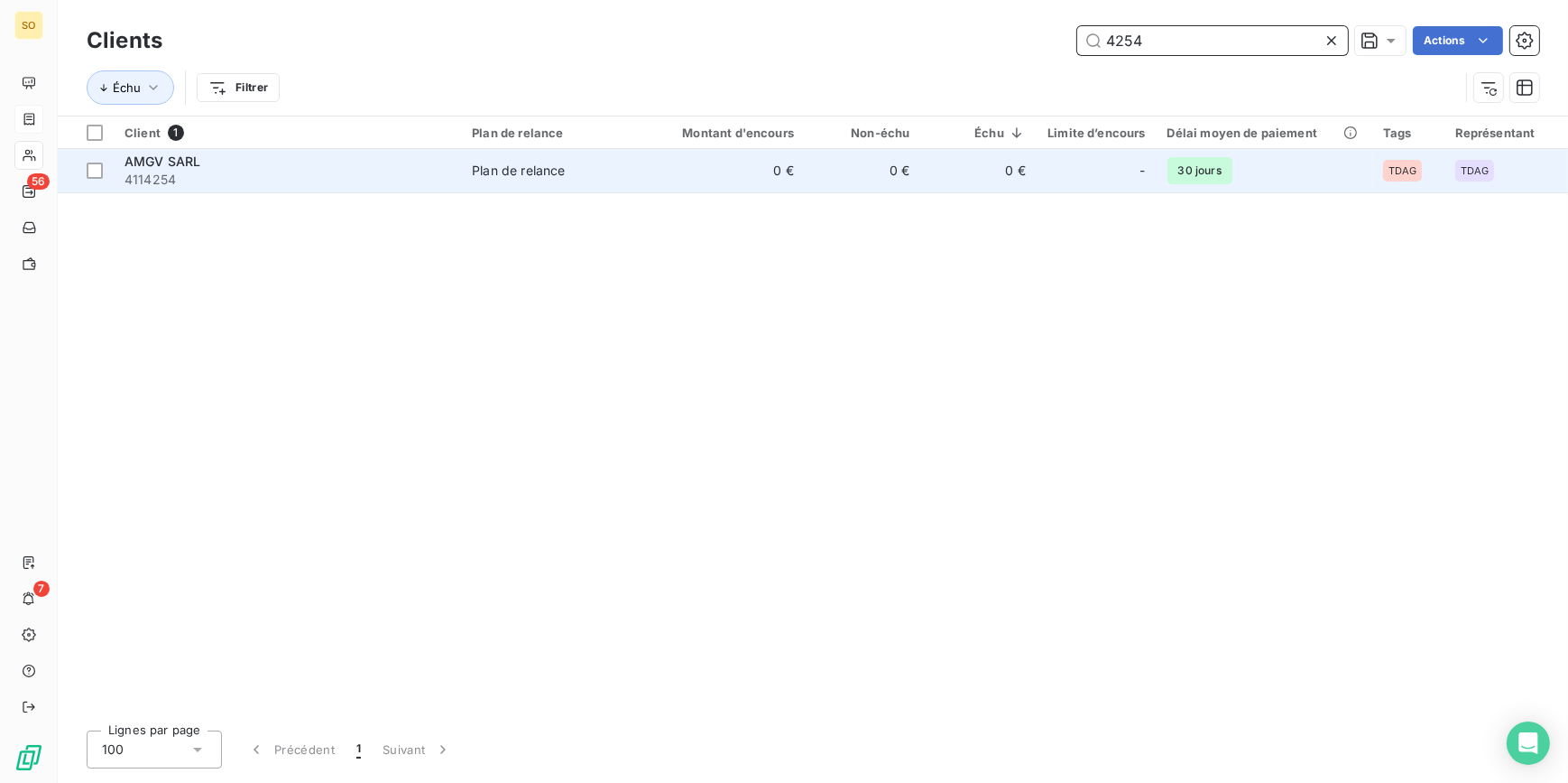
type input "4254"
click at [944, 151] on table "Client 1 Plan de relance Montant d'encours Non-échu Échu Limite d’encours Délai…" at bounding box center [813, 155] width 1510 height 77
click at [938, 162] on td "0 €" at bounding box center [977, 170] width 115 height 43
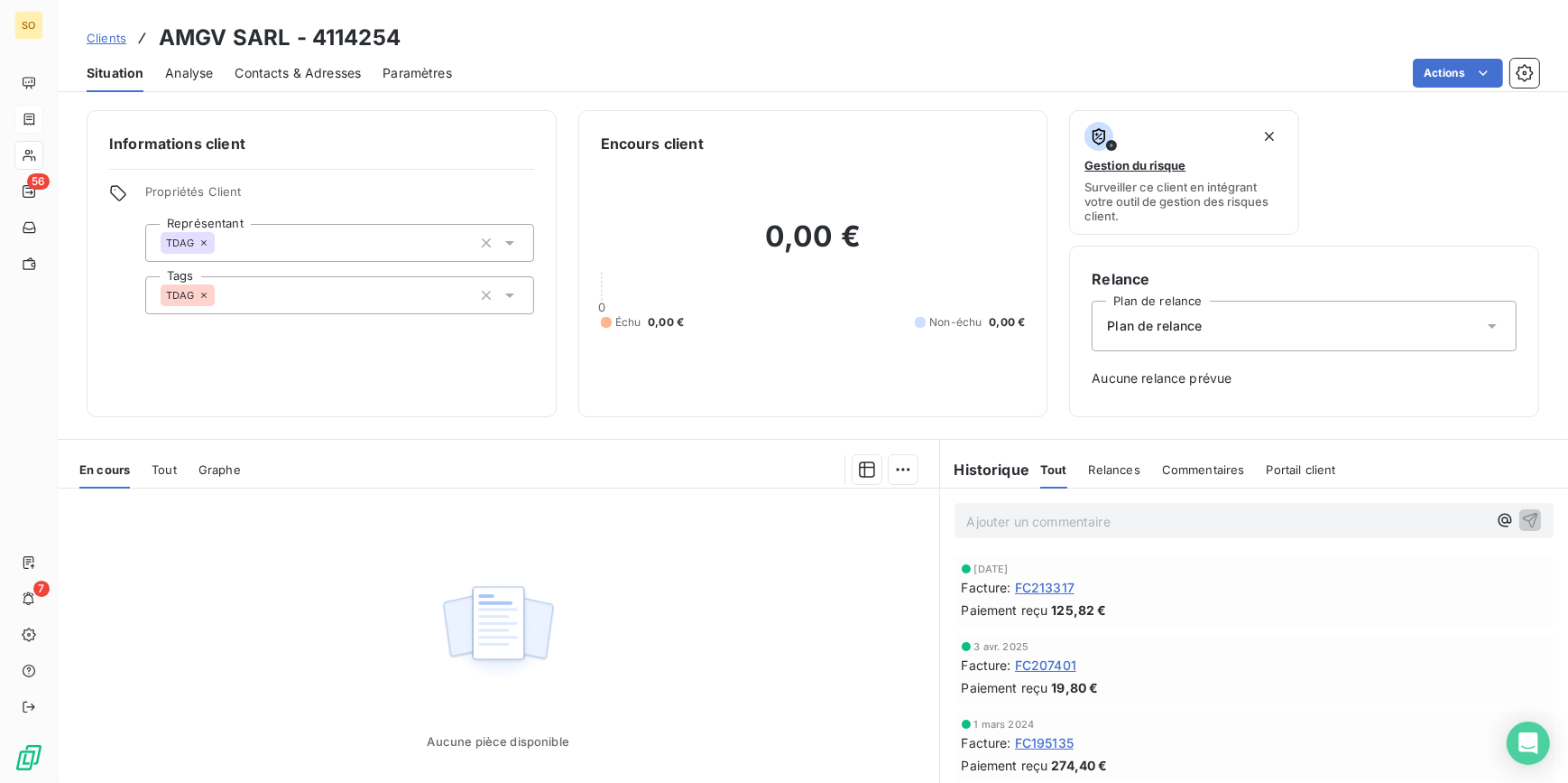
click at [277, 72] on span "Contacts & Adresses" at bounding box center [298, 72] width 126 height 18
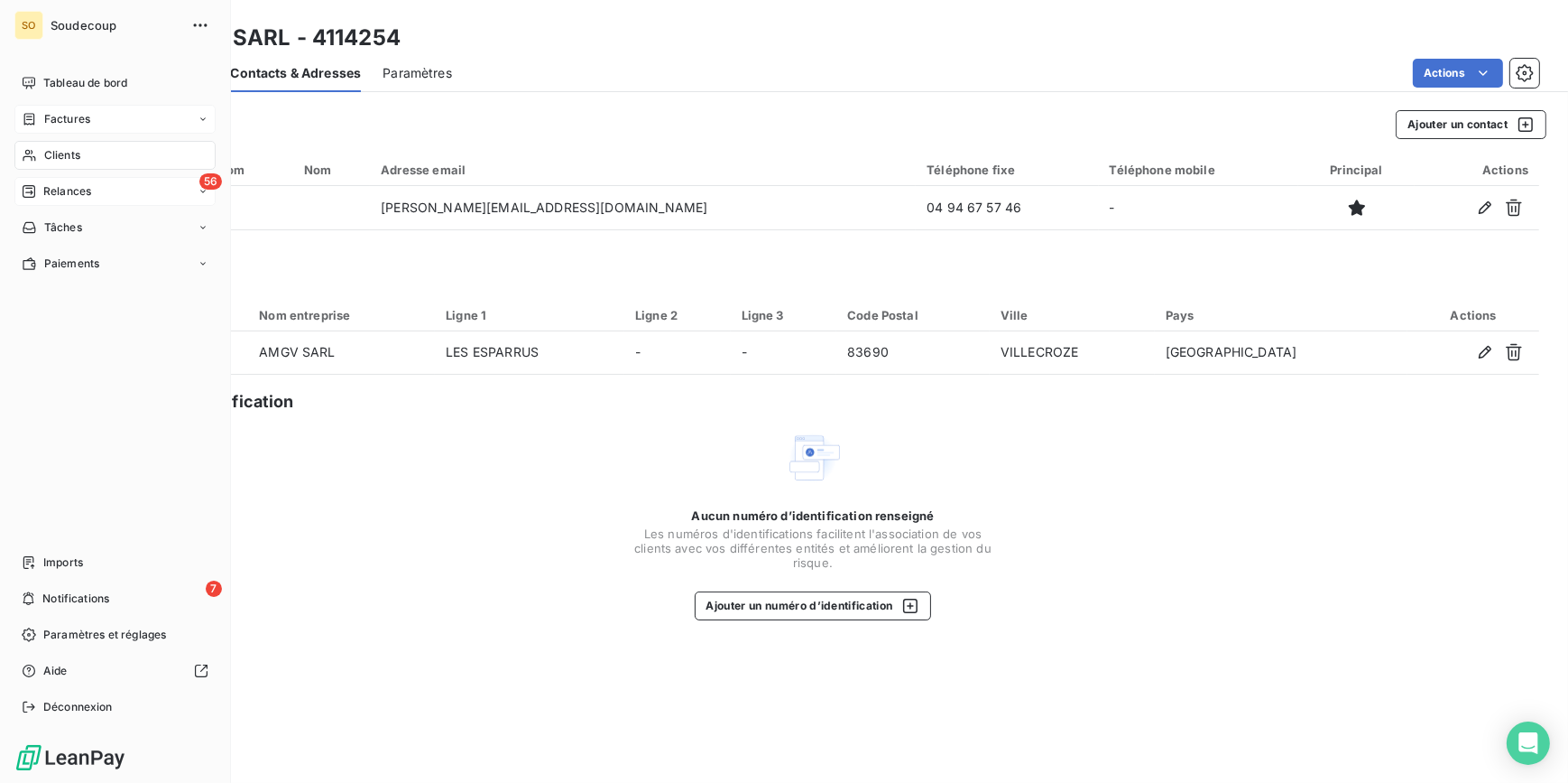
click at [59, 187] on span "Relances" at bounding box center [66, 191] width 48 height 16
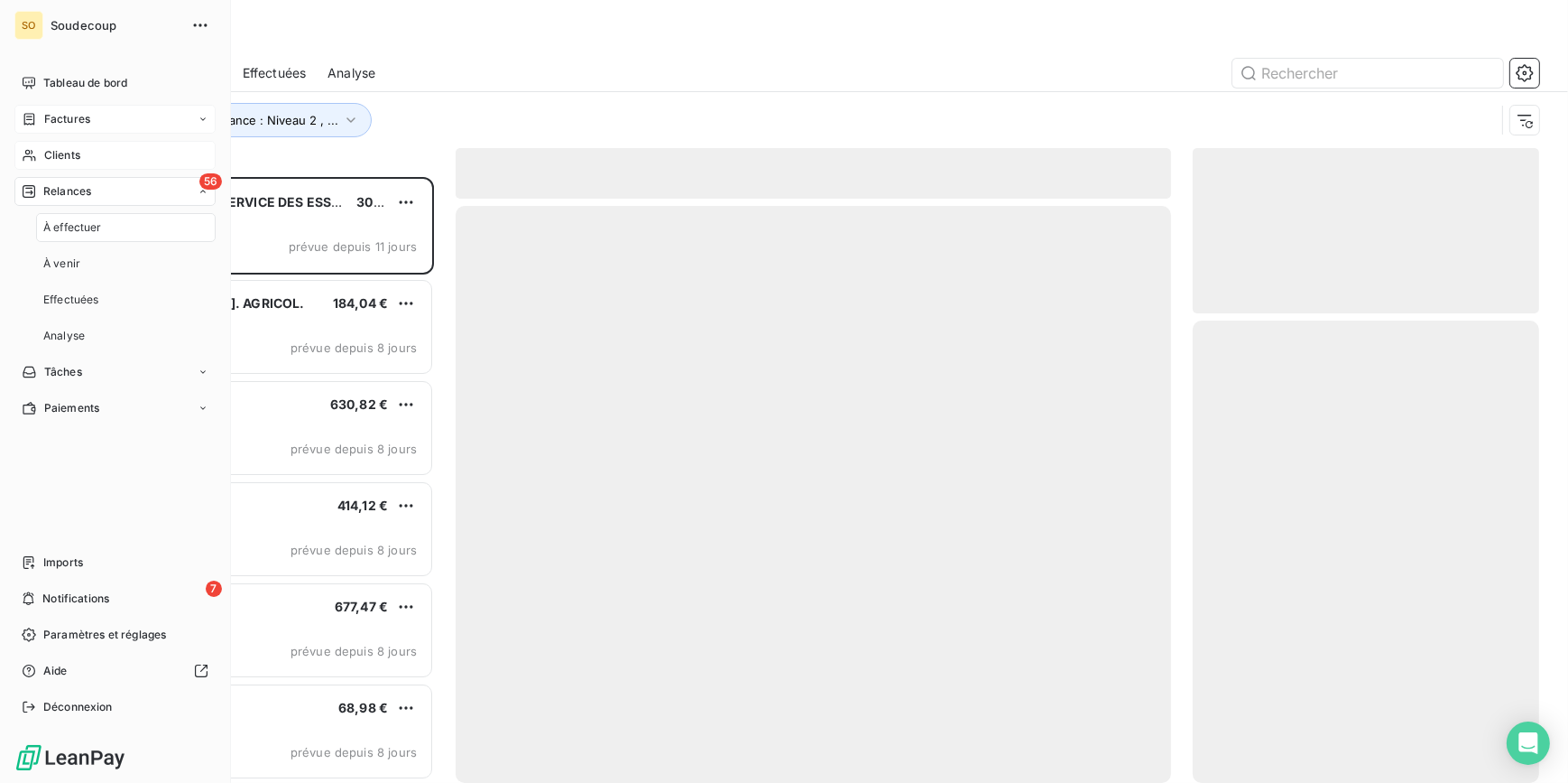
scroll to position [594, 334]
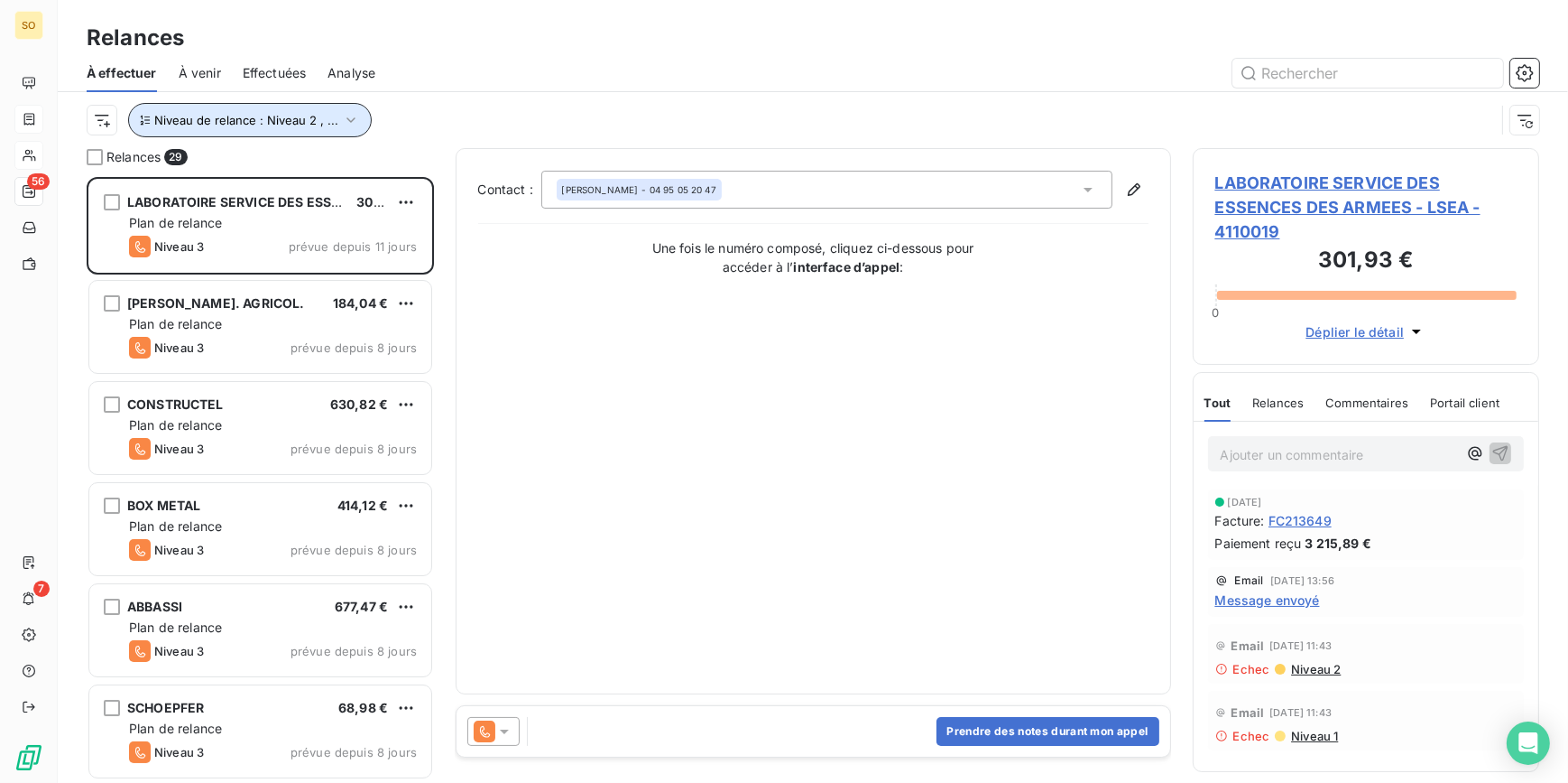
click at [295, 120] on span "Niveau de relance : Niveau 2 , ..." at bounding box center [246, 119] width 184 height 14
click at [698, 35] on div "Relances" at bounding box center [813, 37] width 1510 height 33
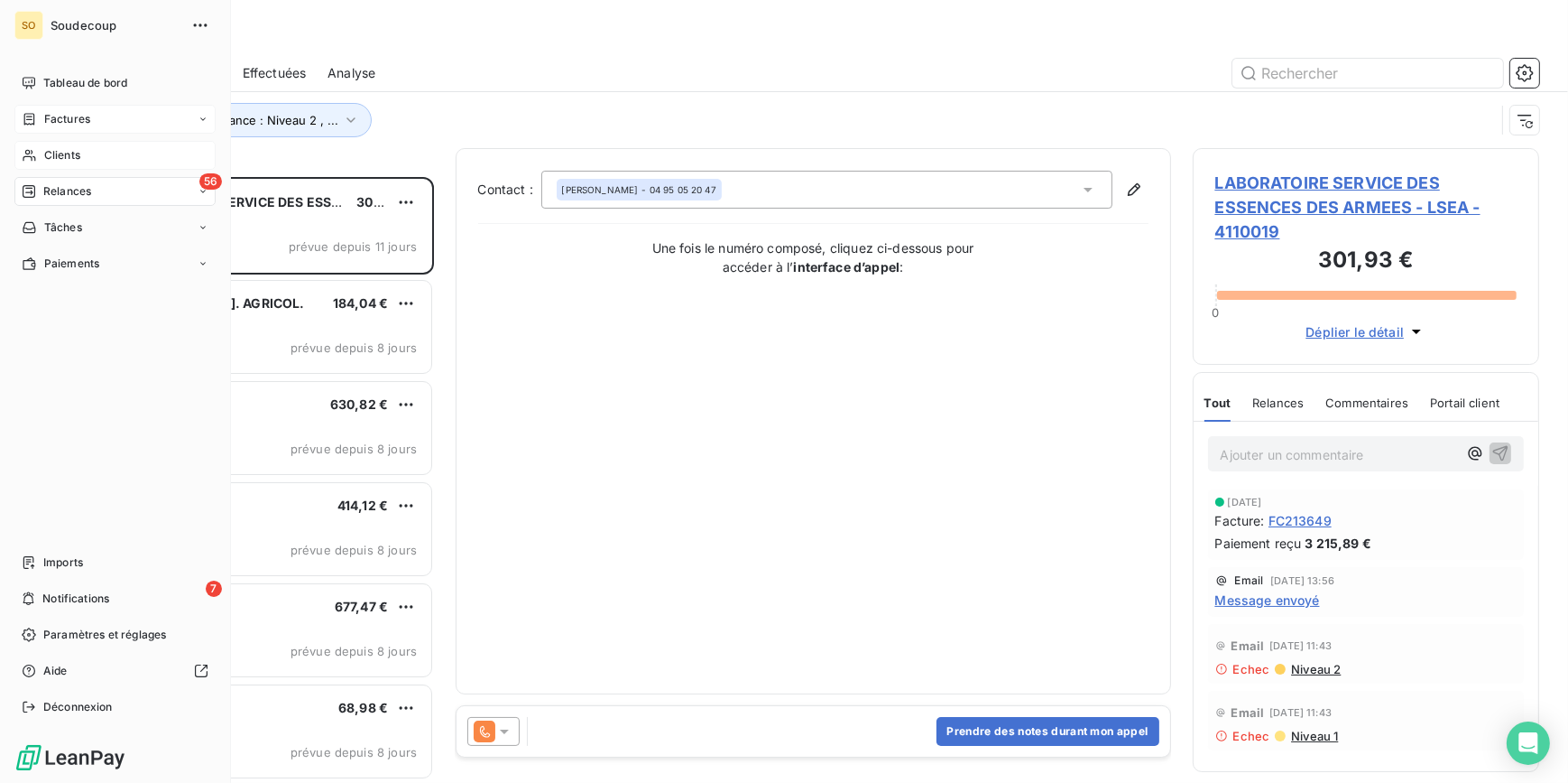
click at [53, 185] on span "Relances" at bounding box center [66, 191] width 48 height 16
click at [72, 187] on span "Relances" at bounding box center [66, 191] width 48 height 16
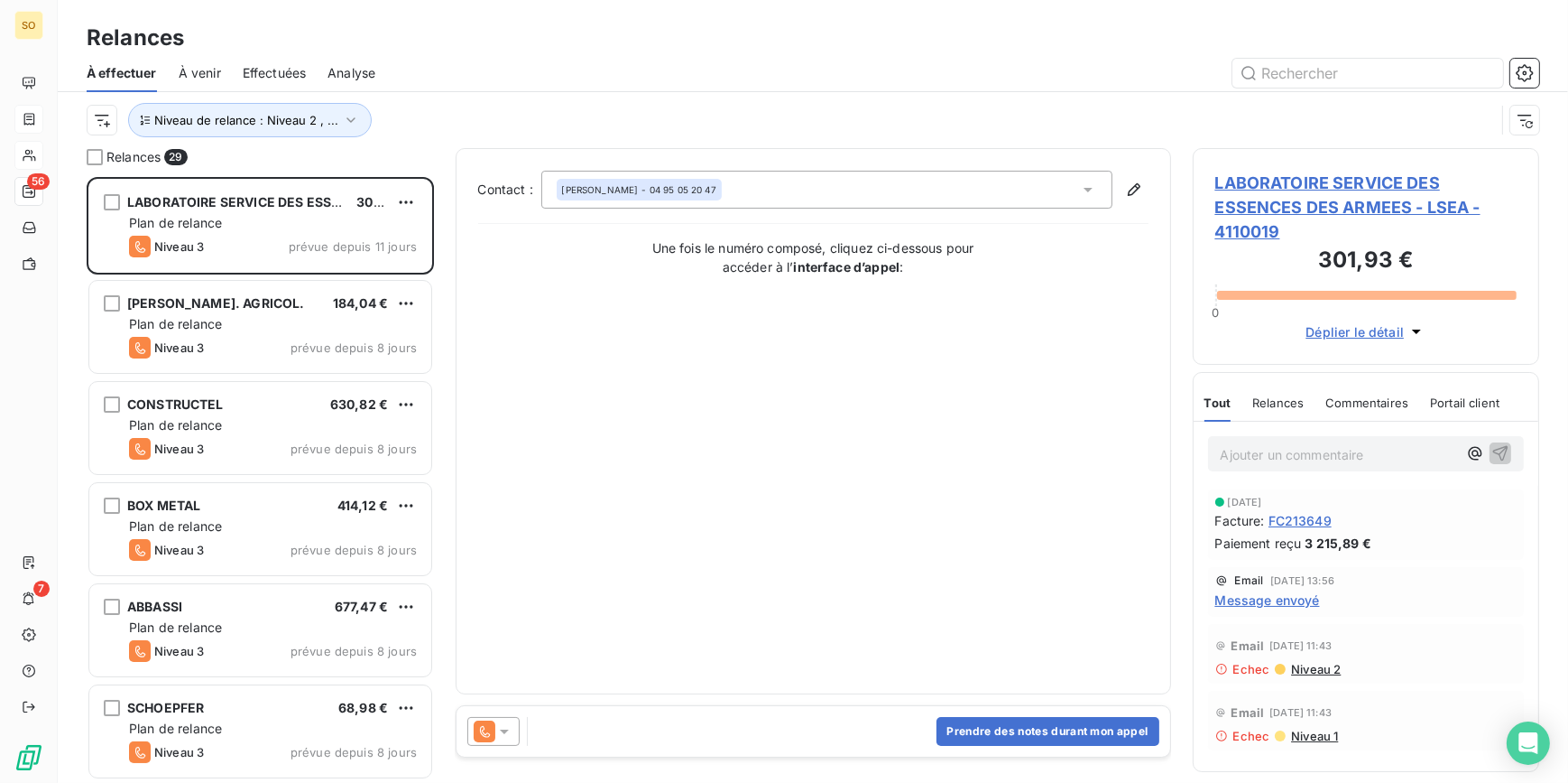
click at [597, 69] on div at bounding box center [968, 73] width 1142 height 29
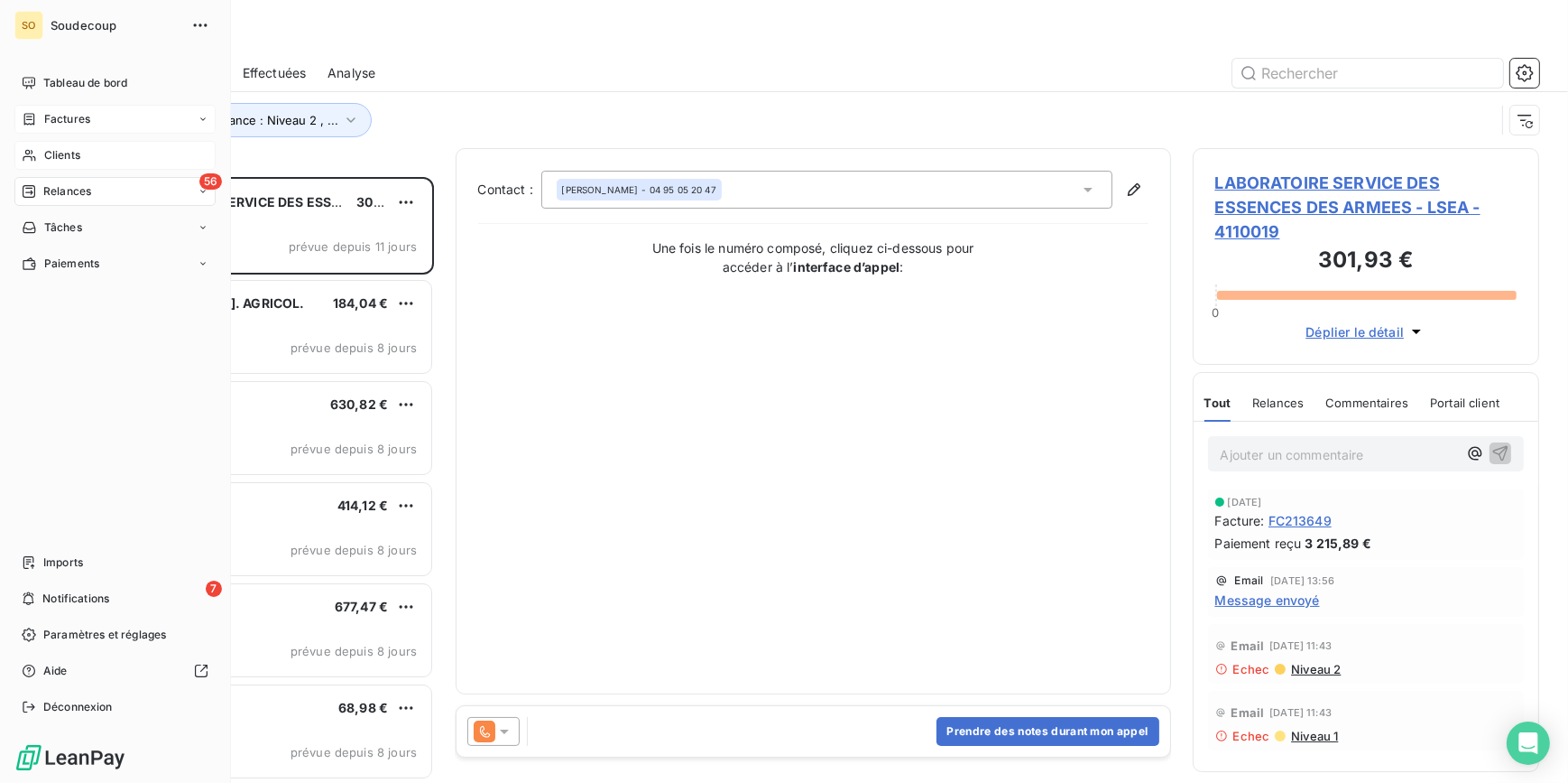
click at [207, 182] on span "56" at bounding box center [211, 181] width 22 height 16
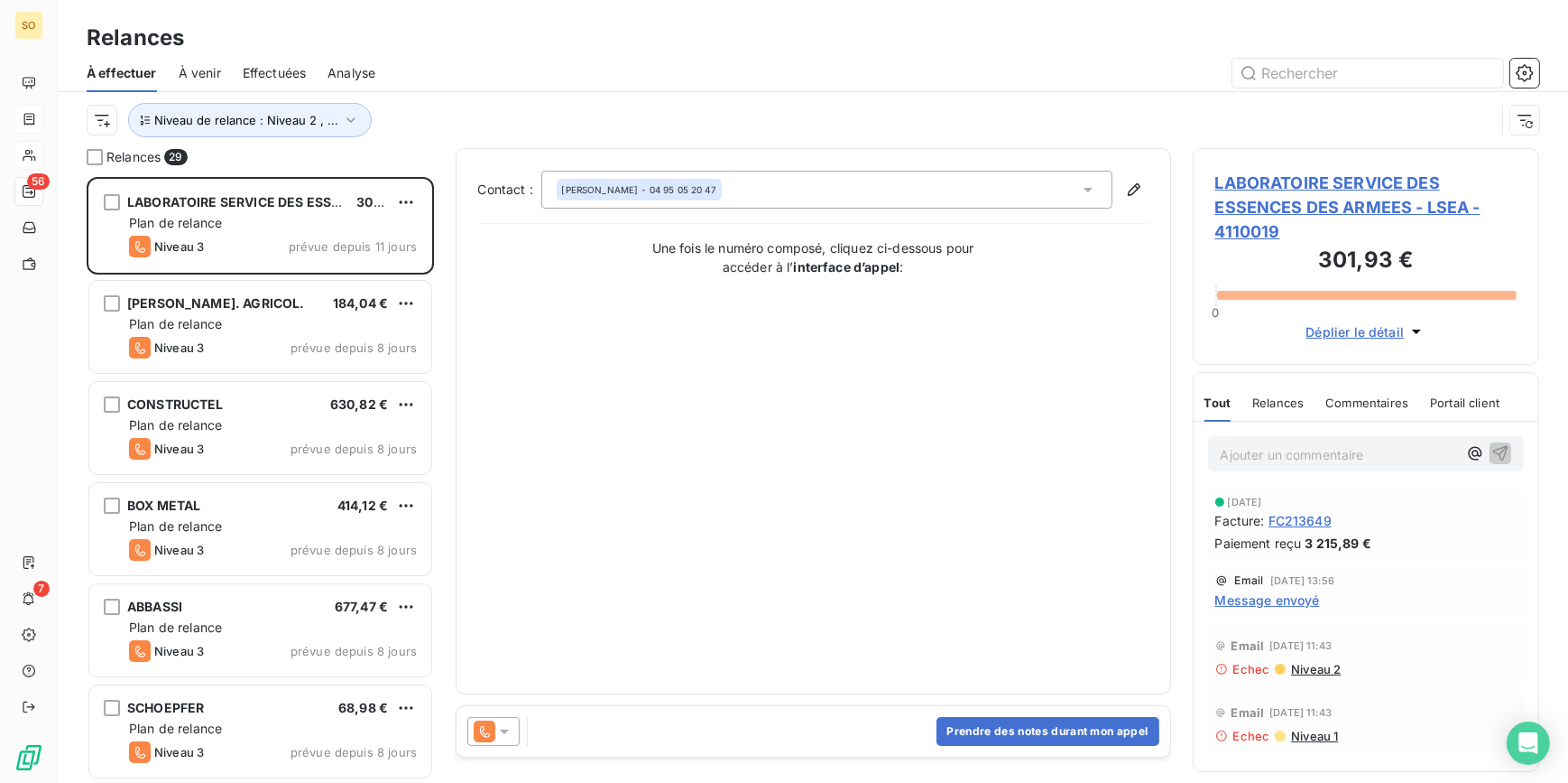
click at [478, 1] on div "Relances À effectuer À venir Effectuées Analyse Niveau de relance : Niveau 2 , …" at bounding box center [813, 74] width 1510 height 148
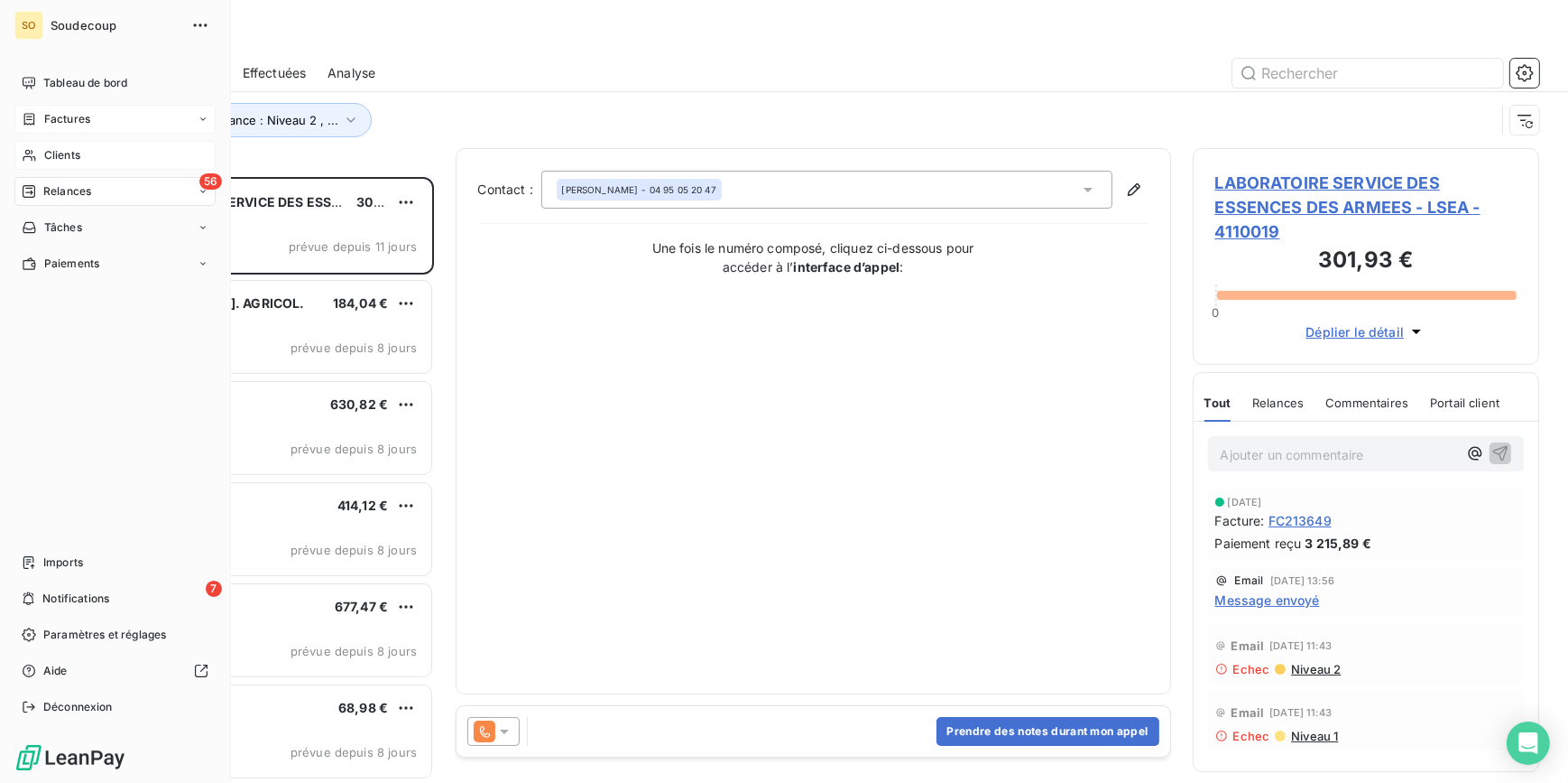
click at [205, 189] on icon at bounding box center [203, 192] width 11 height 11
click at [63, 189] on span "Relances" at bounding box center [66, 191] width 48 height 16
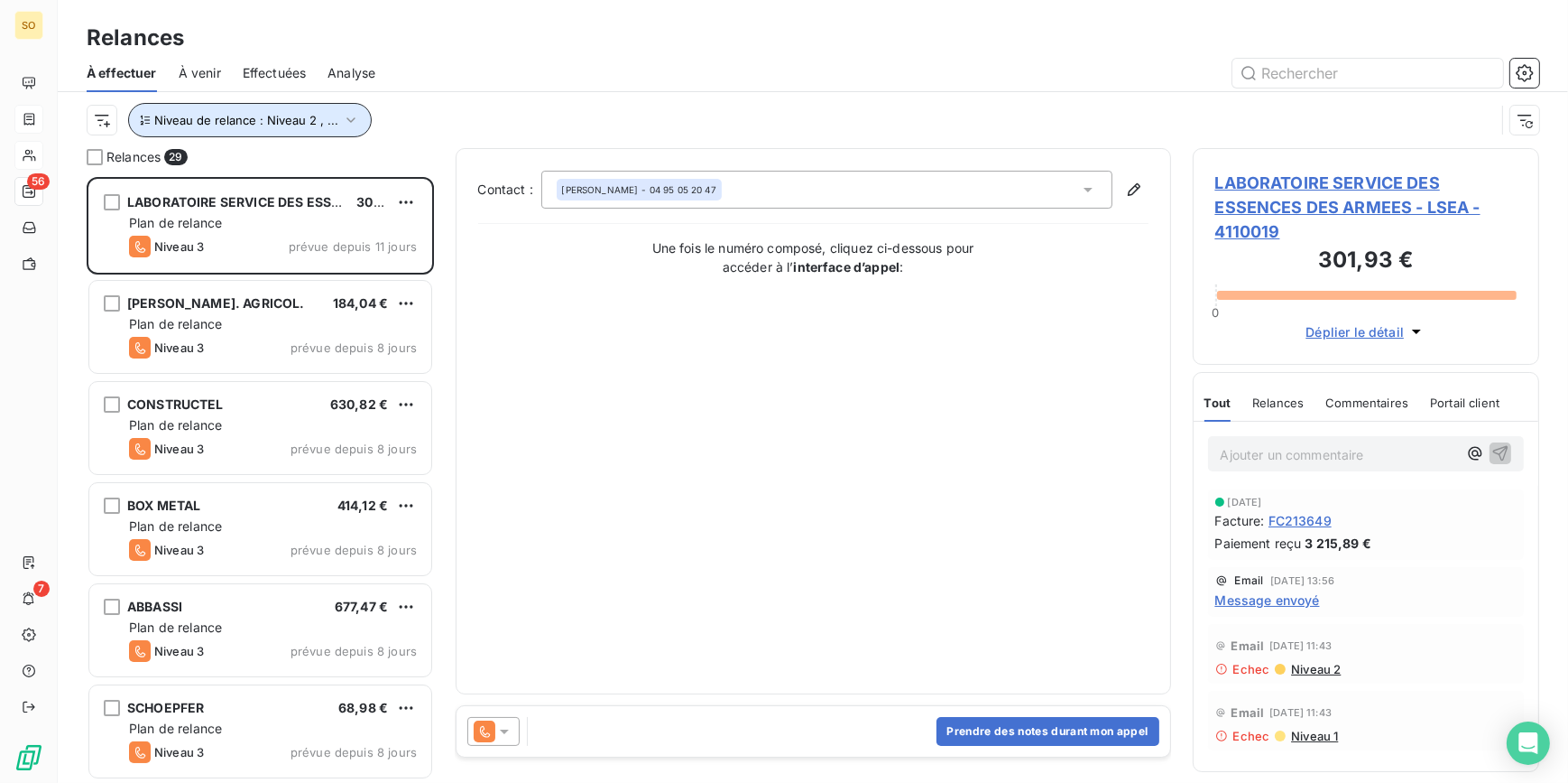
click at [256, 112] on span "Niveau de relance : Niveau 2 , ..." at bounding box center [246, 119] width 184 height 14
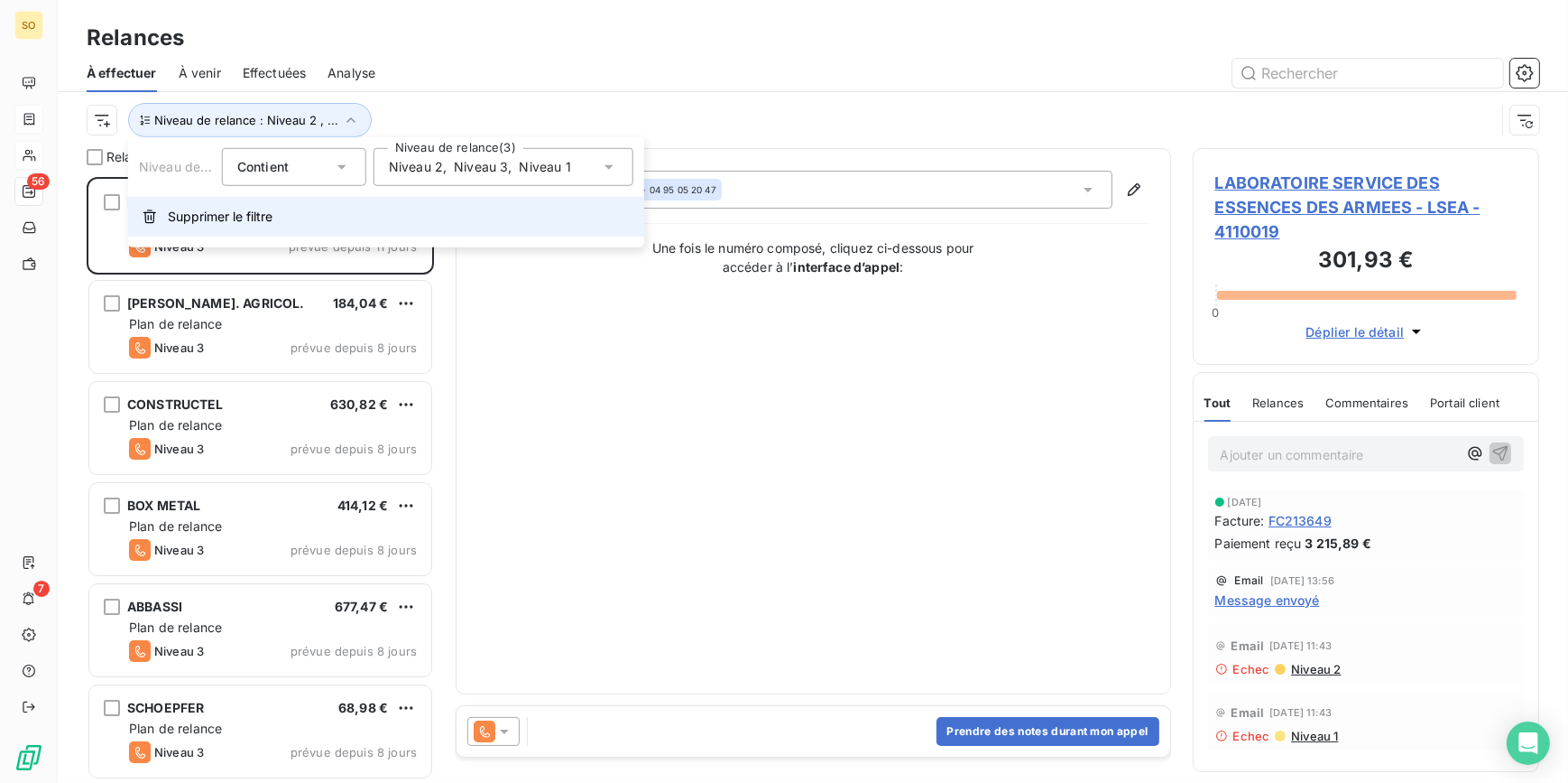
click at [244, 215] on span "Supprimer le filtre" at bounding box center [220, 216] width 105 height 18
